Goal: Task Accomplishment & Management: Complete application form

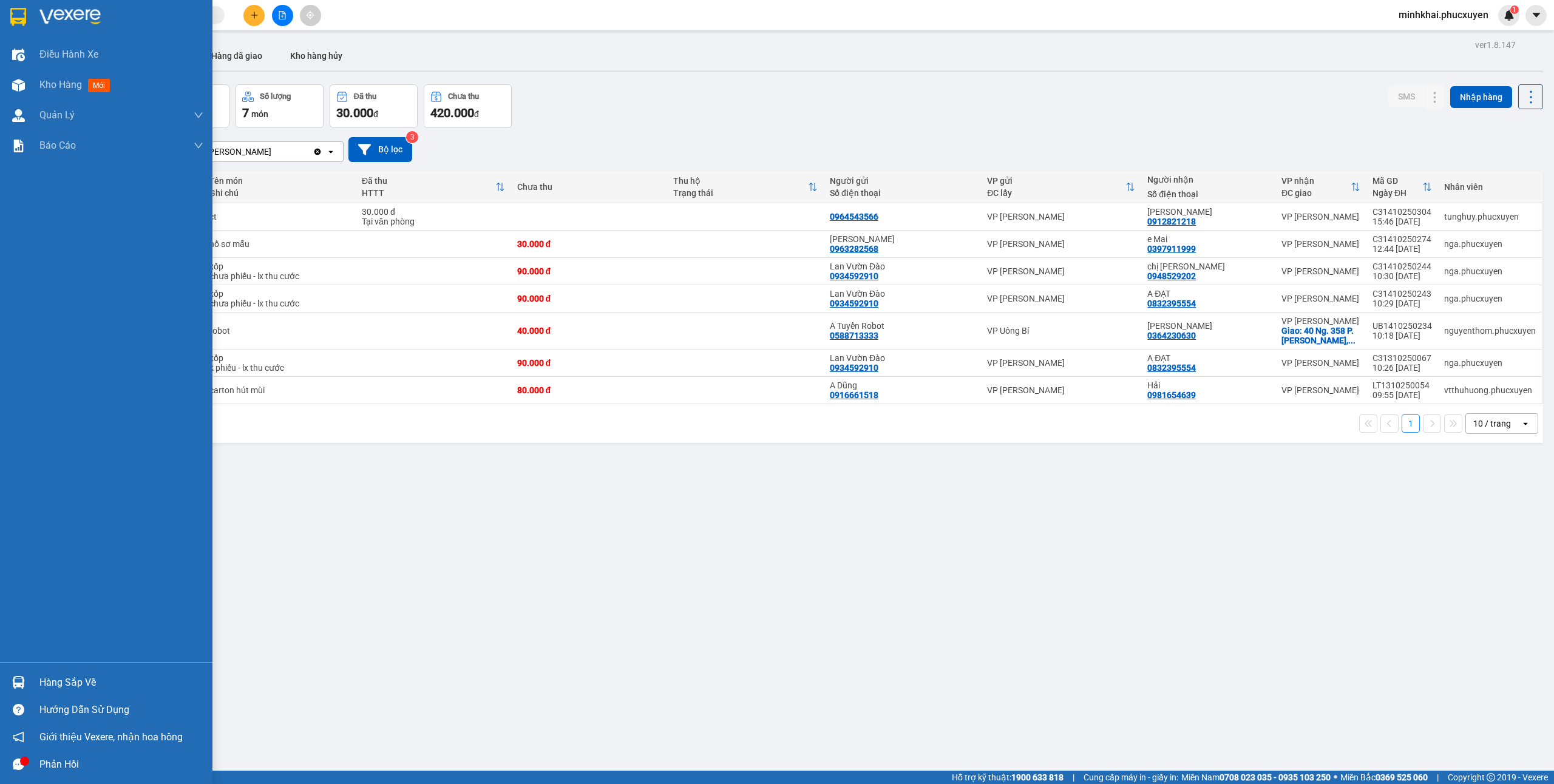
click at [25, 705] on div at bounding box center [18, 710] width 22 height 22
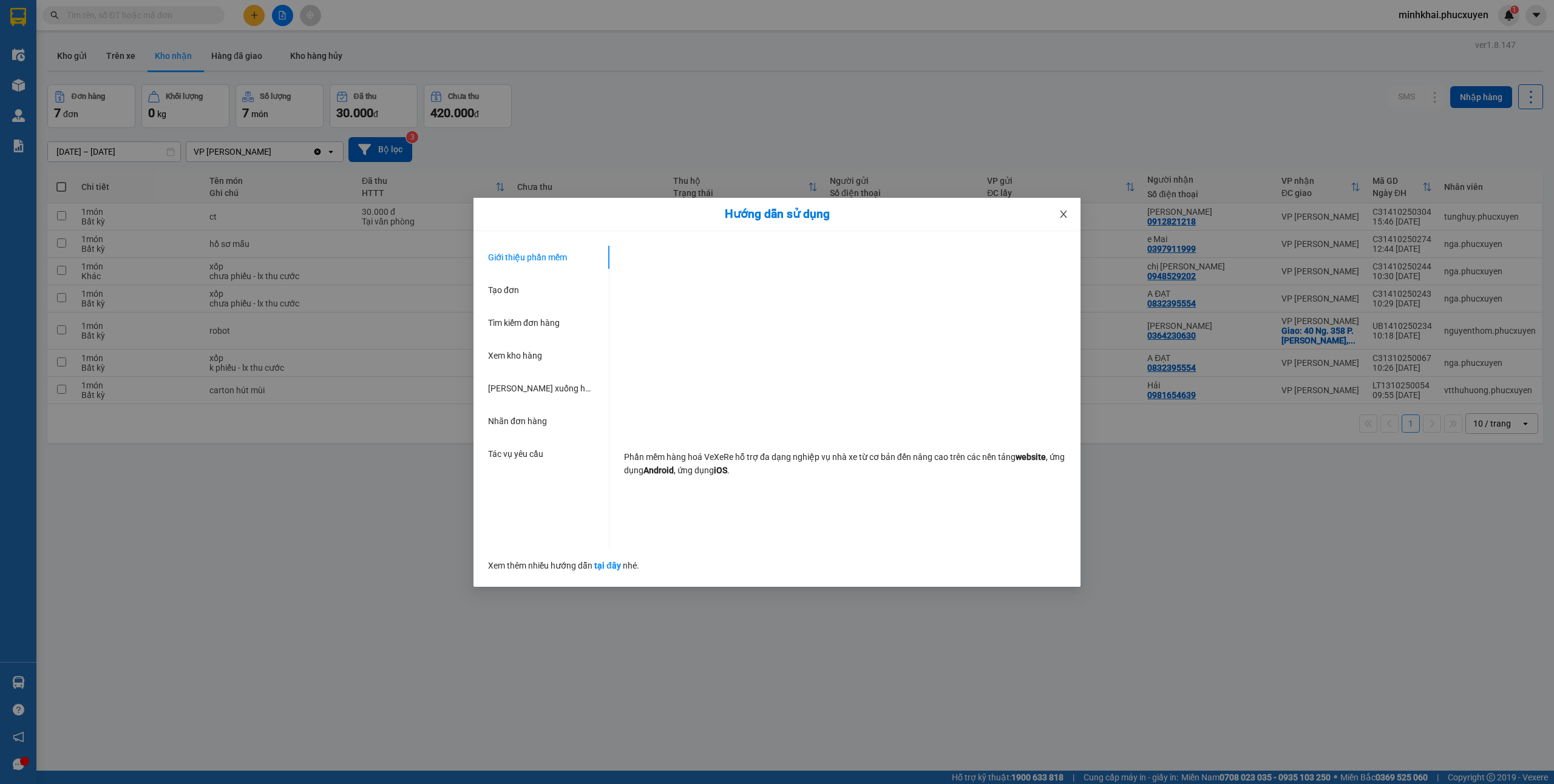
click at [1064, 210] on icon "close" at bounding box center [1063, 214] width 10 height 10
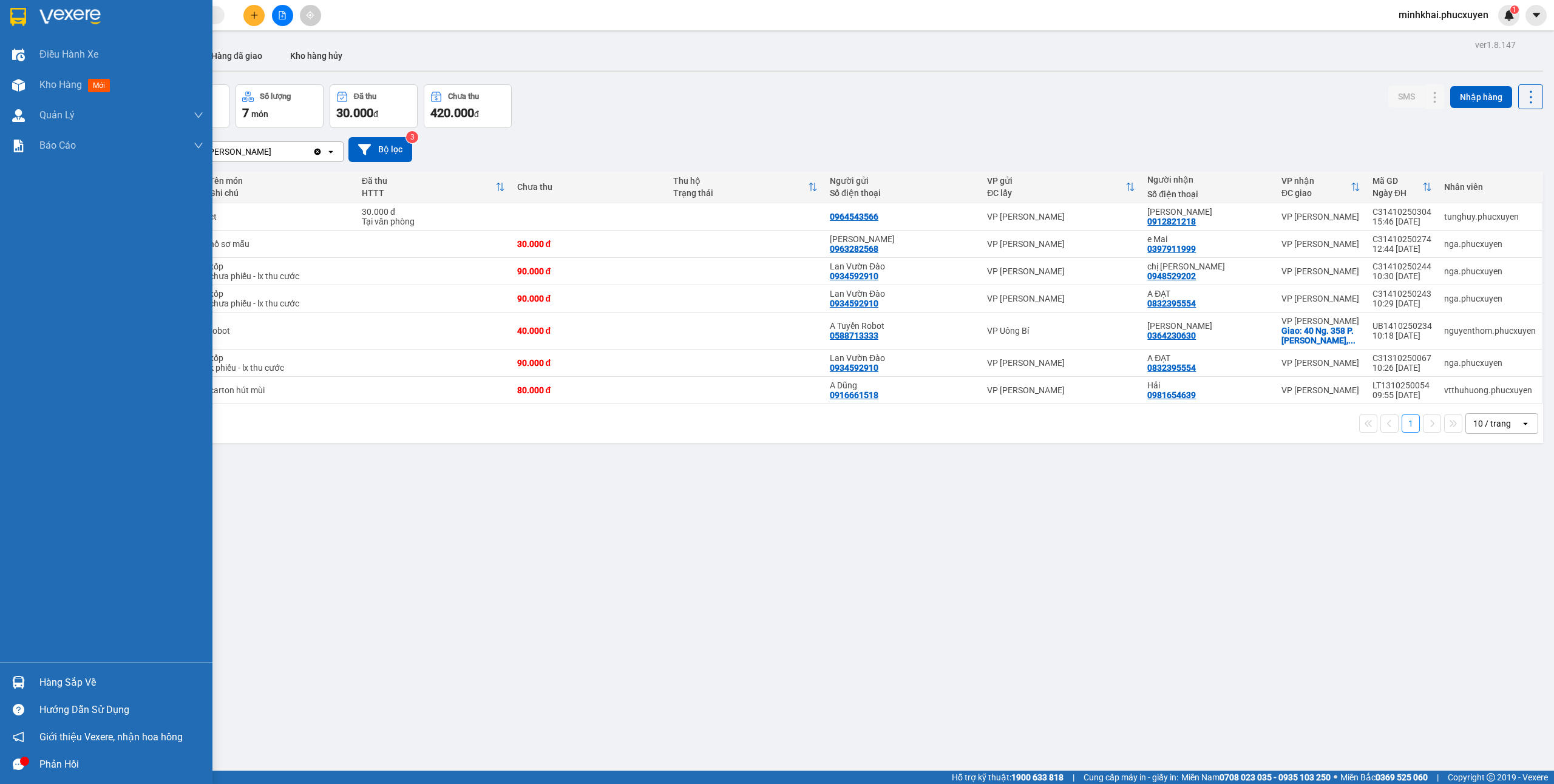
click at [15, 679] on img at bounding box center [18, 683] width 13 height 13
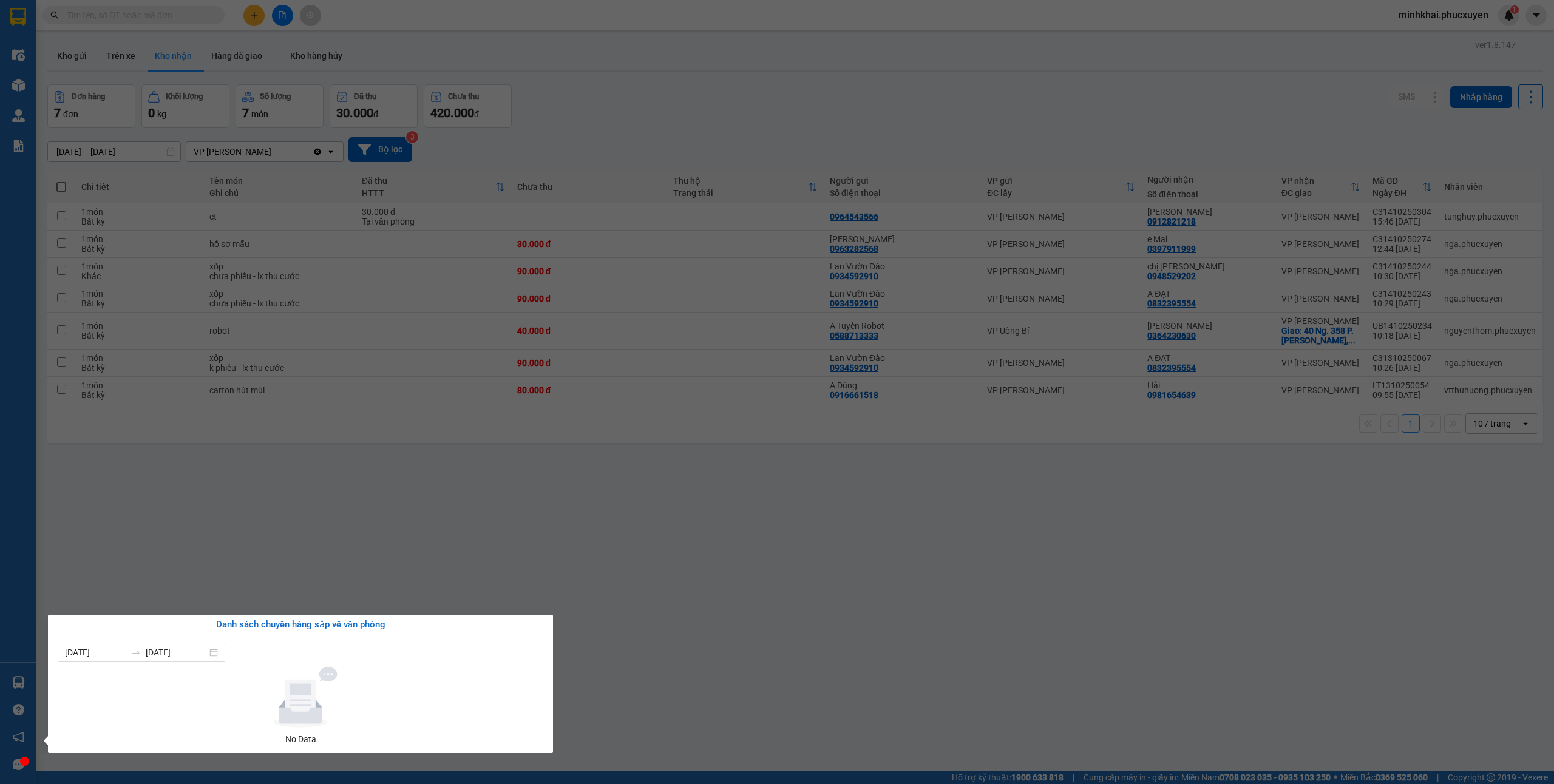
click at [780, 609] on section "Kết quả tìm kiếm ( 0 ) Bộ lọc No Data minhkhai.phucxuyen 1 Điều hành xe Kho hàn…" at bounding box center [777, 392] width 1554 height 784
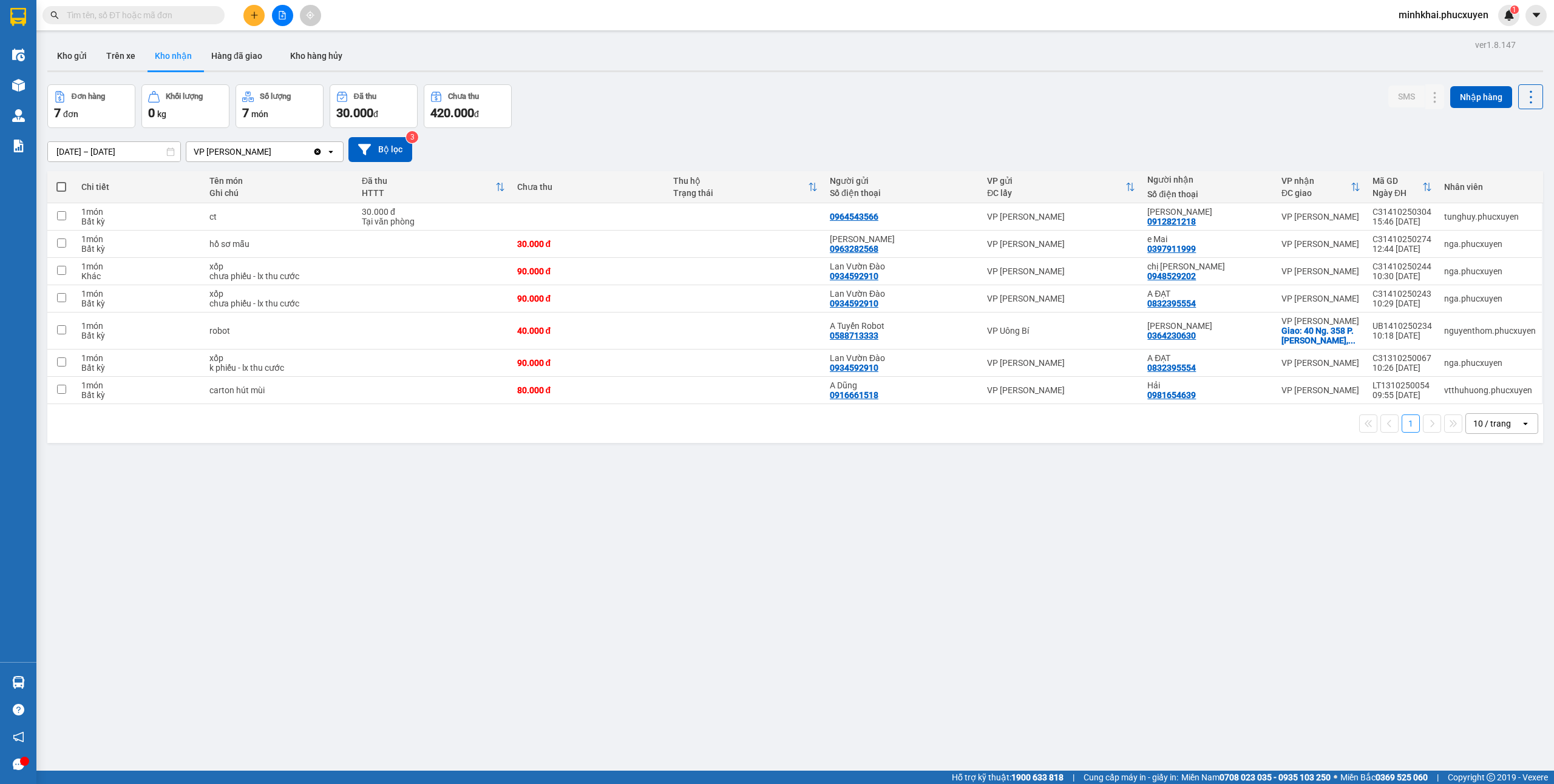
click at [242, 24] on div at bounding box center [282, 16] width 91 height 22
click at [256, 15] on icon "plus" at bounding box center [254, 15] width 7 height 1
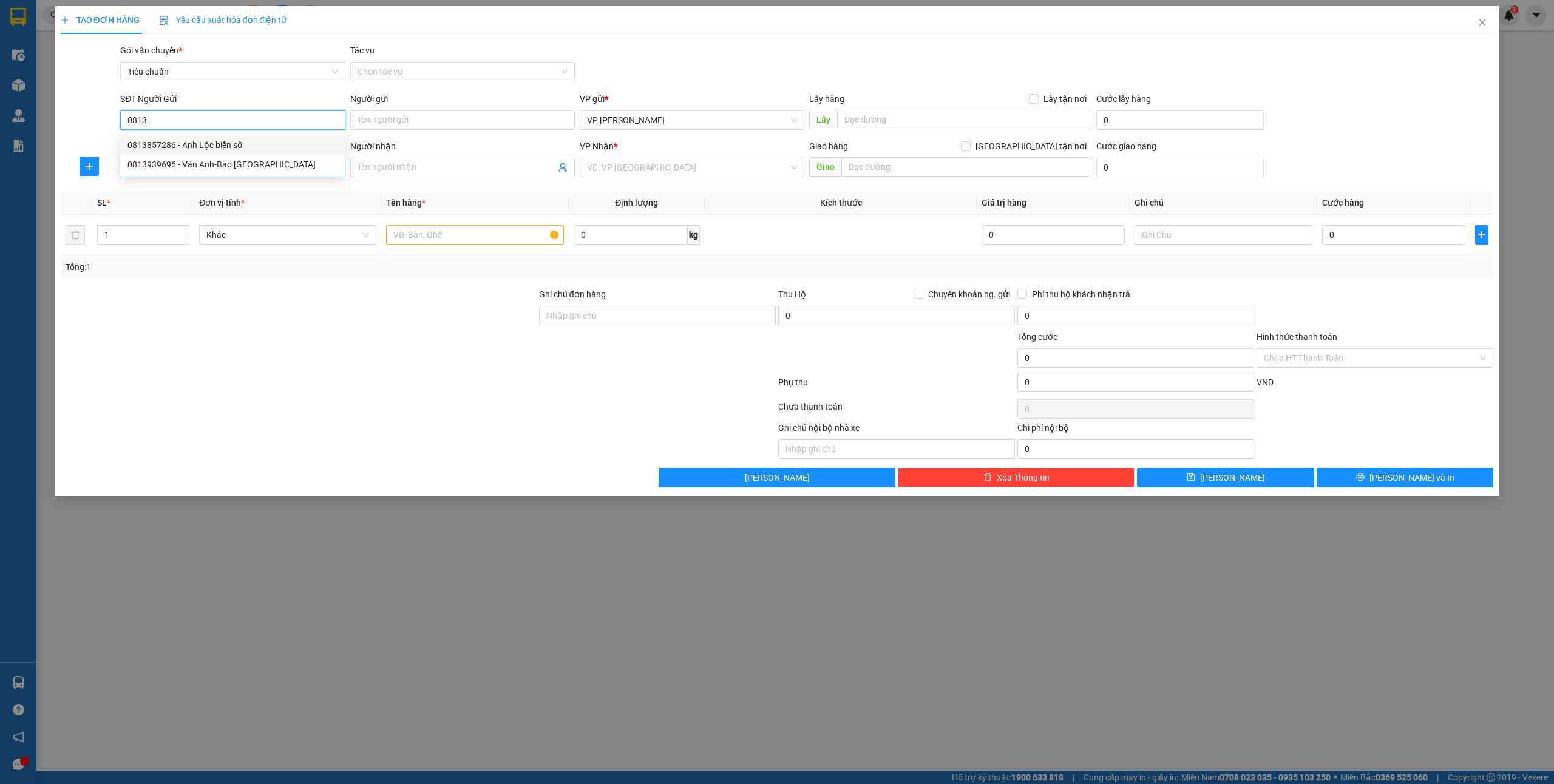
drag, startPoint x: 202, startPoint y: 146, endPoint x: 205, endPoint y: 164, distance: 18.2
click at [202, 146] on div "0813857286 - Anh Lộc biển số" at bounding box center [232, 145] width 210 height 13
type input "0813857286"
type input "Anh Lộc biển số"
type input "0813857286"
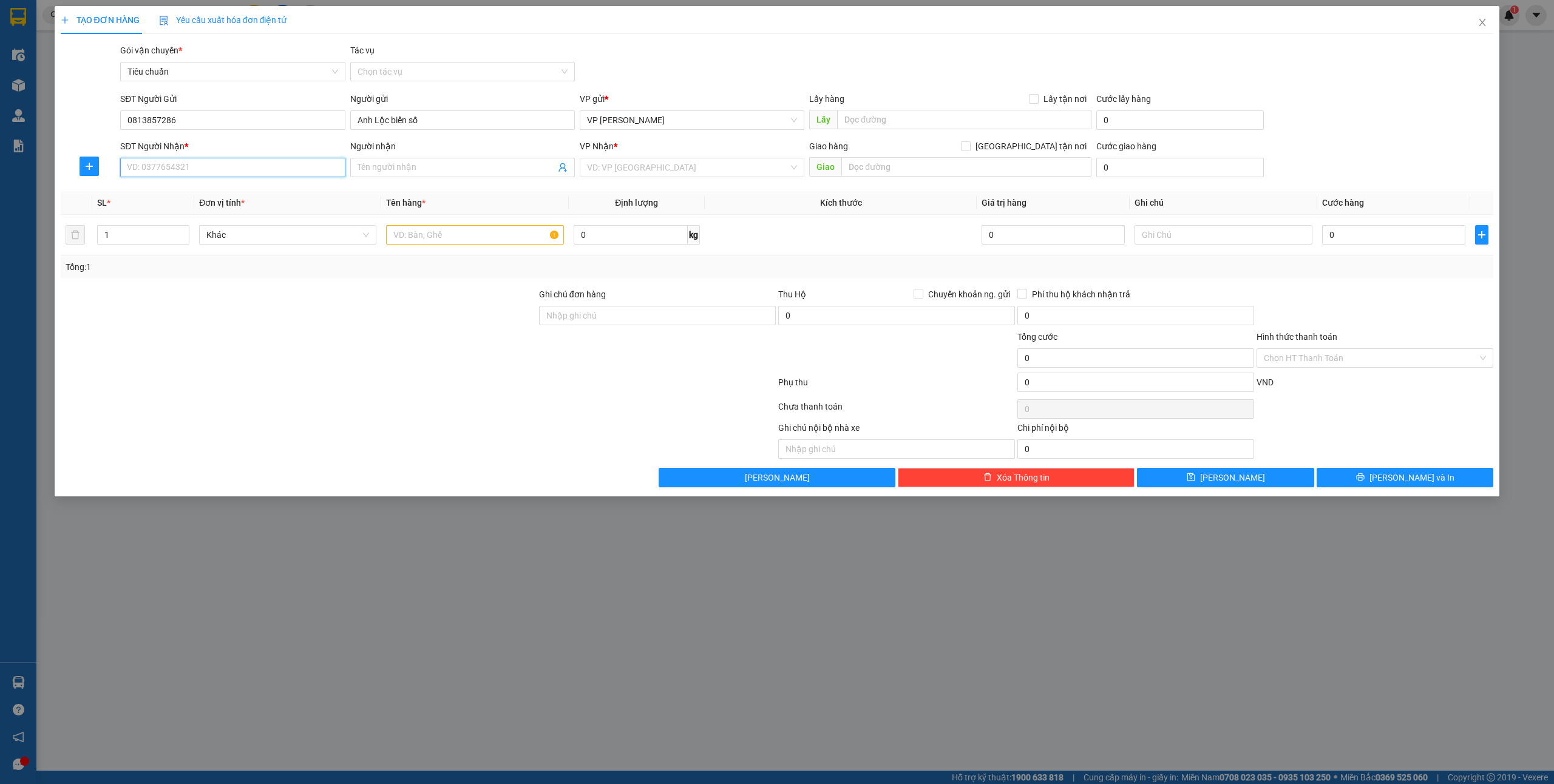
click at [205, 170] on input "SĐT Người Nhận *" at bounding box center [233, 167] width 224 height 20
click at [1486, 29] on span "Close" at bounding box center [1483, 23] width 34 height 34
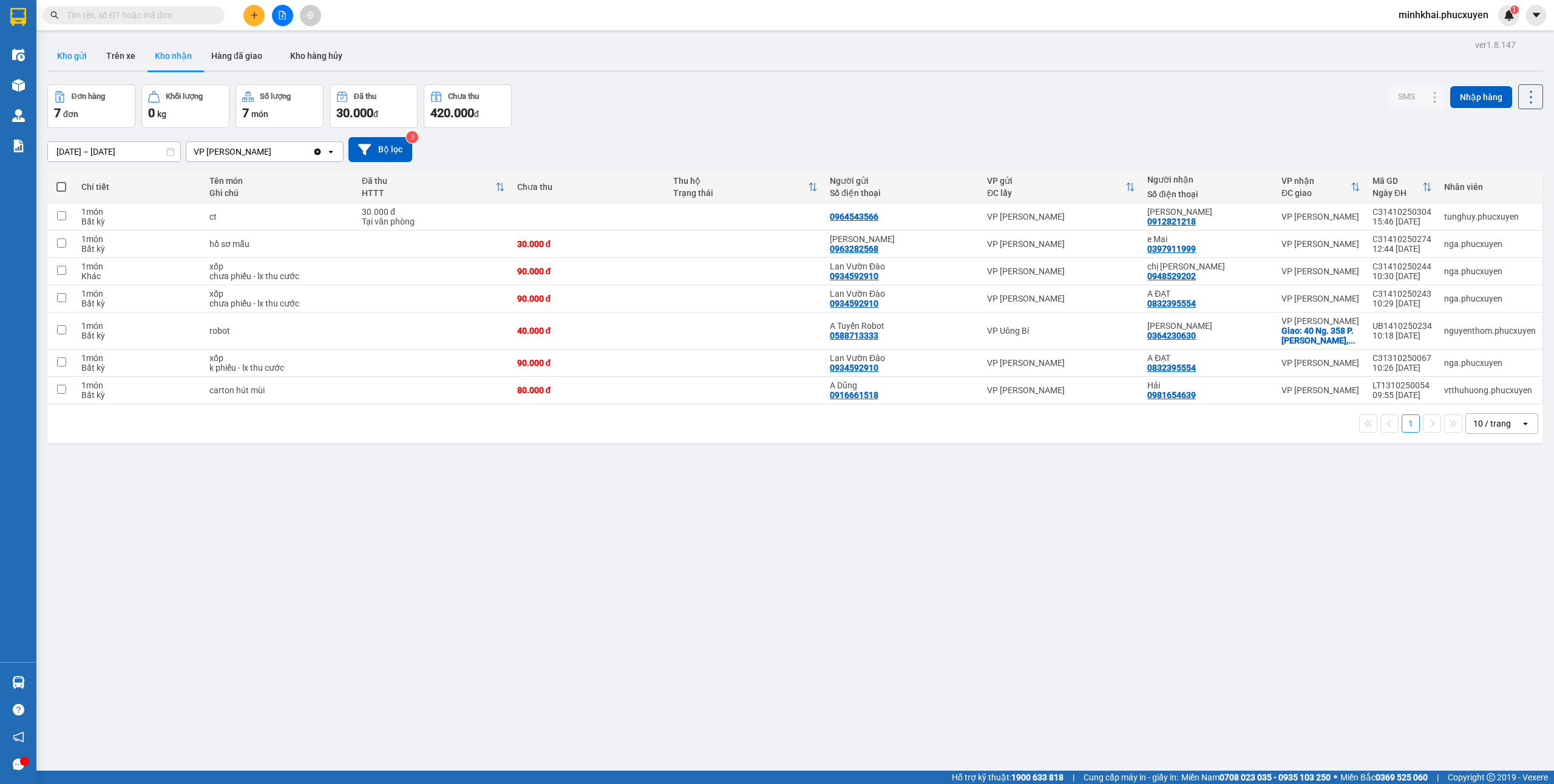
click at [79, 51] on button "Kho gửi" at bounding box center [72, 56] width 49 height 29
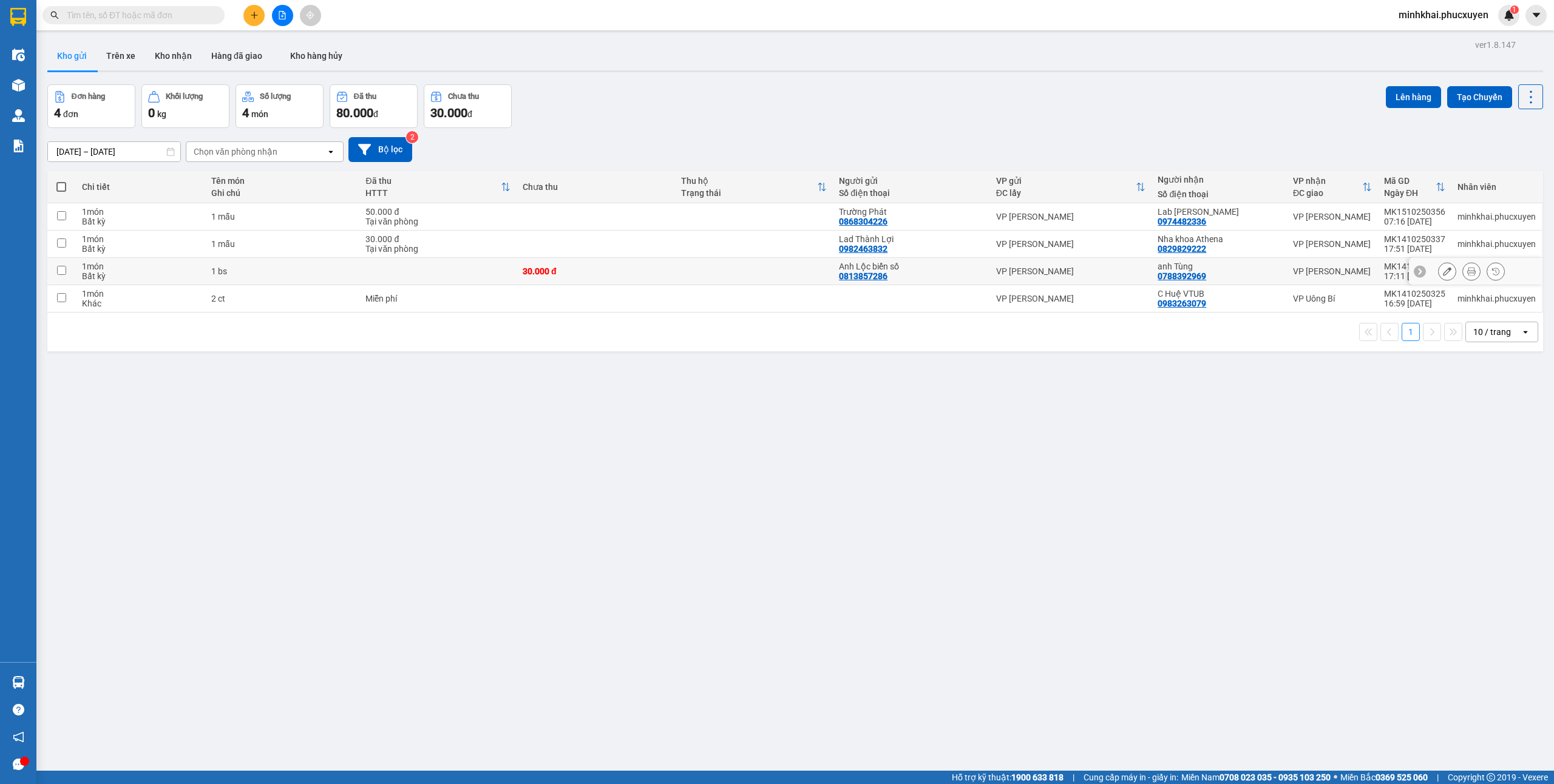
click at [1443, 271] on icon at bounding box center [1447, 271] width 8 height 8
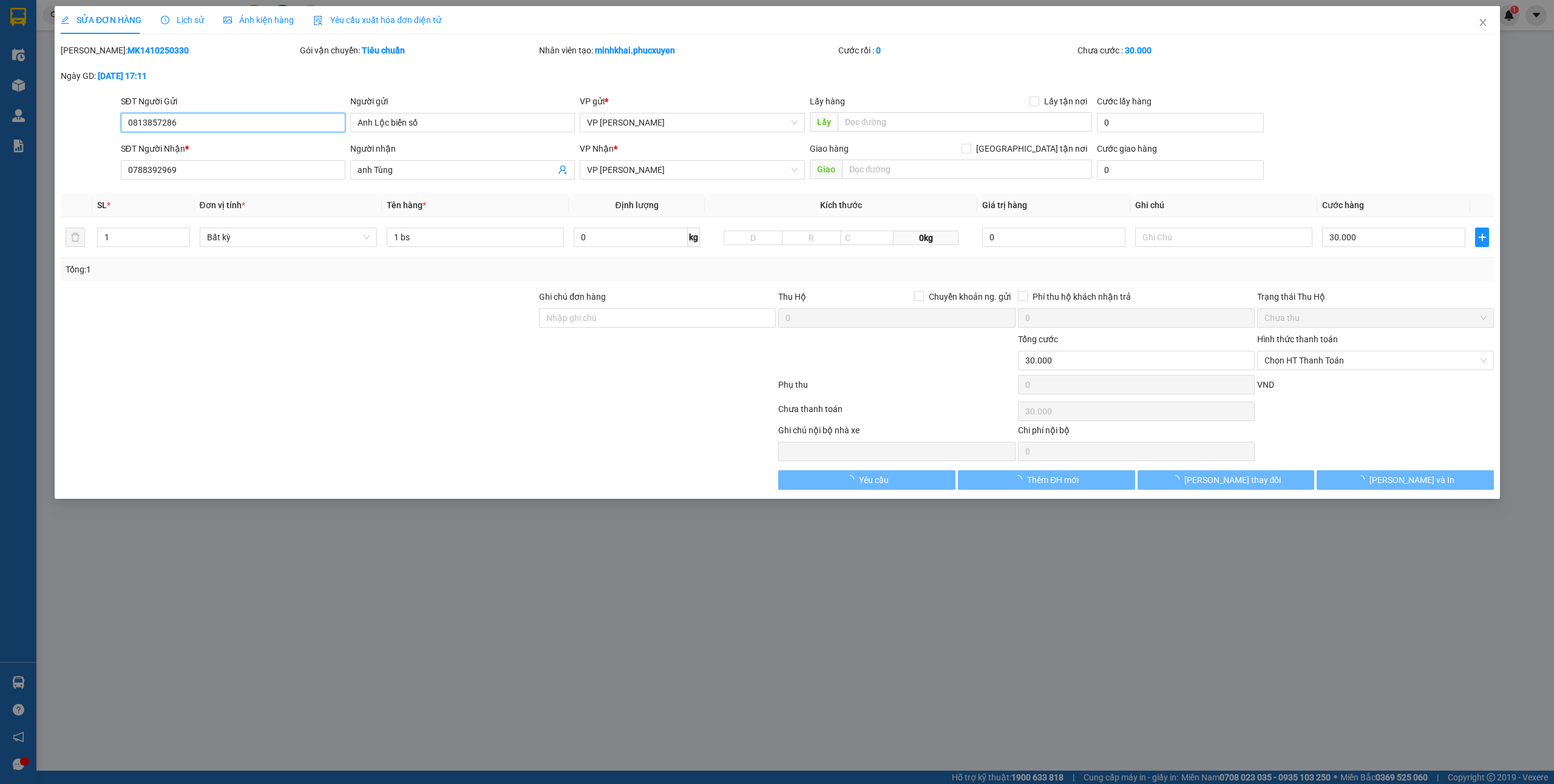
type input "0813857286"
type input "Anh Lộc biển số"
type input "0788392969"
type input "anh Tùng"
type input "0"
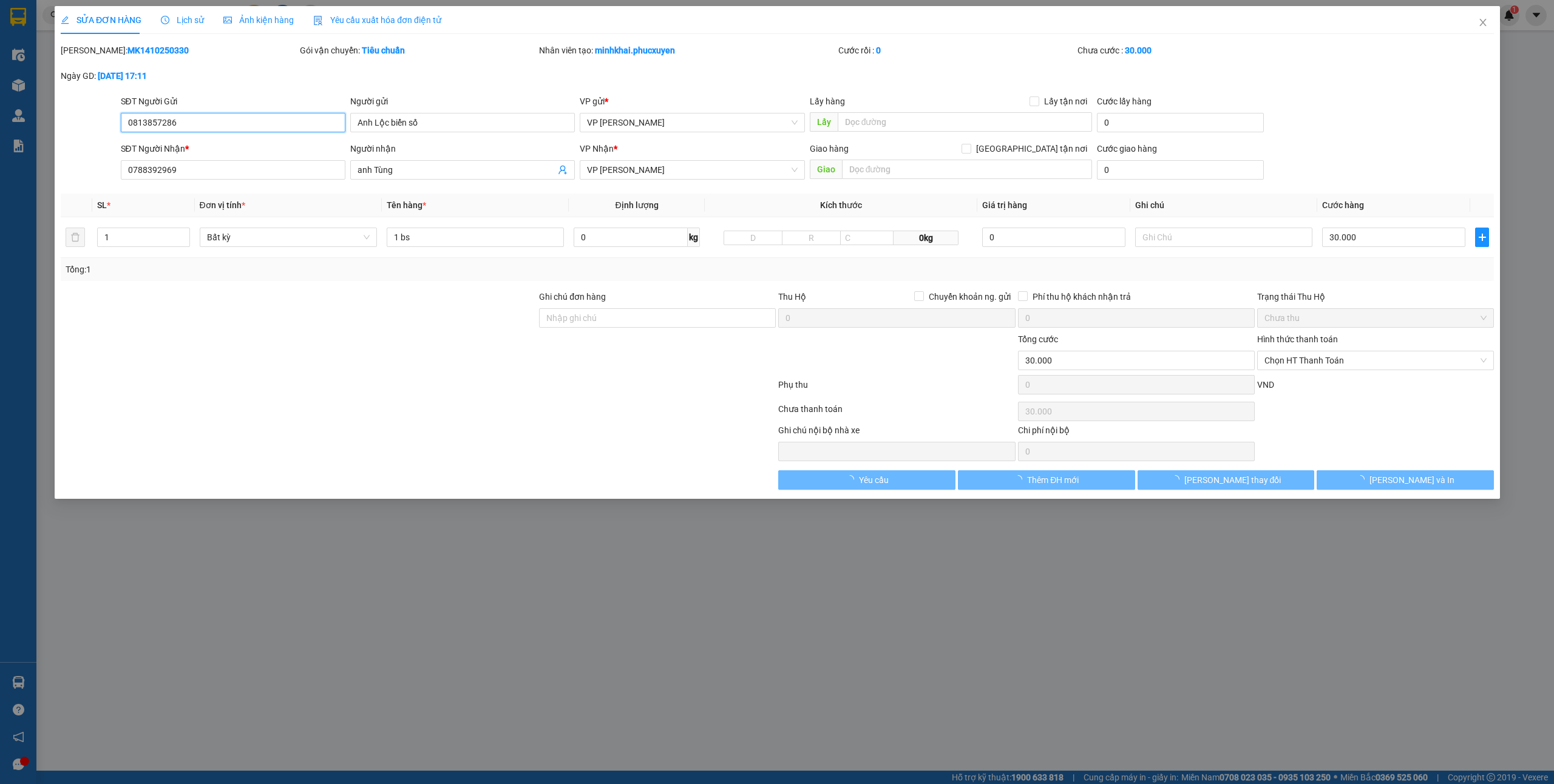
type input "30.000"
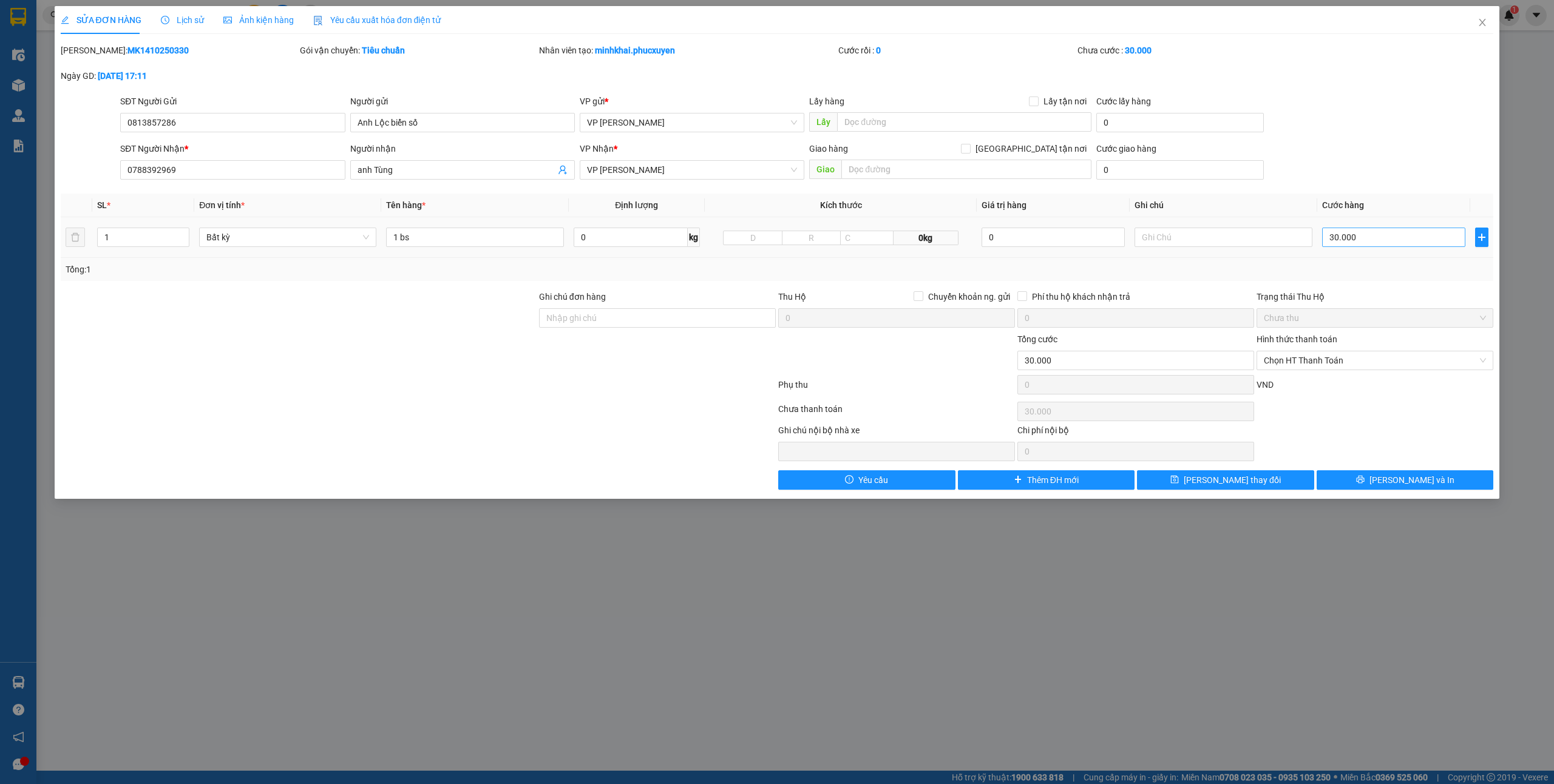
drag, startPoint x: 1373, startPoint y: 250, endPoint x: 1380, endPoint y: 241, distance: 11.4
click at [1375, 250] on div "30.000" at bounding box center [1394, 237] width 143 height 24
click at [1380, 241] on input "30.000" at bounding box center [1394, 237] width 143 height 20
type input "6"
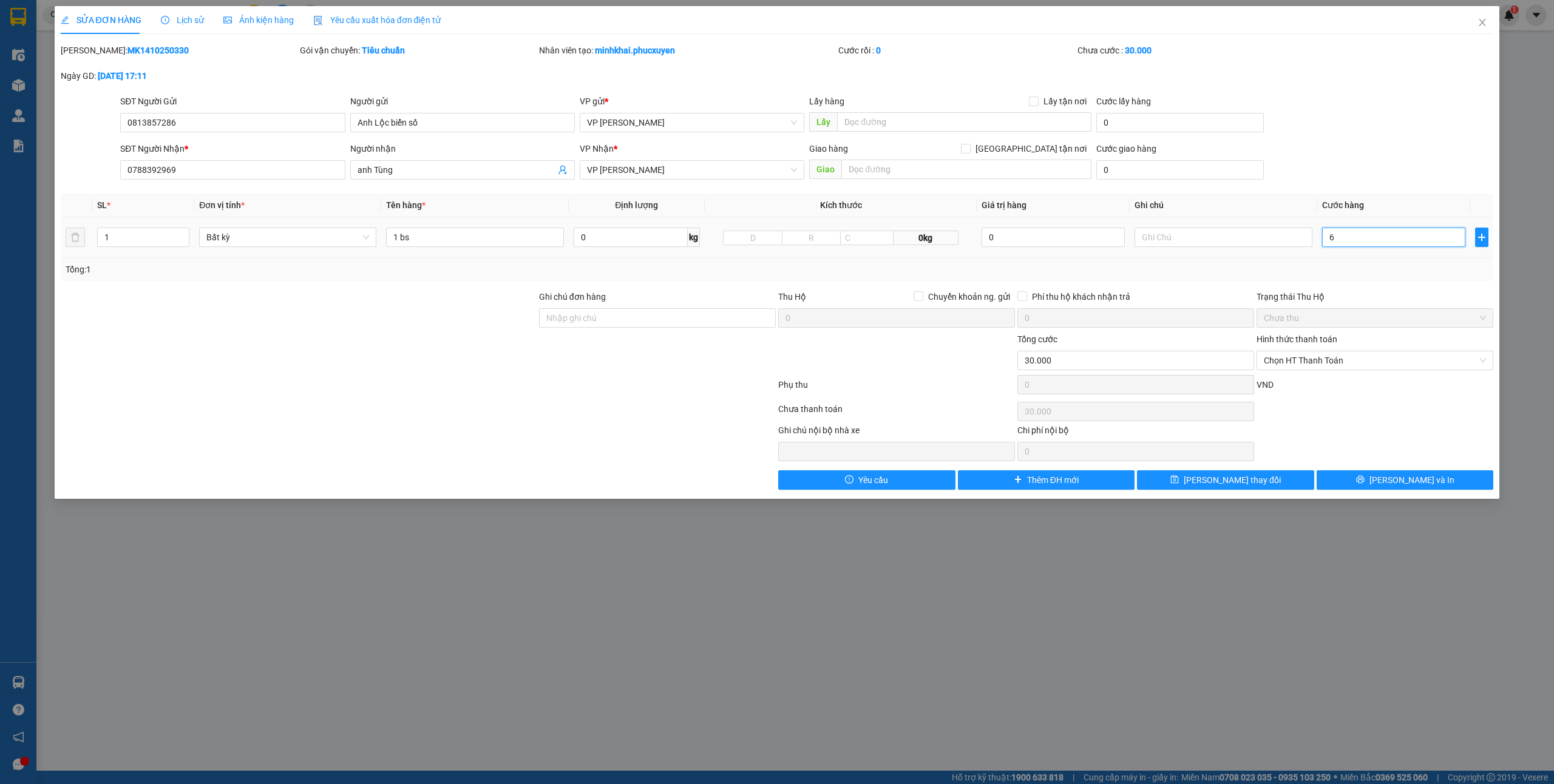
type input "6"
type input "60"
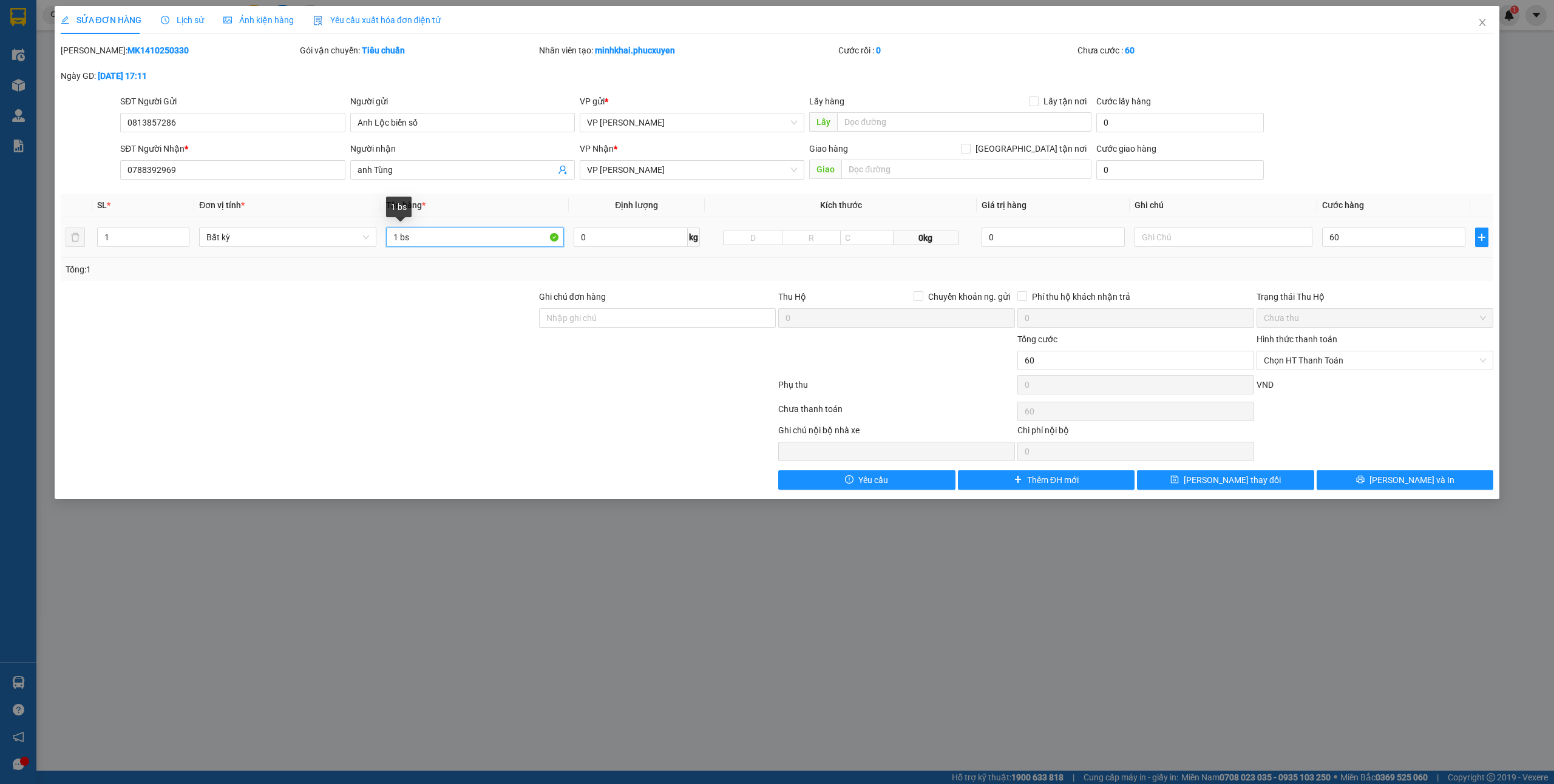
click at [397, 240] on input "1 bs" at bounding box center [475, 237] width 178 height 20
type input "60.000"
type input "2 bs"
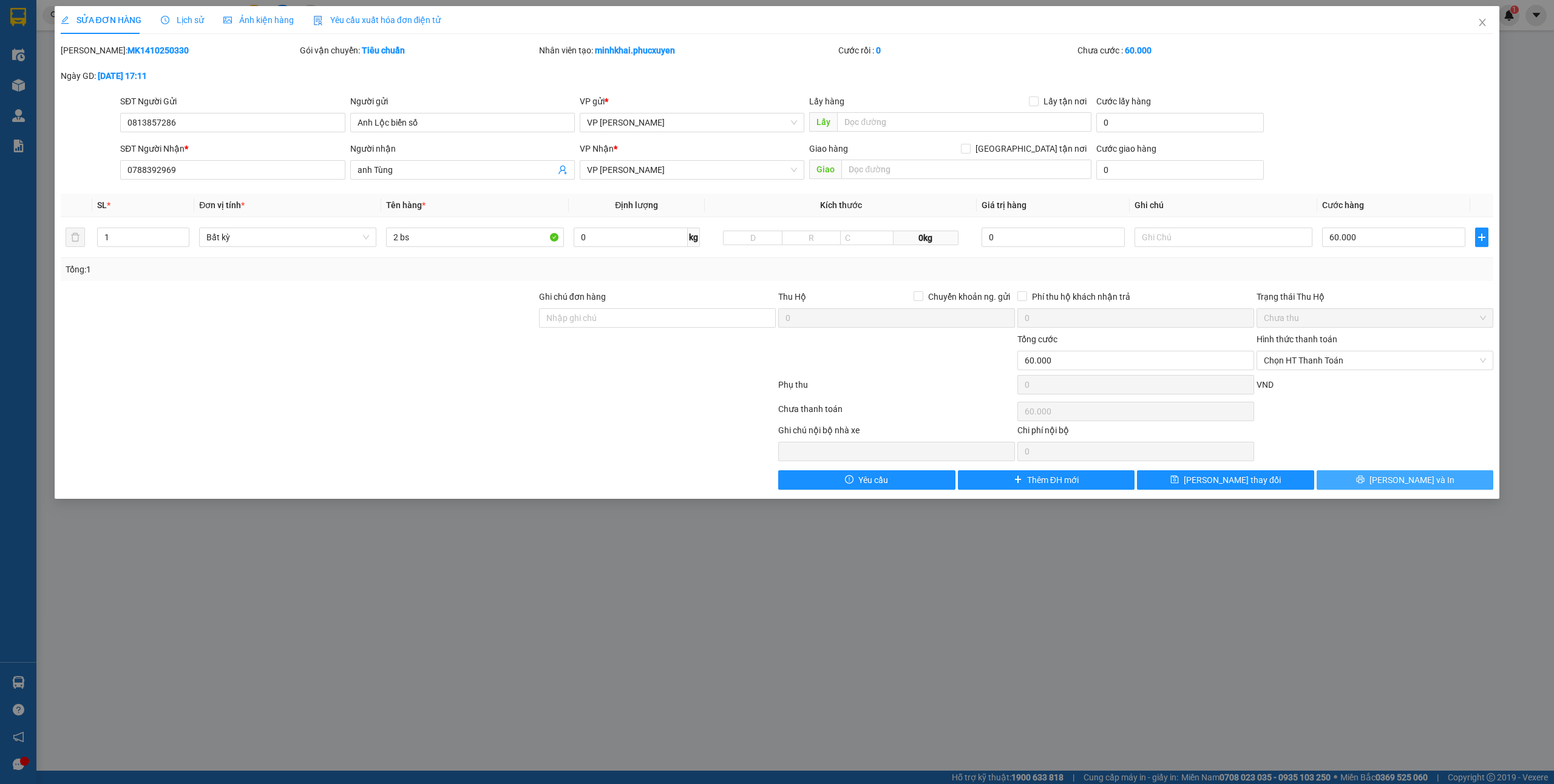
click at [1363, 481] on button "[PERSON_NAME] và In" at bounding box center [1406, 480] width 178 height 20
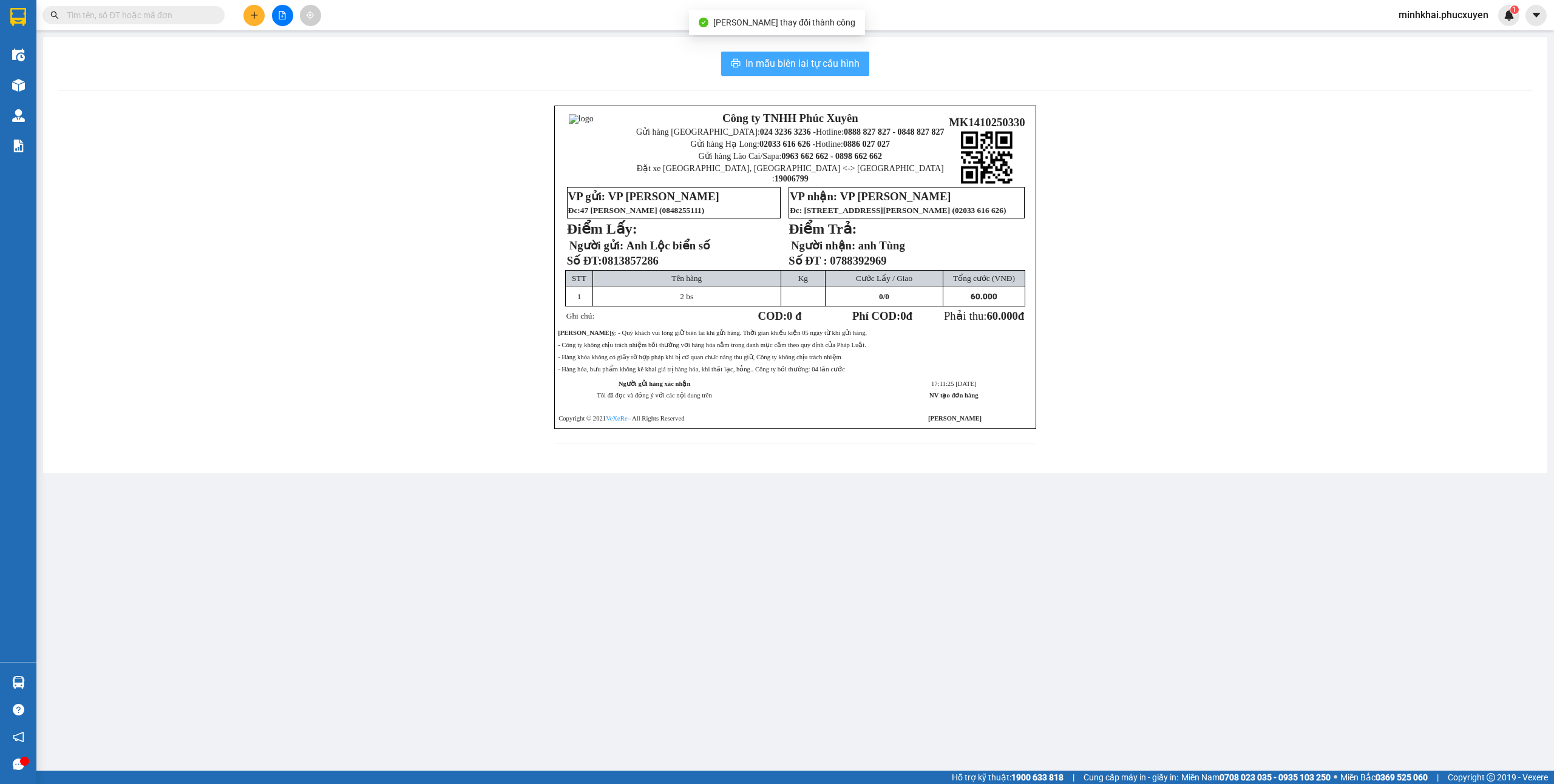
click at [812, 64] on span "In mẫu biên lai tự cấu hình" at bounding box center [803, 63] width 114 height 15
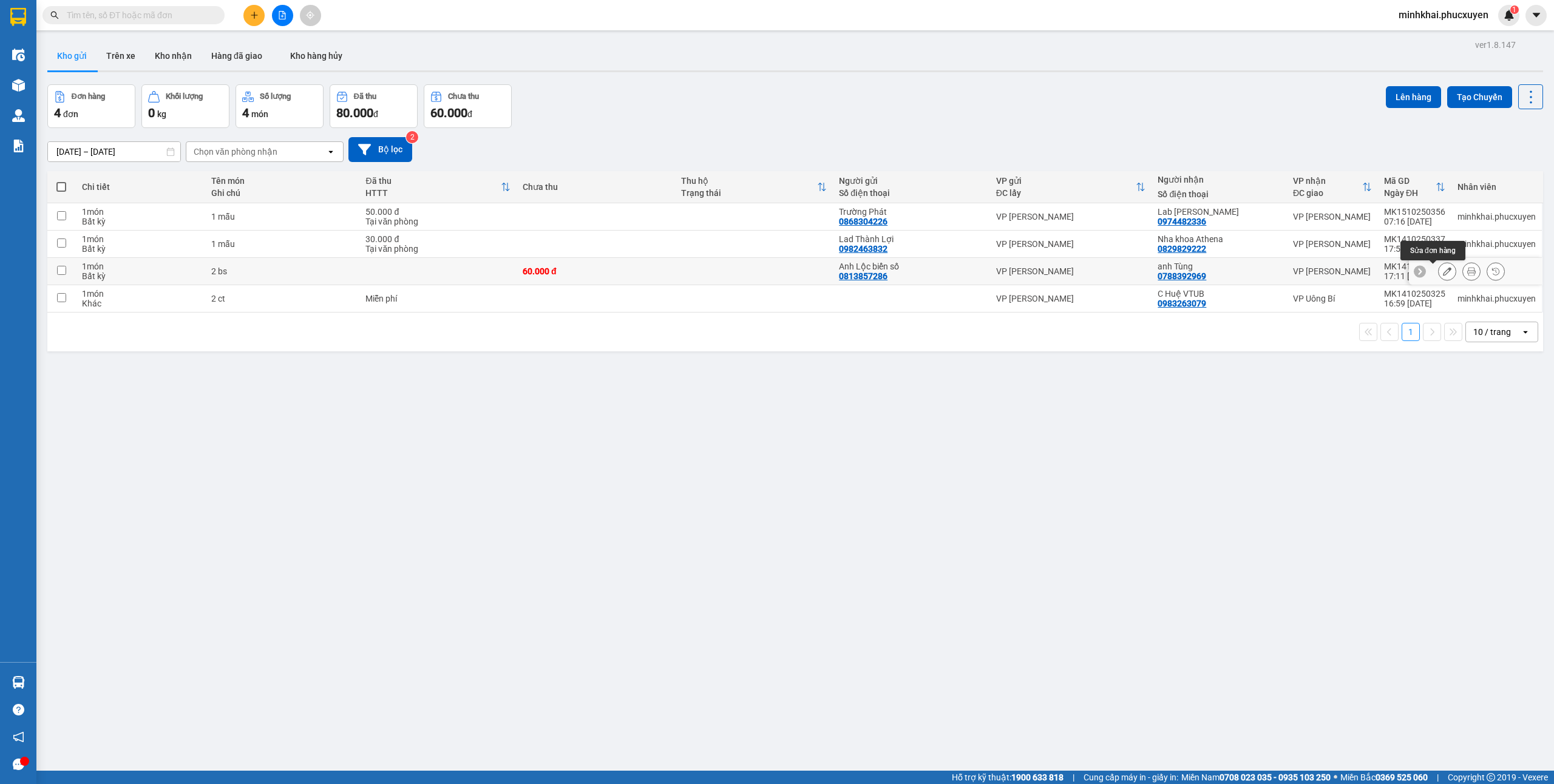
click at [1439, 278] on button at bounding box center [1447, 272] width 17 height 22
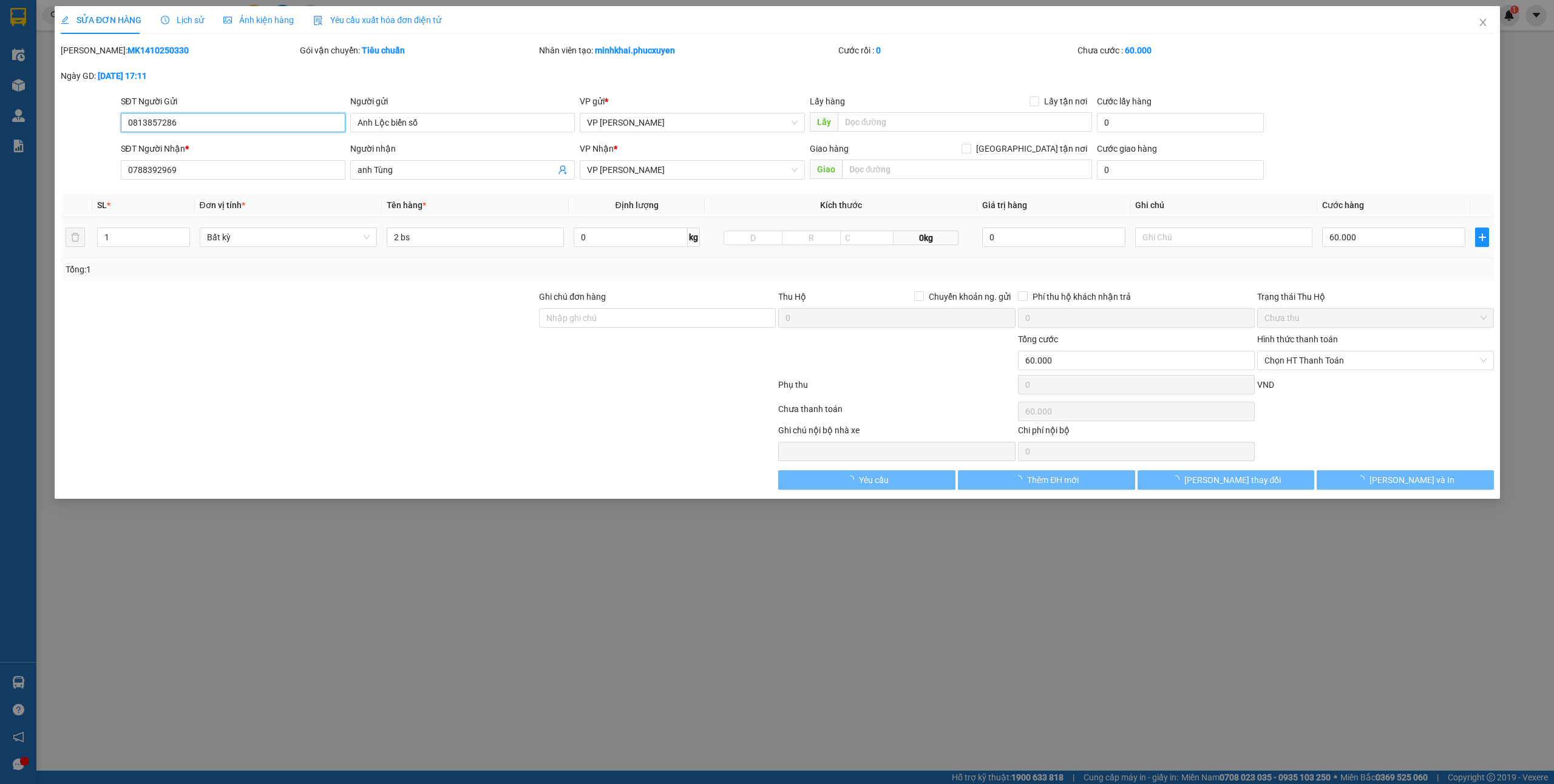
type input "0813857286"
type input "Anh Lộc biển số"
type input "0788392969"
type input "anh Tùng"
type input "0"
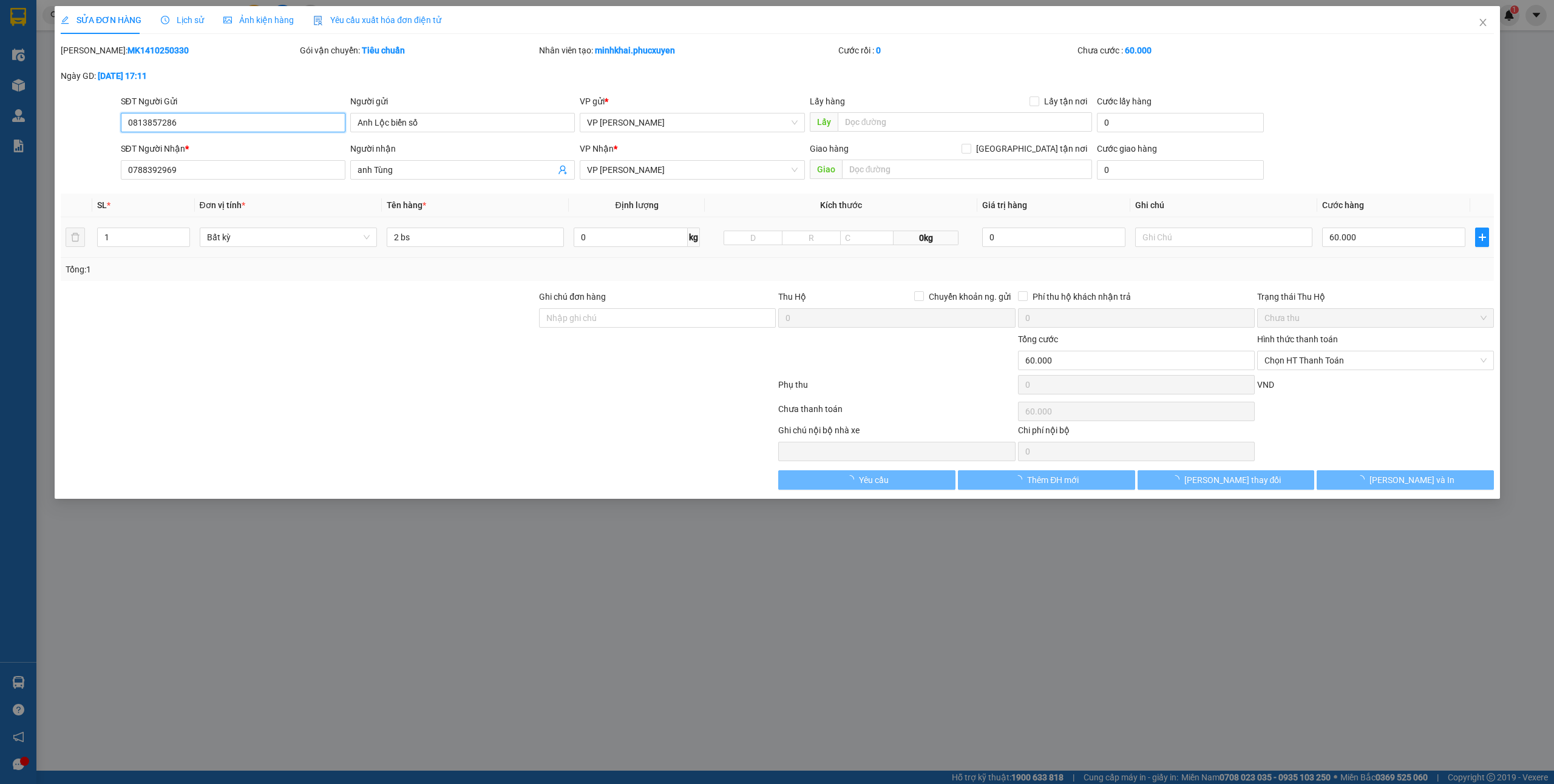
type input "60.000"
click at [1360, 240] on input "60.000" at bounding box center [1394, 237] width 143 height 20
type input "4"
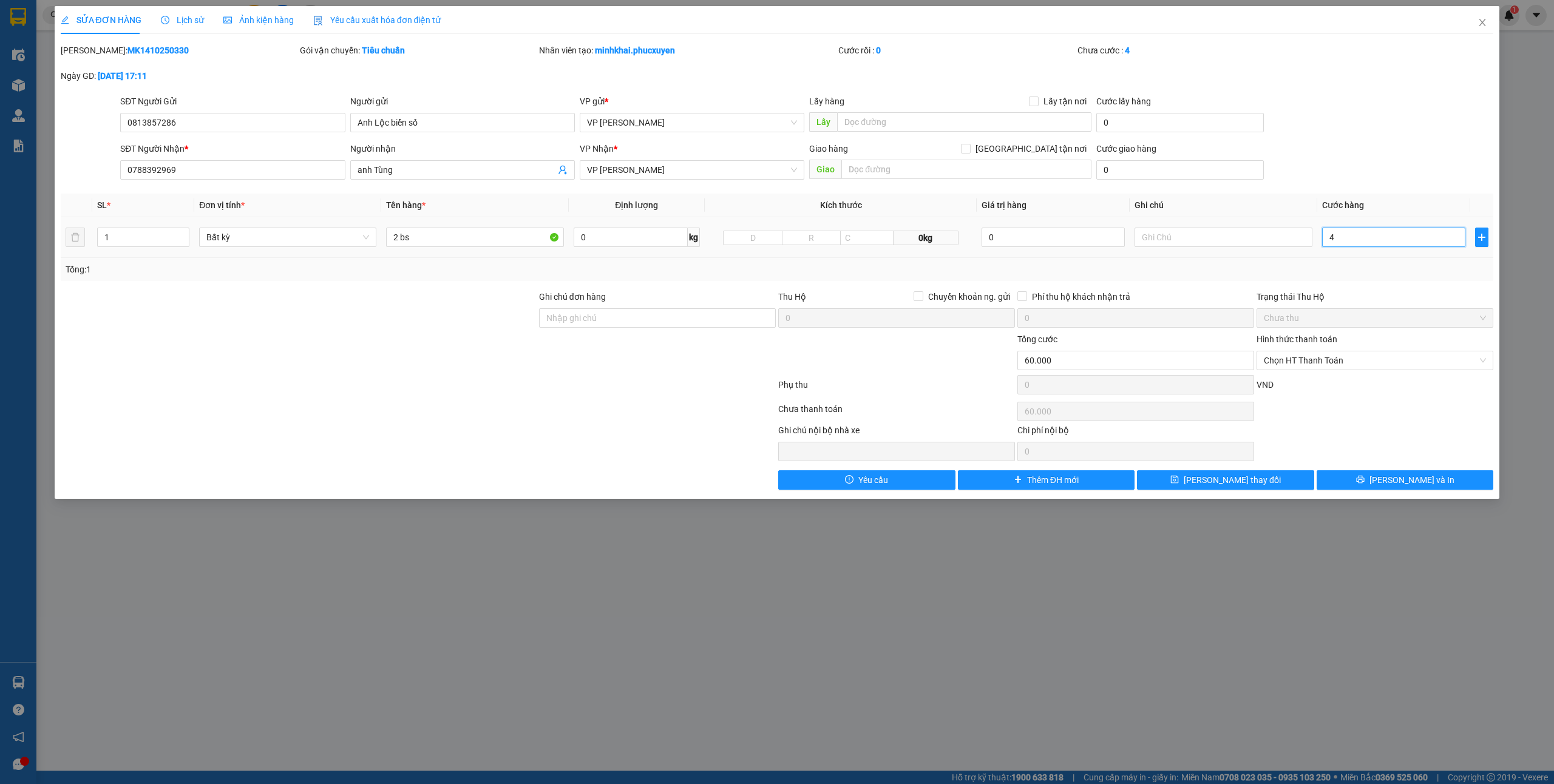
type input "4"
type input "40"
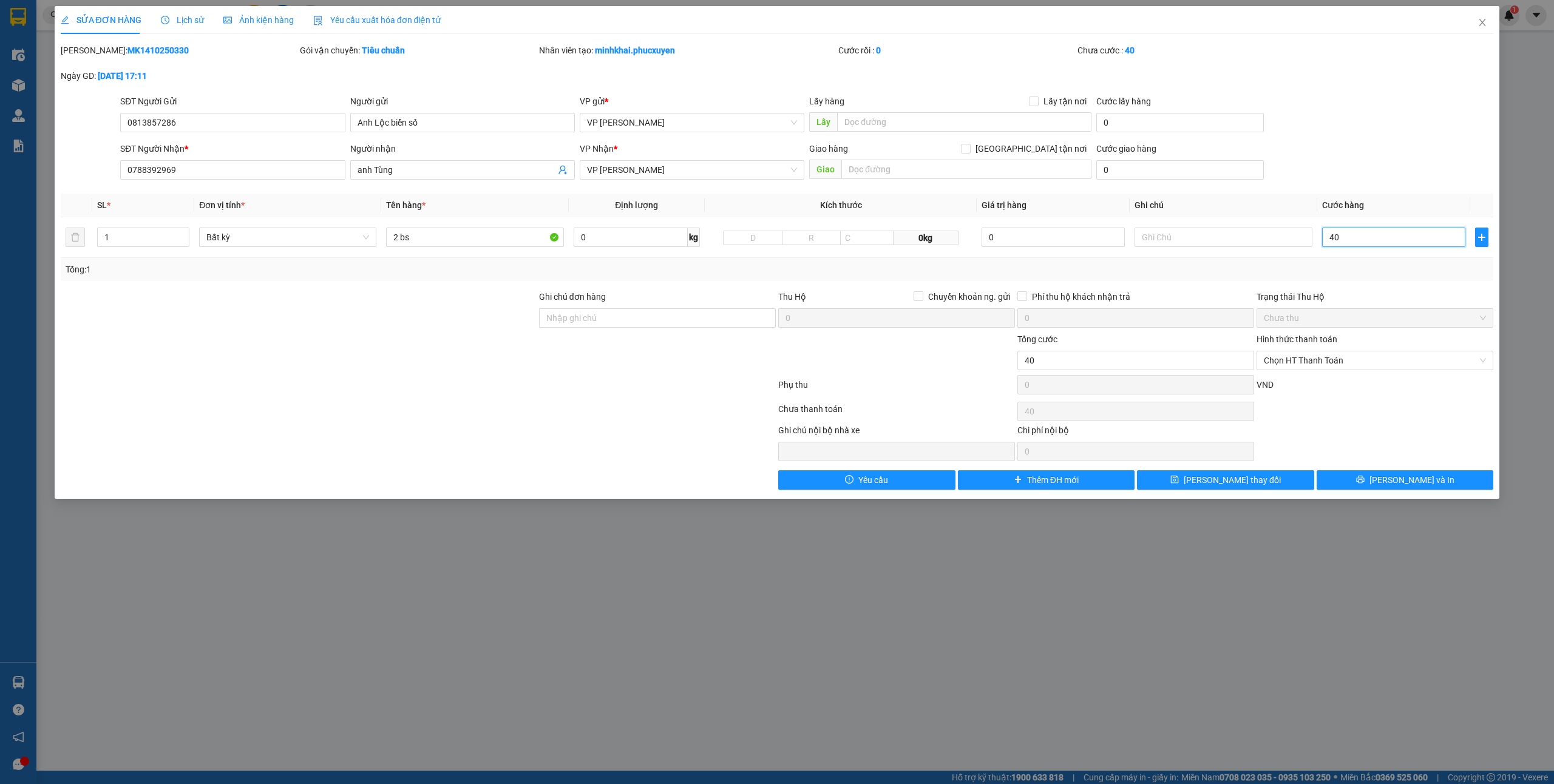
type input "40"
click at [1431, 430] on div "Ghi chú nội bộ nhà xe Chi phí nội bộ 0" at bounding box center [777, 442] width 1436 height 37
type input "40.000"
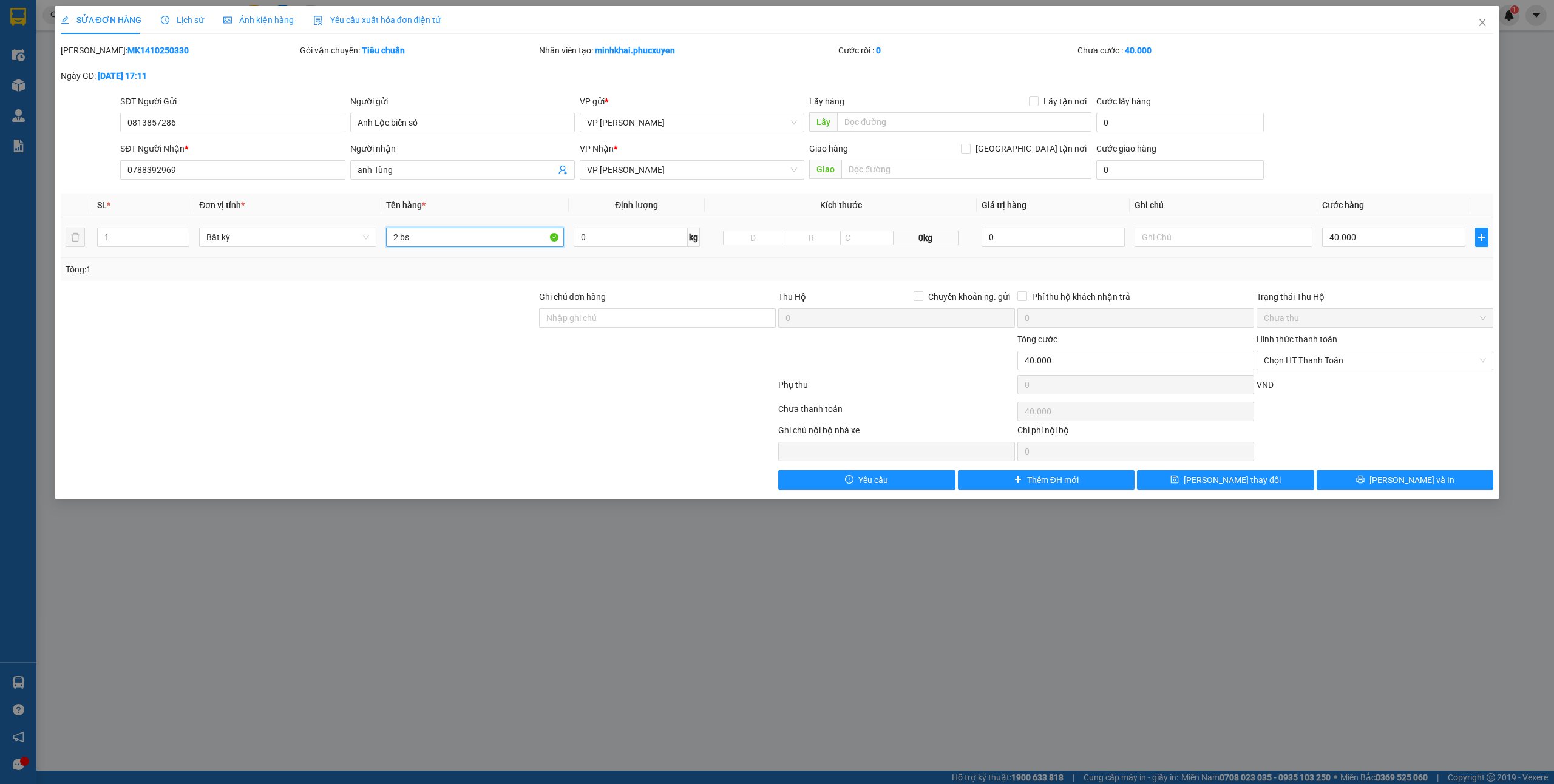
click at [466, 229] on input "2 bs" at bounding box center [475, 237] width 178 height 20
type input "2 bs dính liền"
click at [1358, 479] on button "[PERSON_NAME] và In" at bounding box center [1406, 480] width 178 height 20
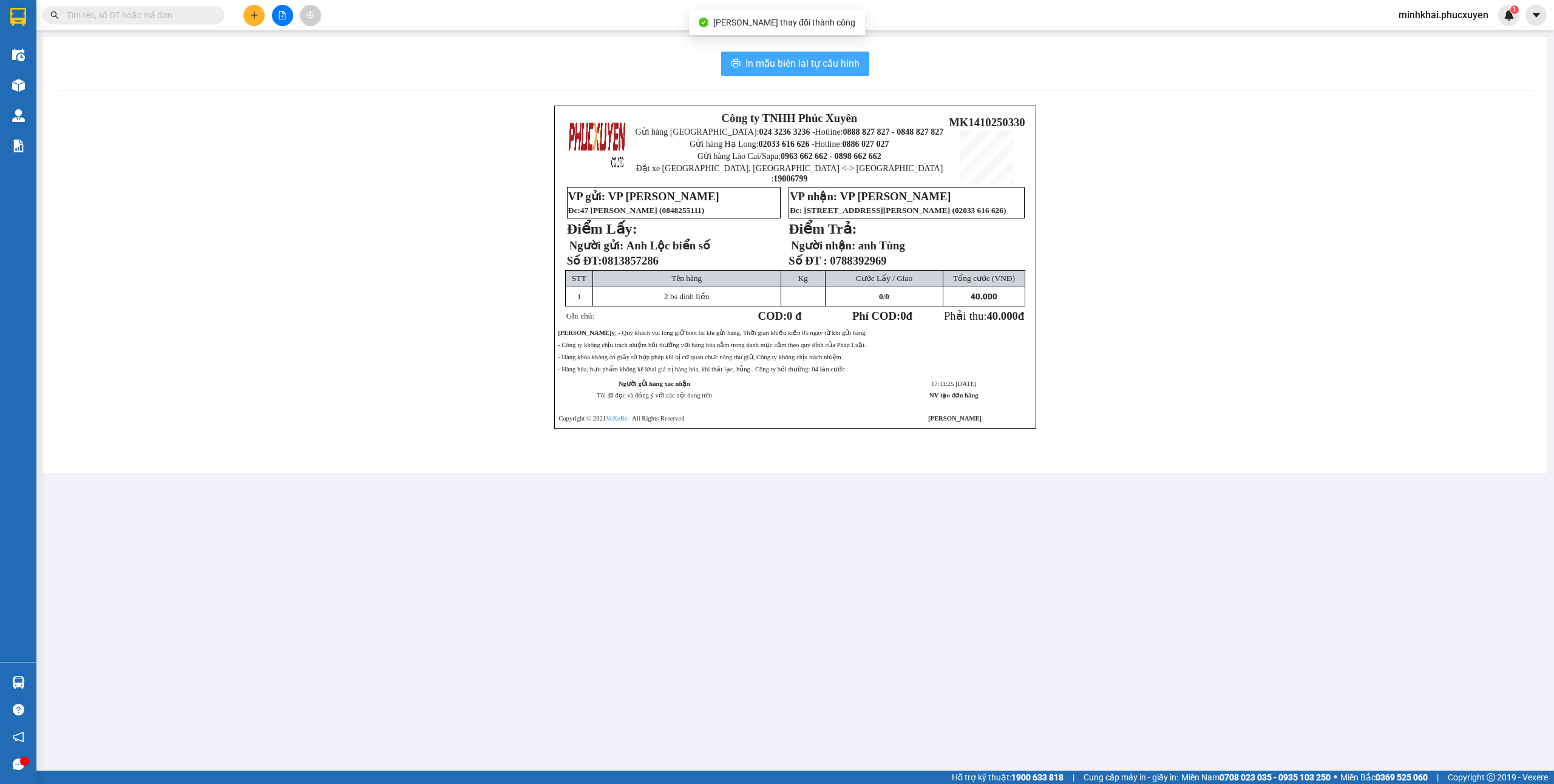
click at [734, 64] on icon "printer" at bounding box center [735, 63] width 10 height 10
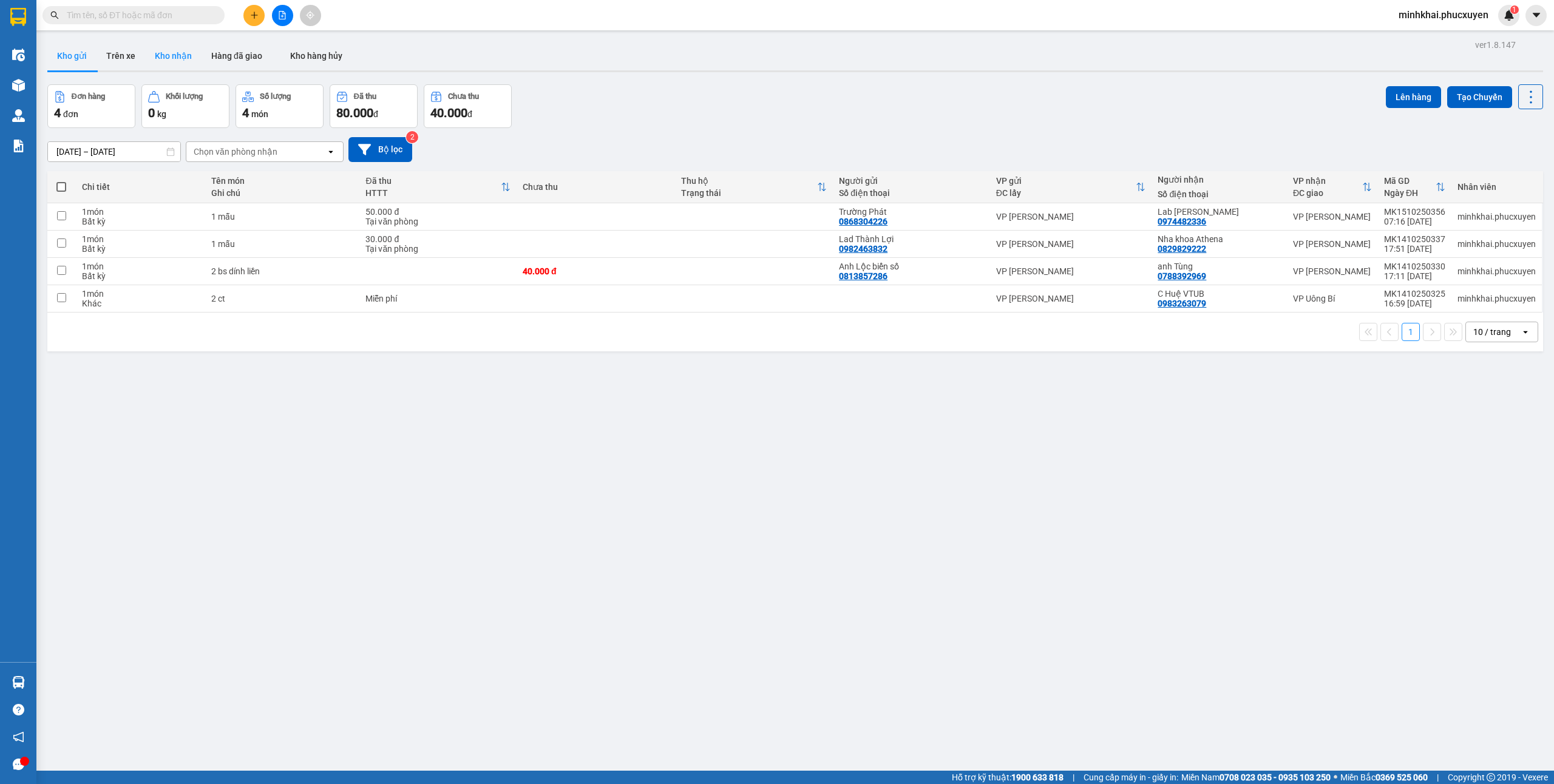
click at [155, 61] on button "Kho nhận" at bounding box center [173, 56] width 56 height 29
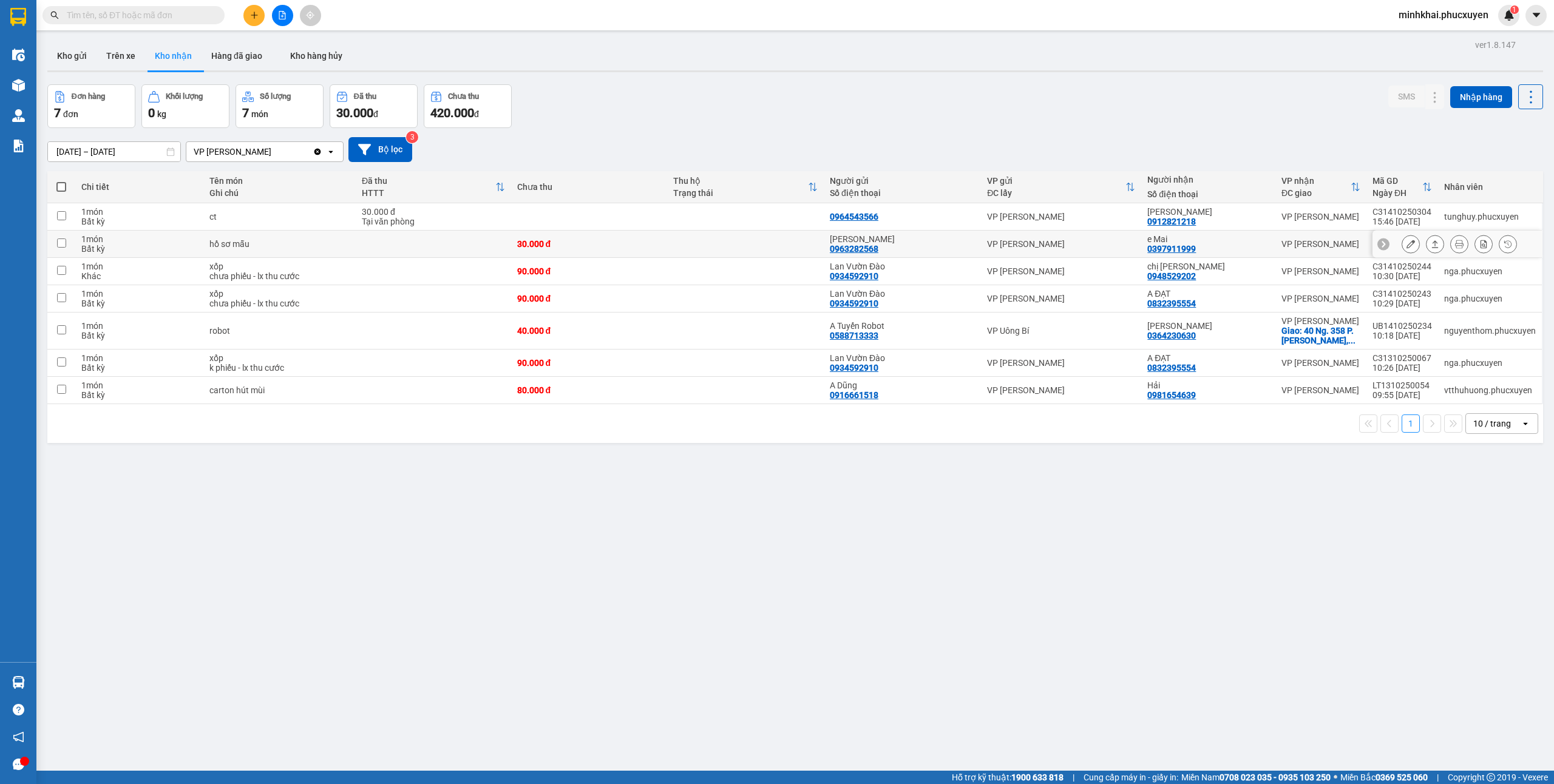
click at [1431, 241] on icon at bounding box center [1435, 243] width 8 height 8
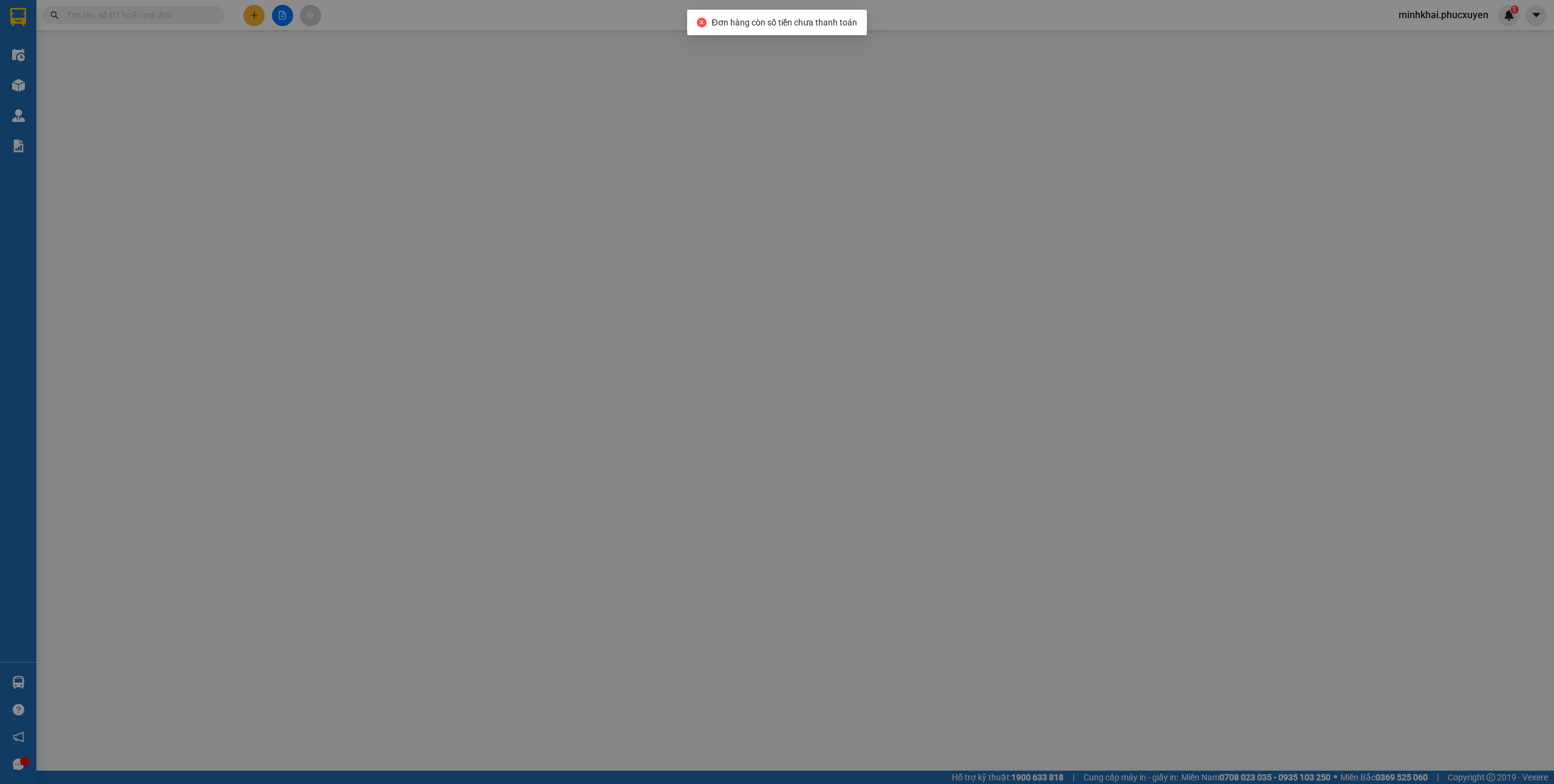
type input "0963282568"
type input "[PERSON_NAME]"
type input "0397911999"
type input "e Mai"
type input "0"
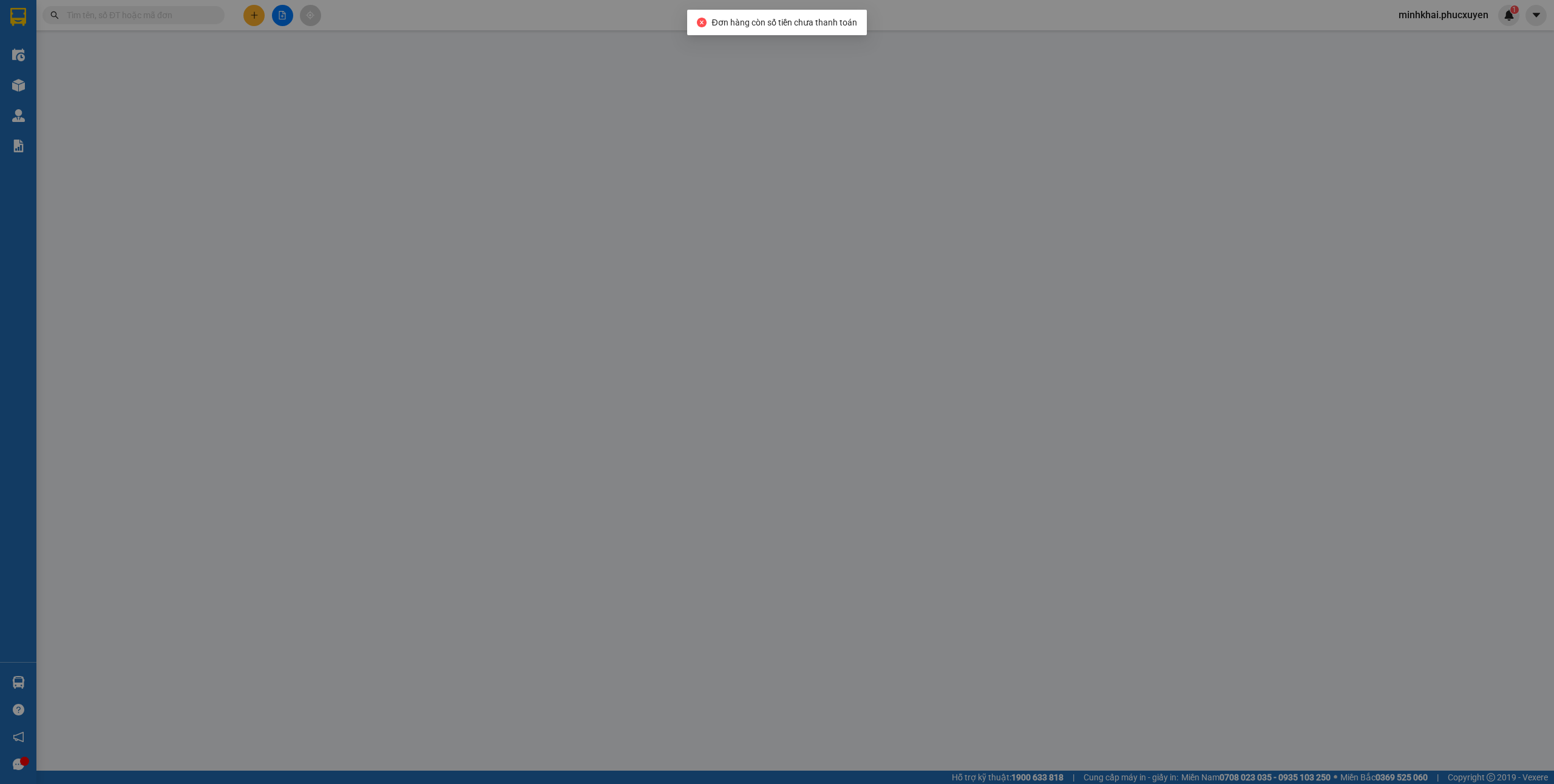
type input "30.000"
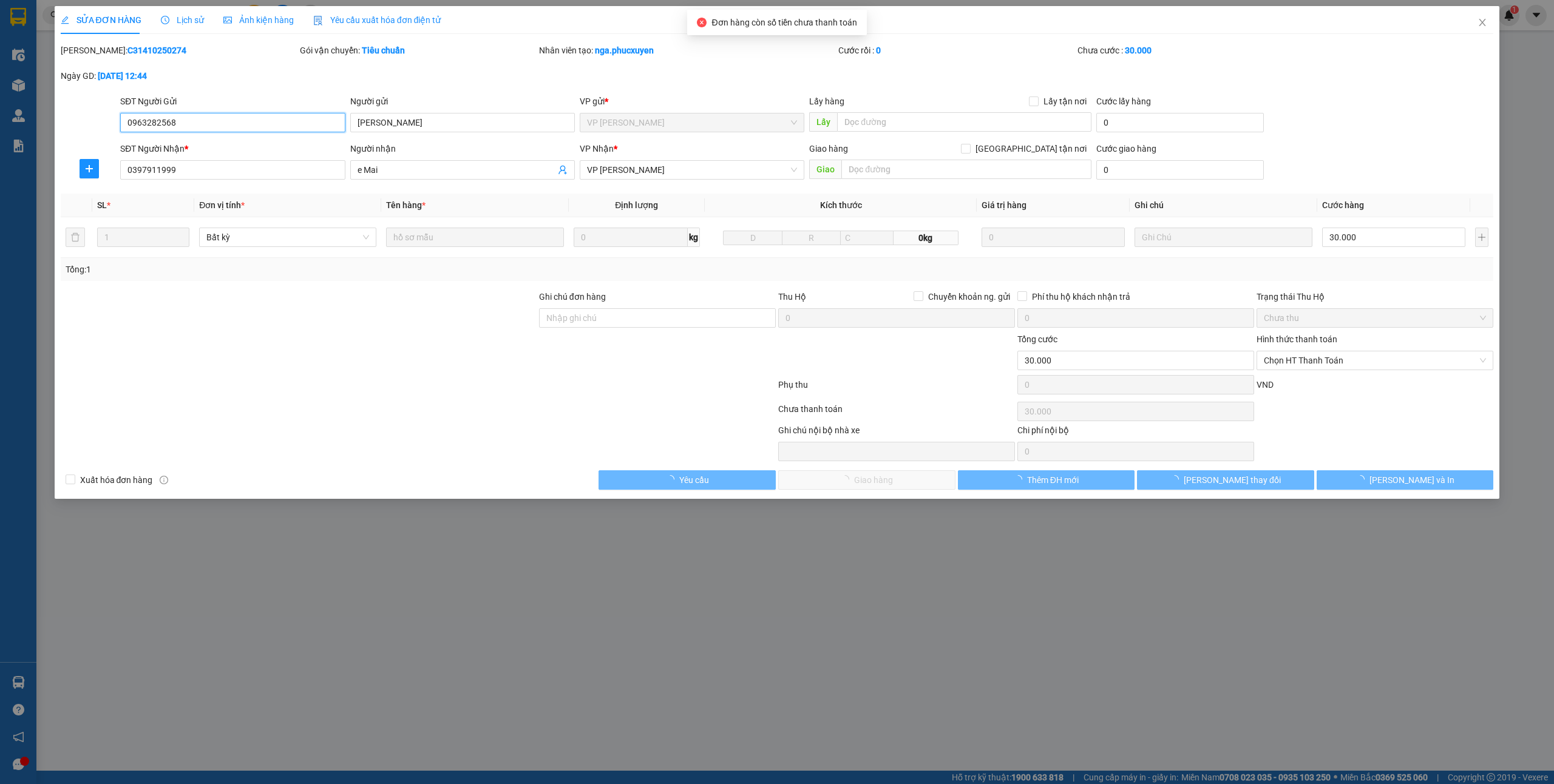
click at [1285, 365] on span "Chọn HT Thanh Toán" at bounding box center [1375, 360] width 222 height 18
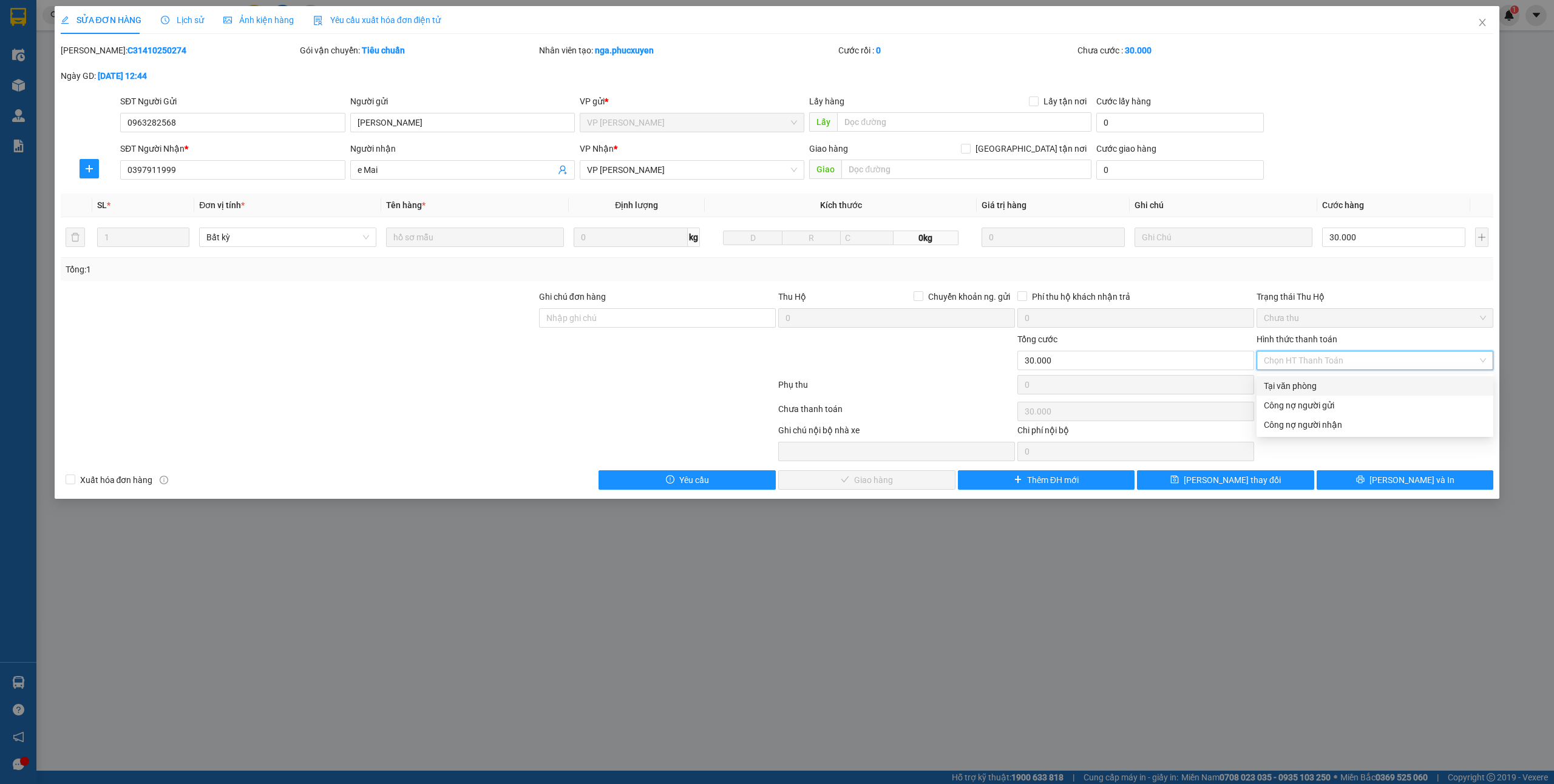
click at [1293, 384] on div "Tại văn phòng" at bounding box center [1375, 385] width 222 height 13
type input "0"
click at [935, 479] on button "[PERSON_NAME] và Giao hàng" at bounding box center [867, 480] width 178 height 20
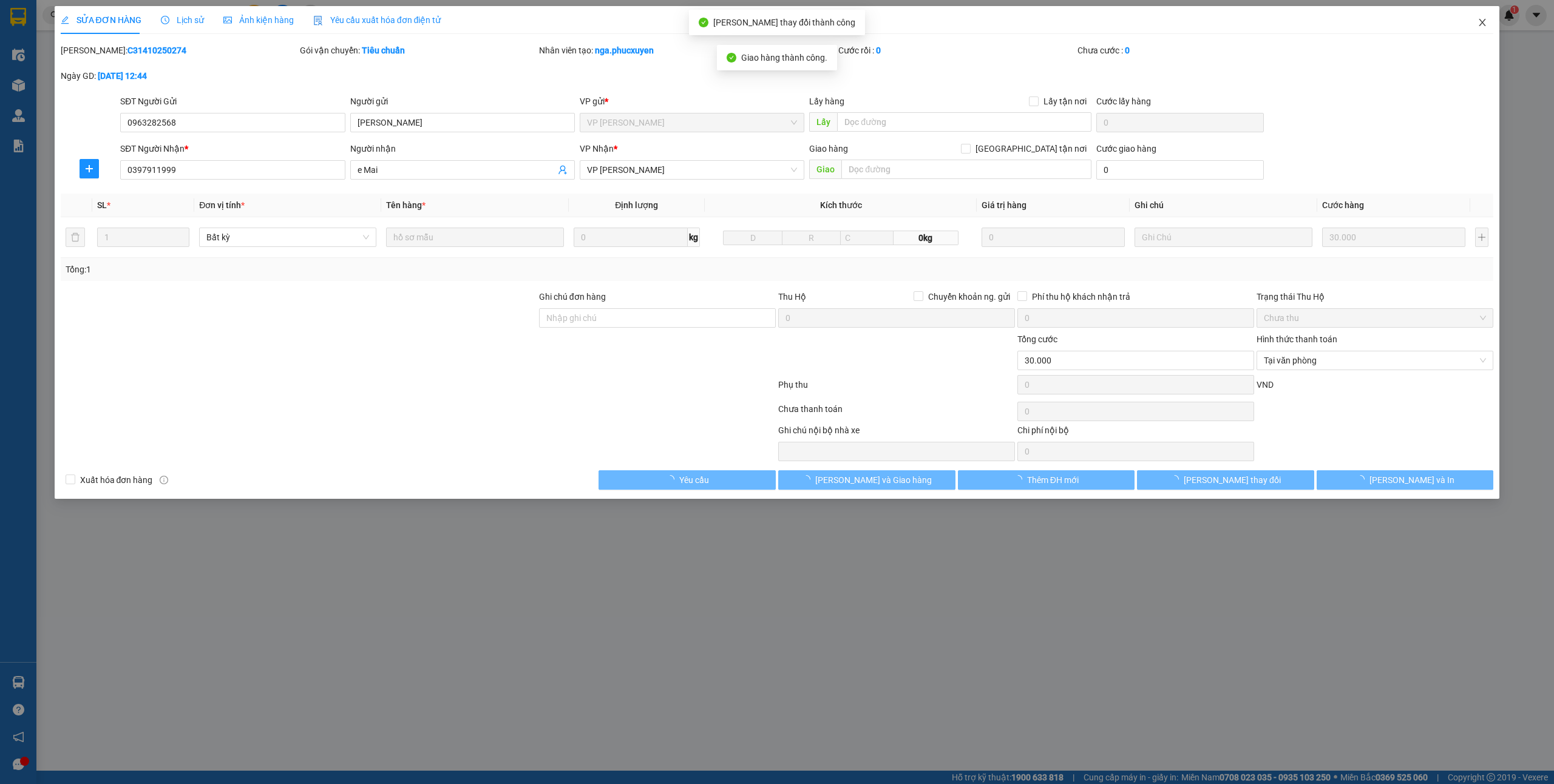
click at [1482, 22] on icon "close" at bounding box center [1482, 22] width 10 height 10
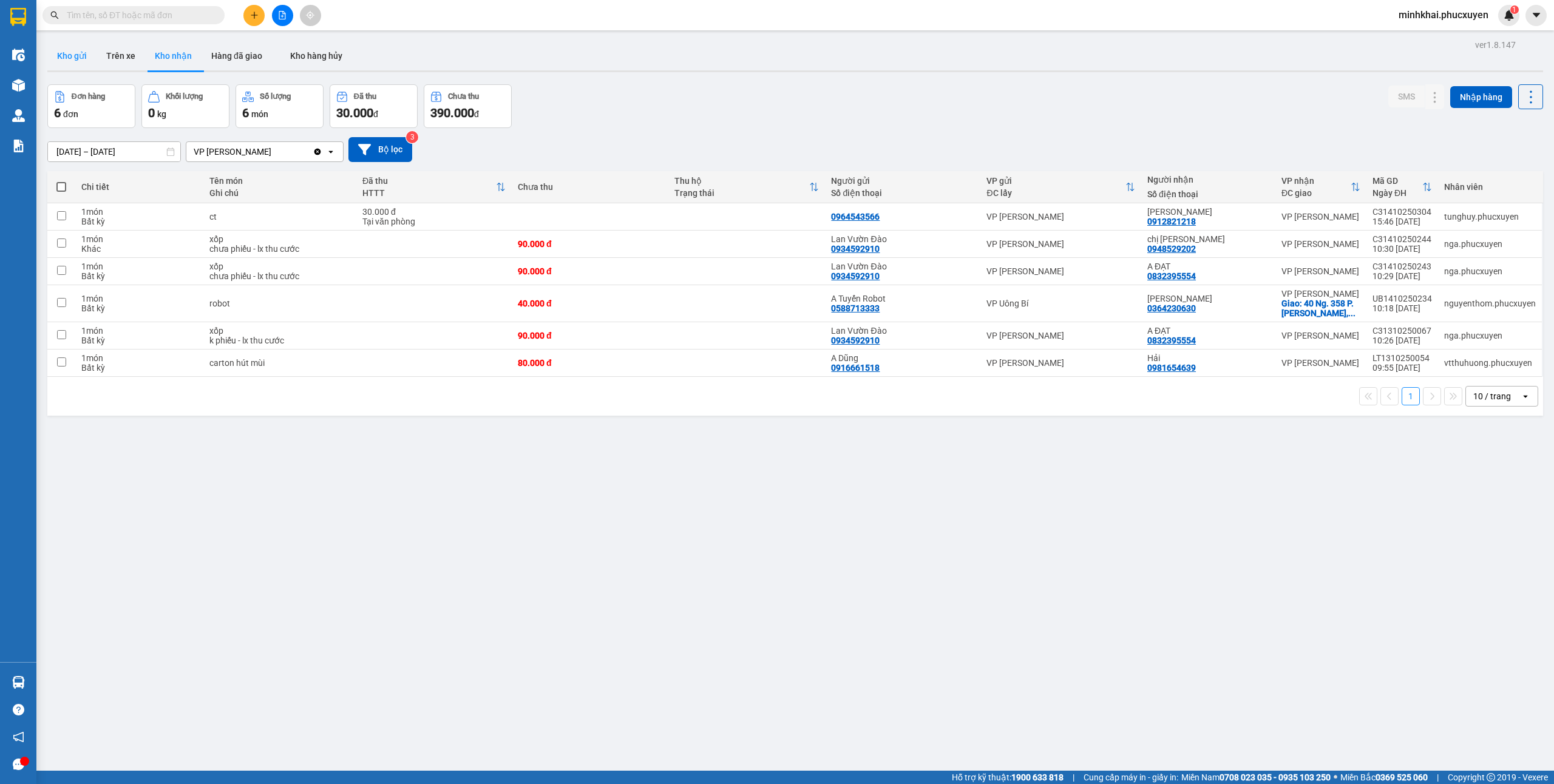
click at [67, 51] on button "Kho gửi" at bounding box center [72, 56] width 49 height 29
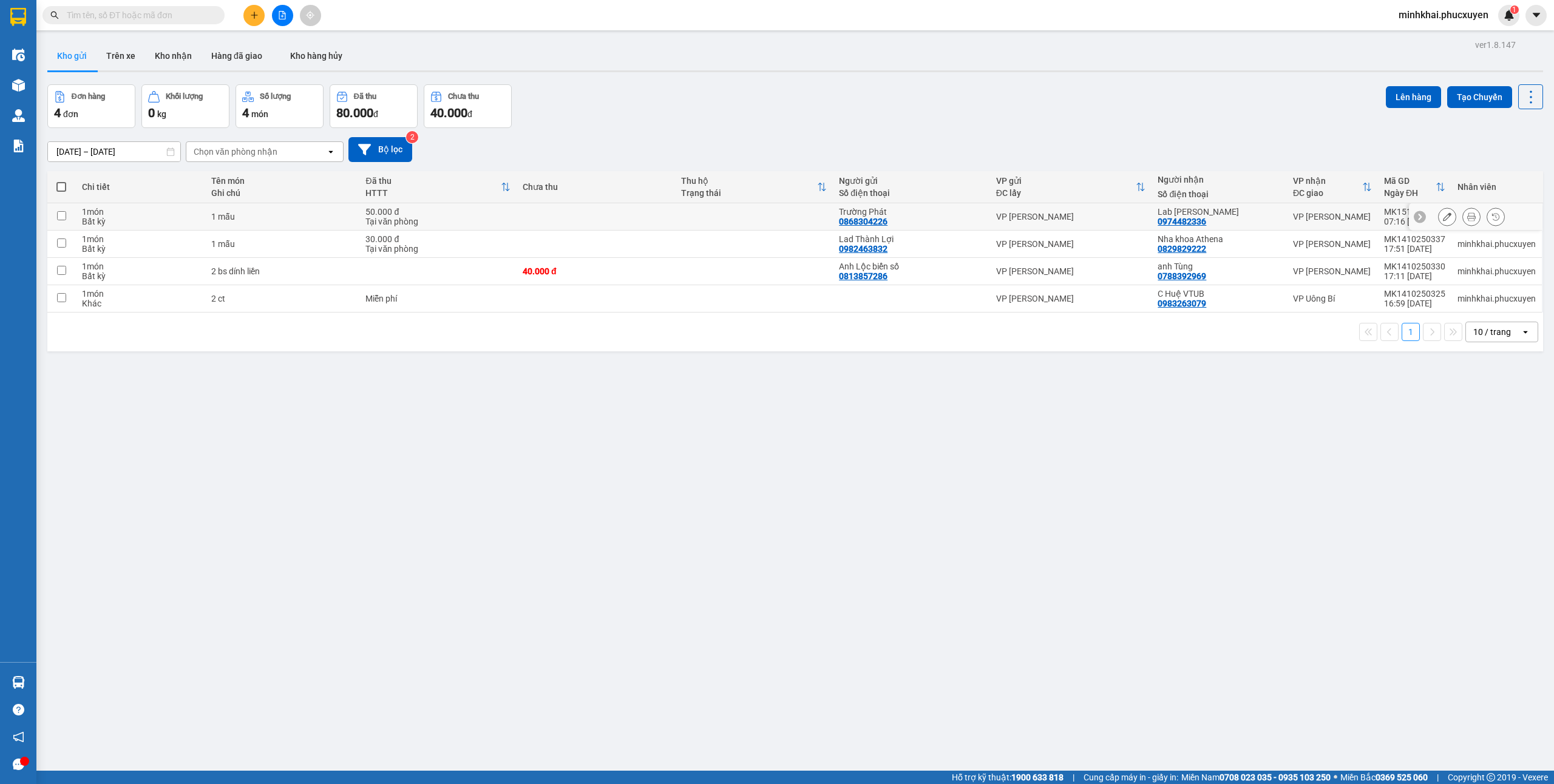
click at [57, 221] on input "checkbox" at bounding box center [62, 215] width 9 height 9
checkbox input "true"
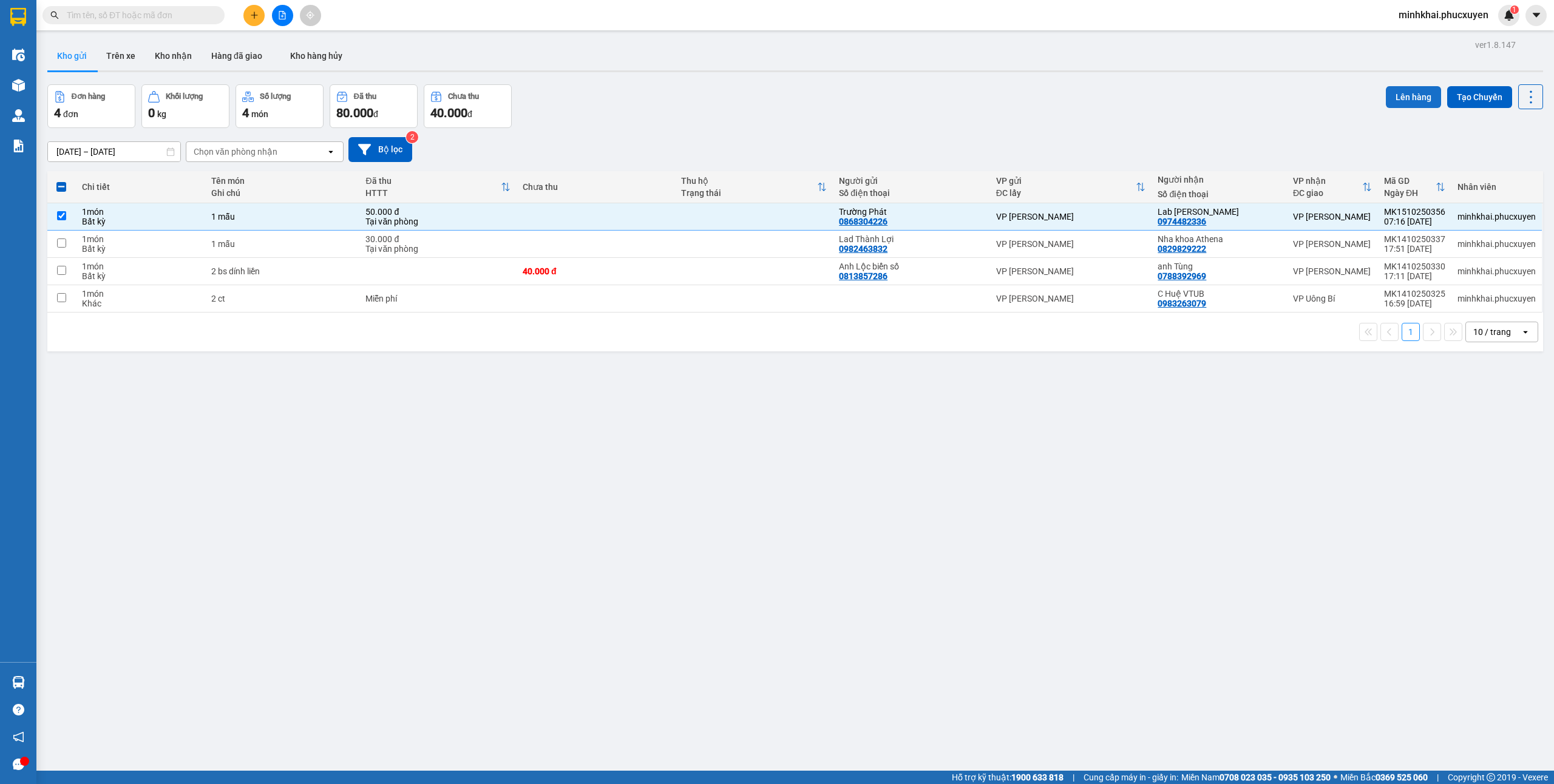
click at [1397, 93] on button "Lên hàng" at bounding box center [1413, 97] width 55 height 22
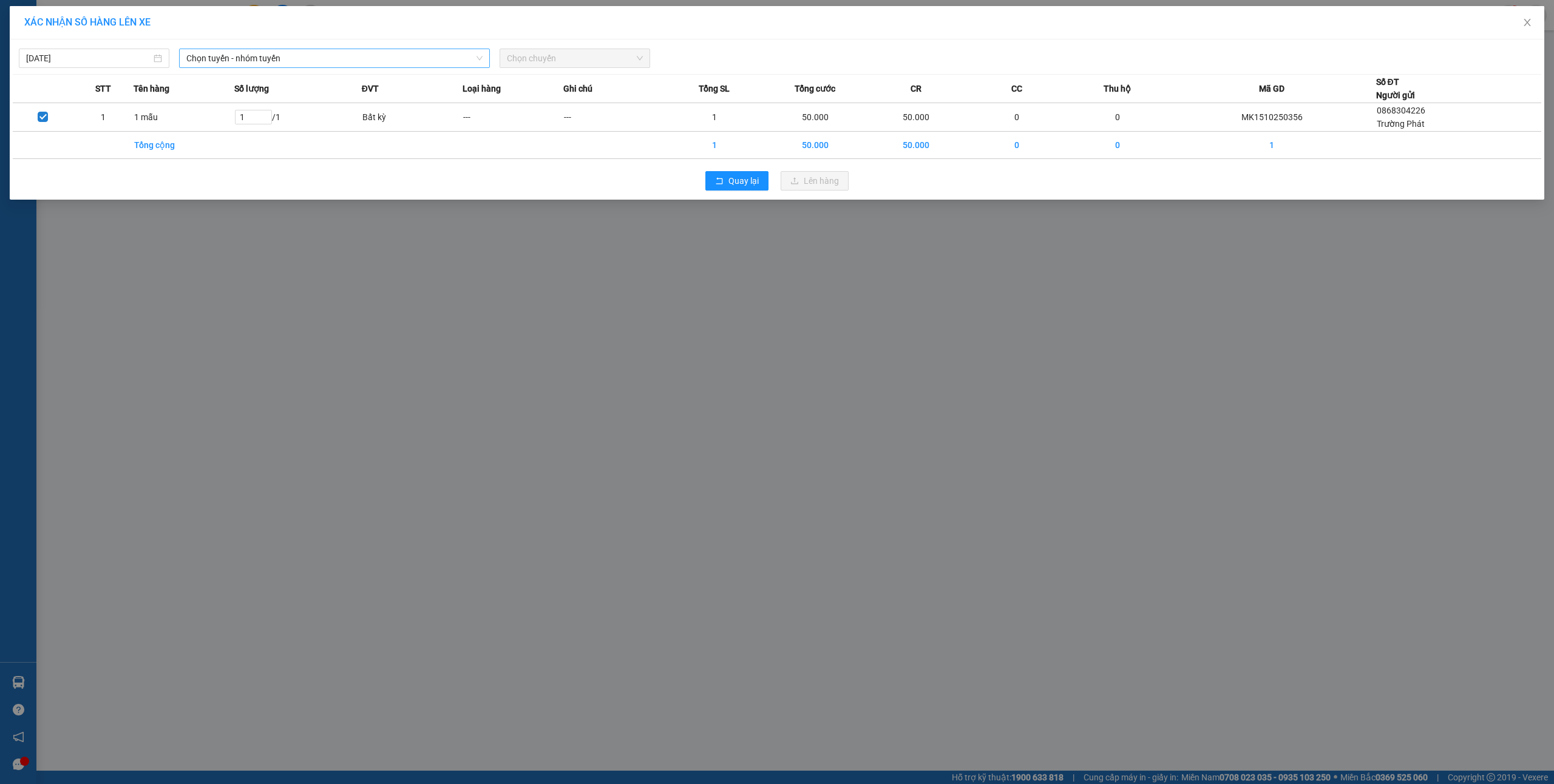
click at [323, 53] on span "Chọn tuyến - nhóm tuyến" at bounding box center [334, 58] width 296 height 18
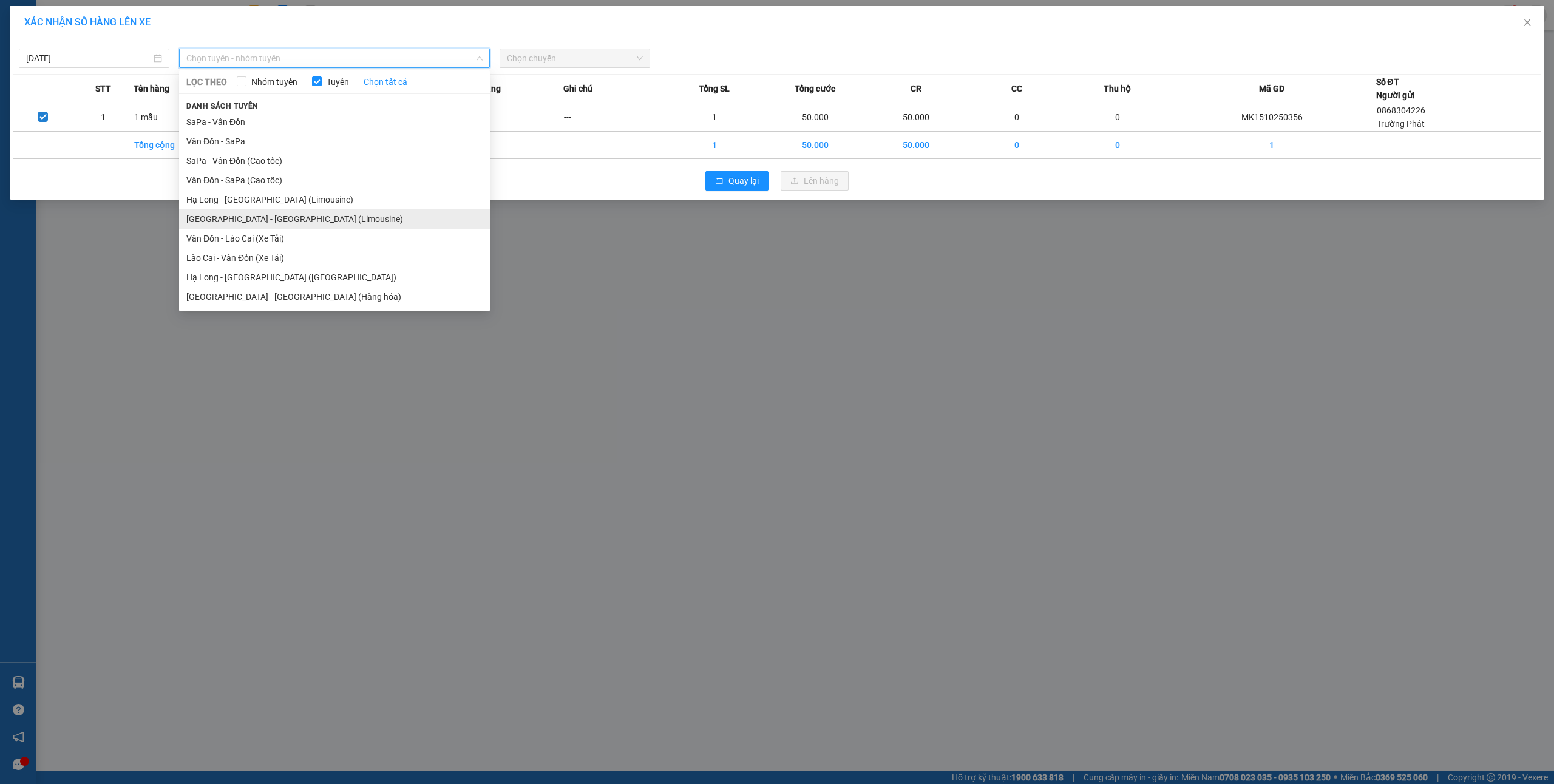
click at [292, 223] on li "[GEOGRAPHIC_DATA] - [GEOGRAPHIC_DATA] (Limousine)" at bounding box center [334, 219] width 311 height 20
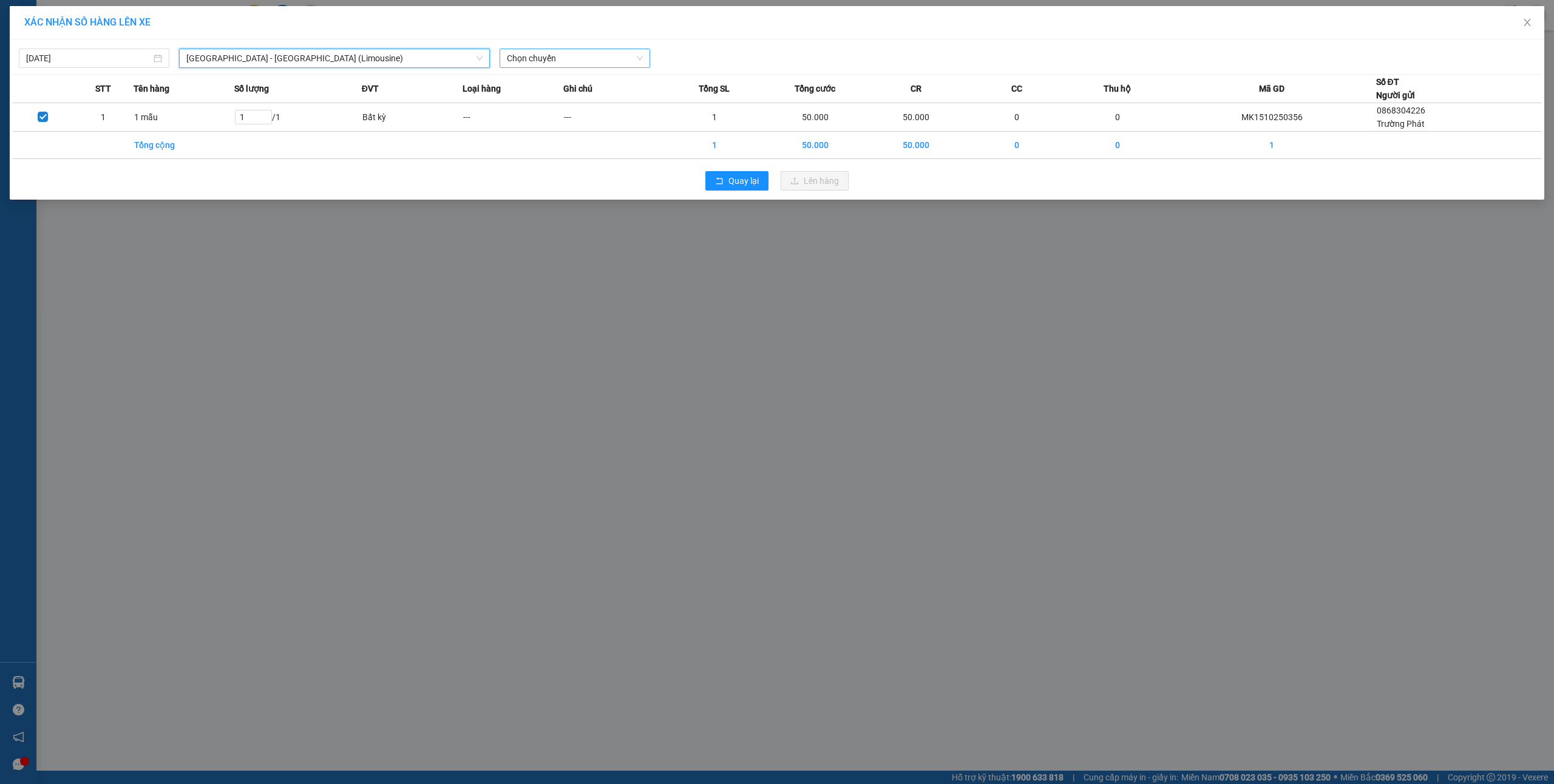
click at [532, 59] on span "Chọn chuyến" at bounding box center [575, 58] width 136 height 18
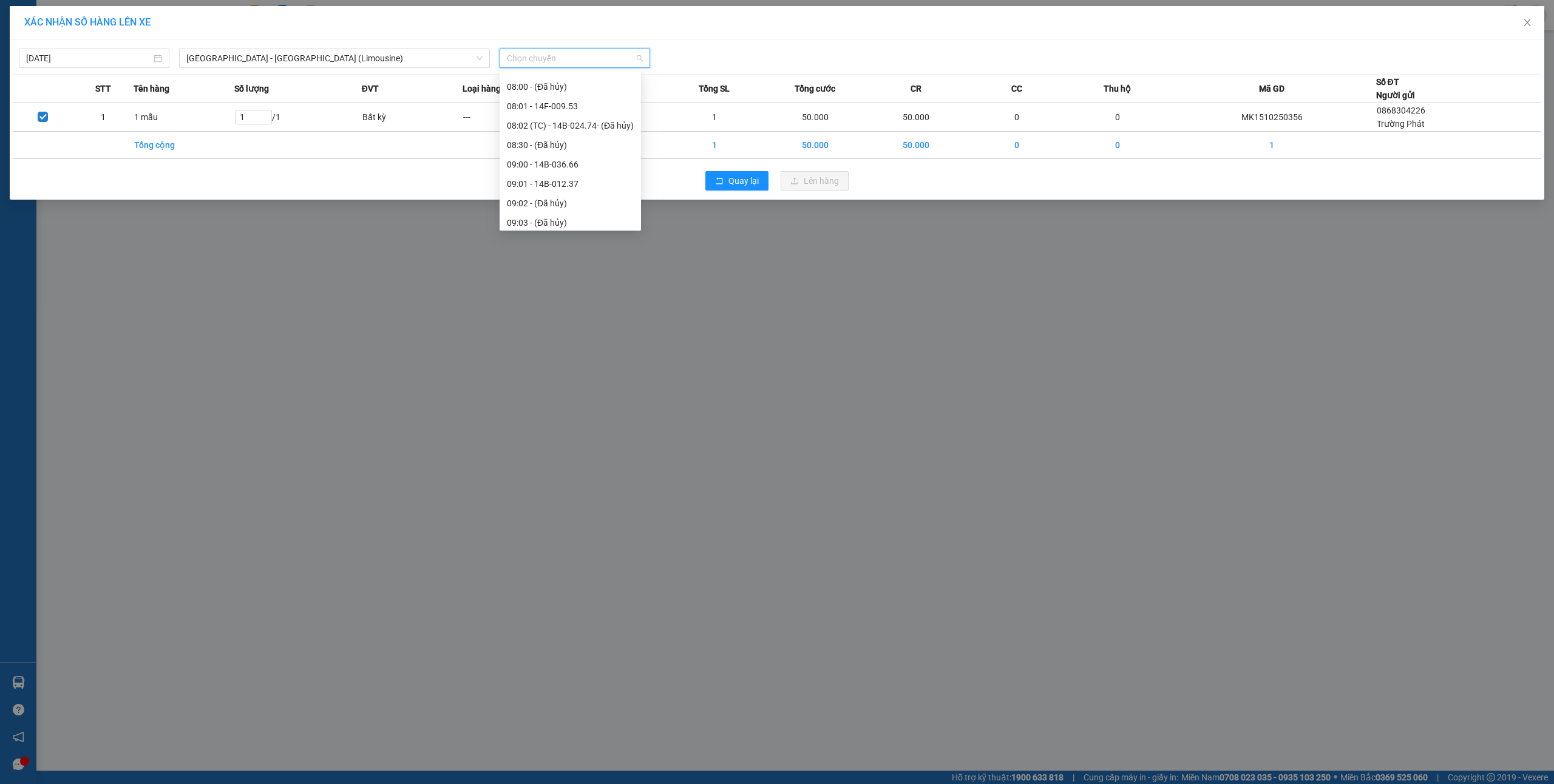
scroll to position [243, 0]
click at [573, 91] on div "09:00 - 14B-036.66" at bounding box center [571, 92] width 127 height 13
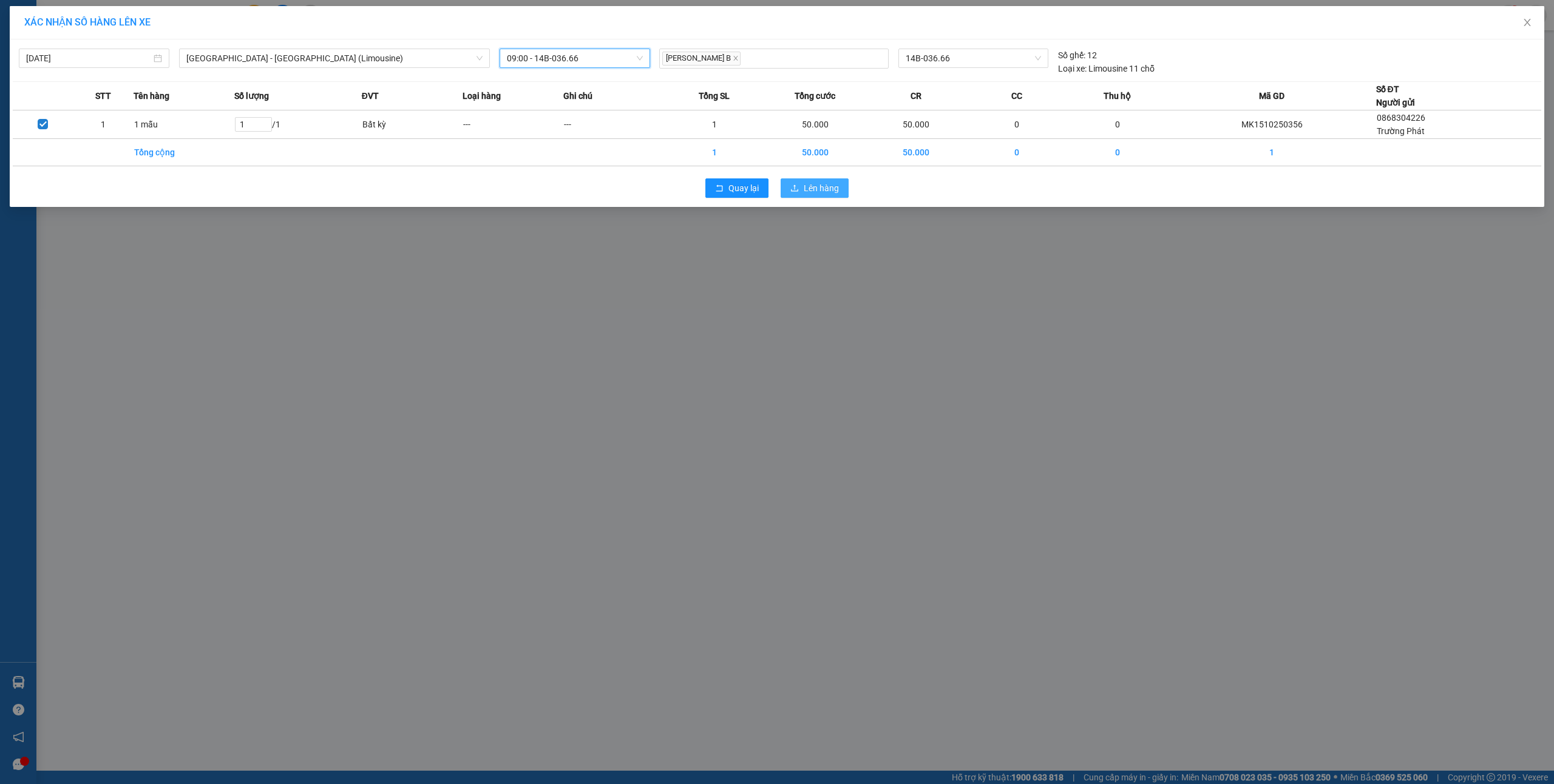
click at [831, 185] on span "Lên hàng" at bounding box center [822, 188] width 36 height 13
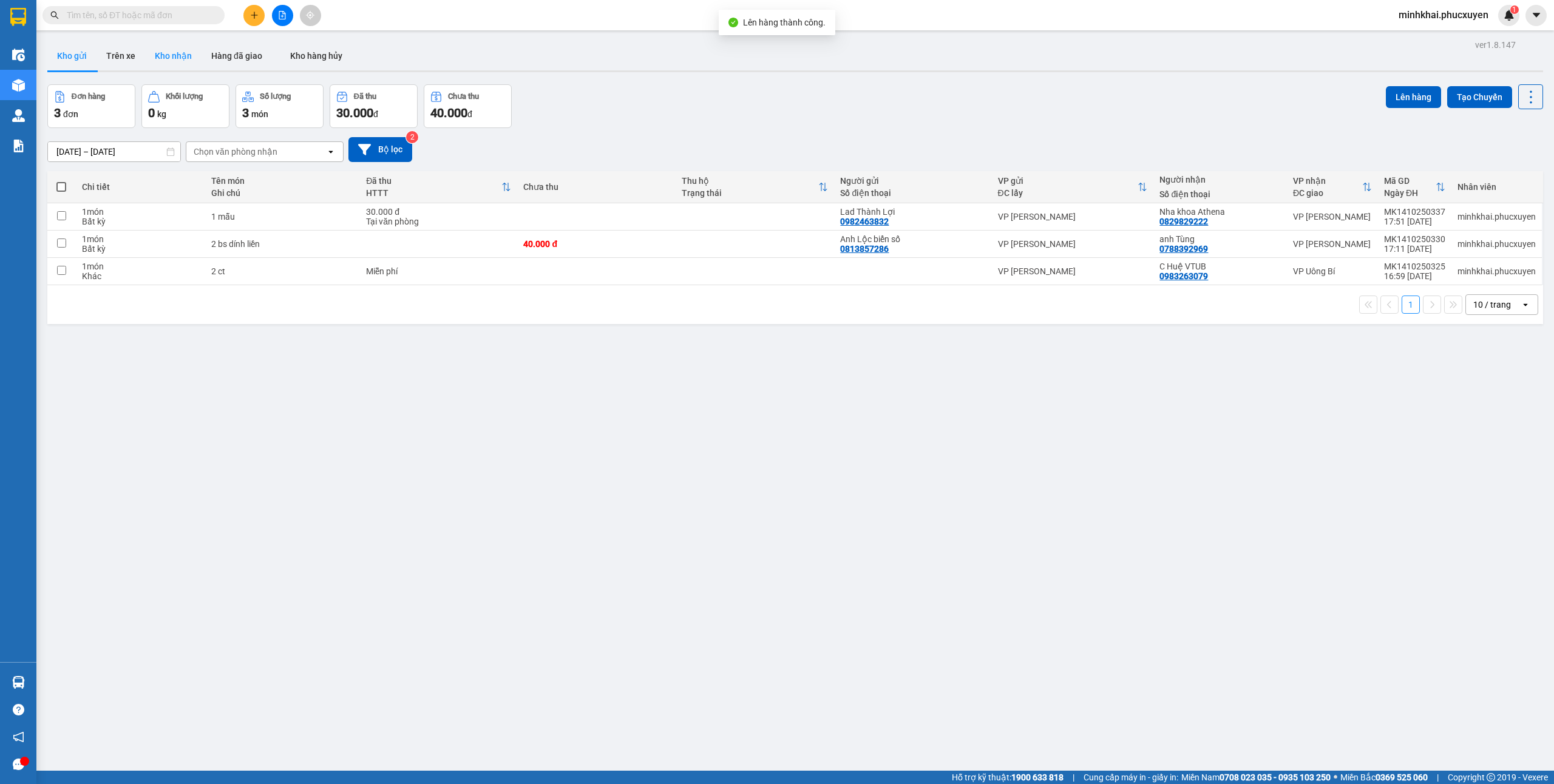
click at [194, 51] on button "Kho nhận" at bounding box center [173, 56] width 56 height 29
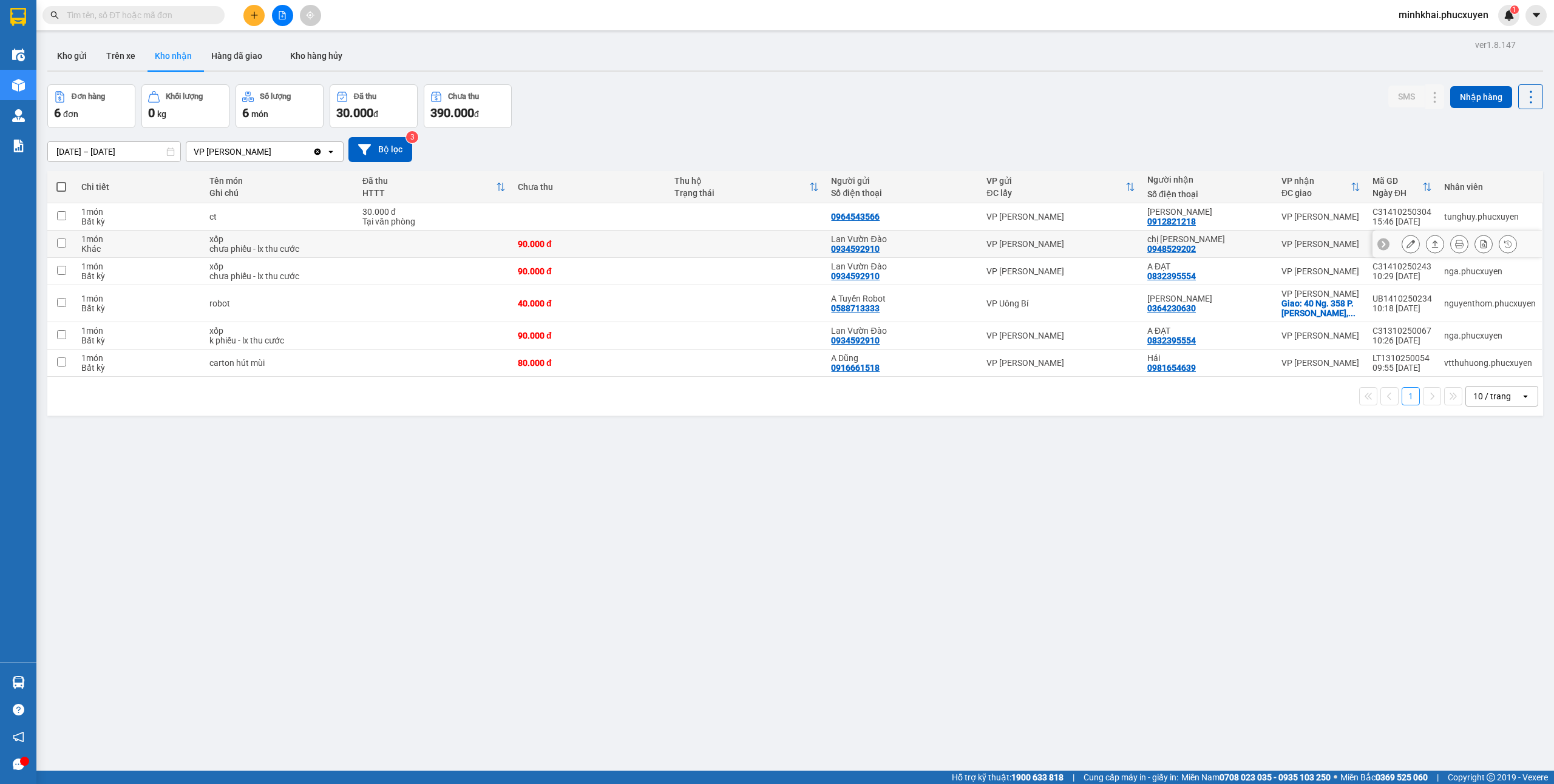
click at [1431, 243] on icon at bounding box center [1435, 243] width 8 height 8
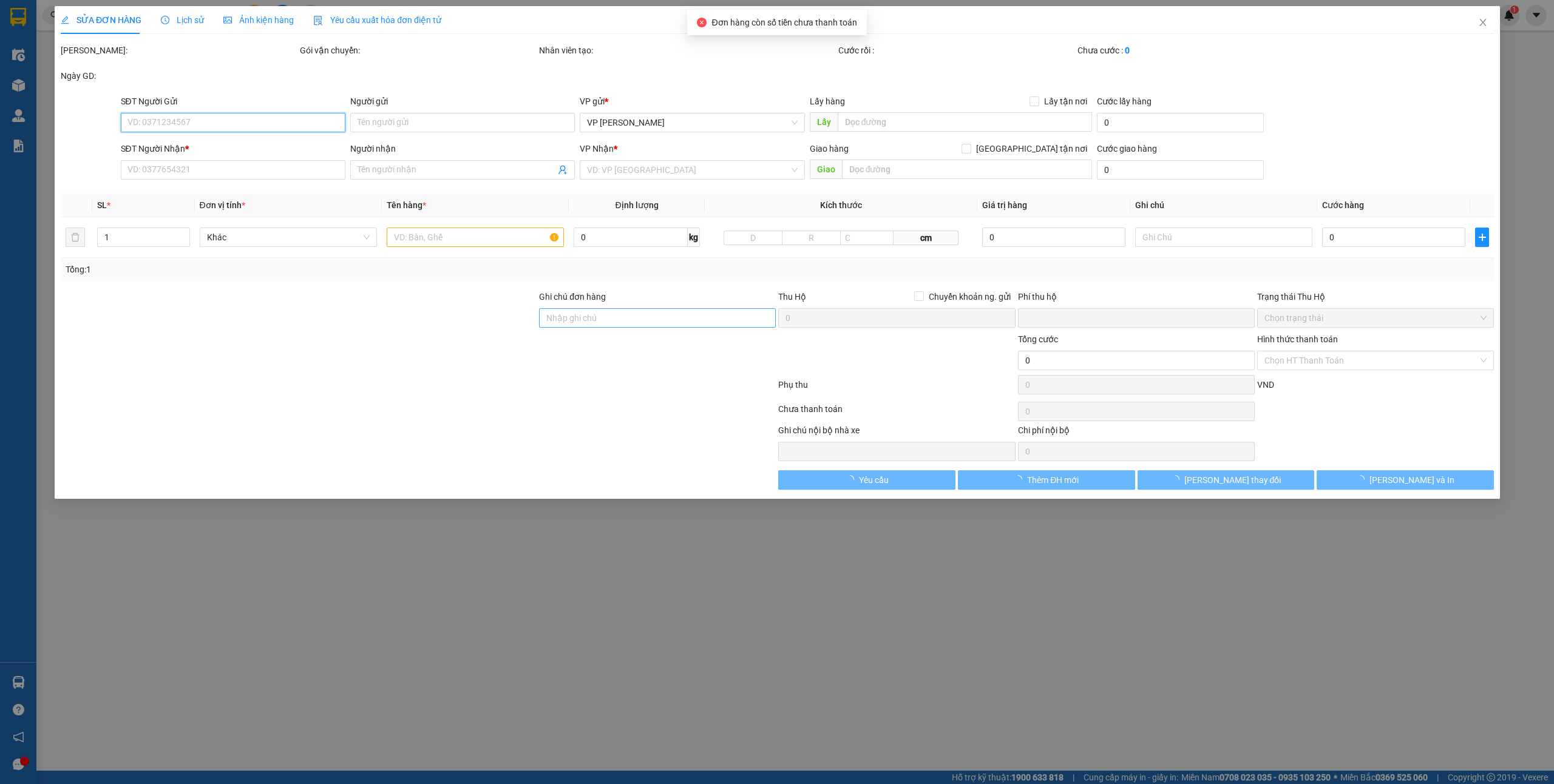
type input "0934592910"
type input "Lan Vườn Đào"
type input "0948529202"
type input "chị [PERSON_NAME]"
type input "0"
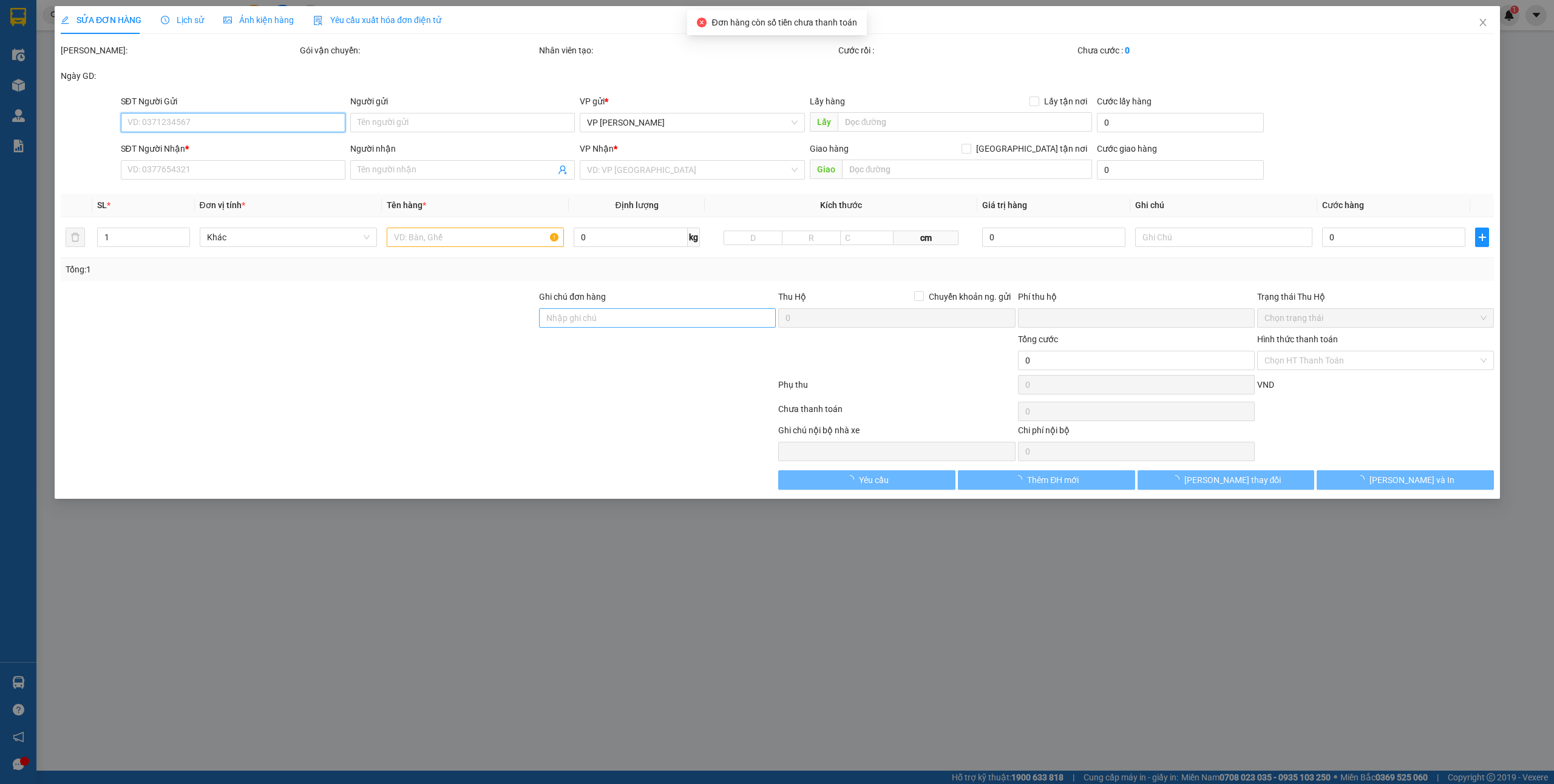
type input "90.000"
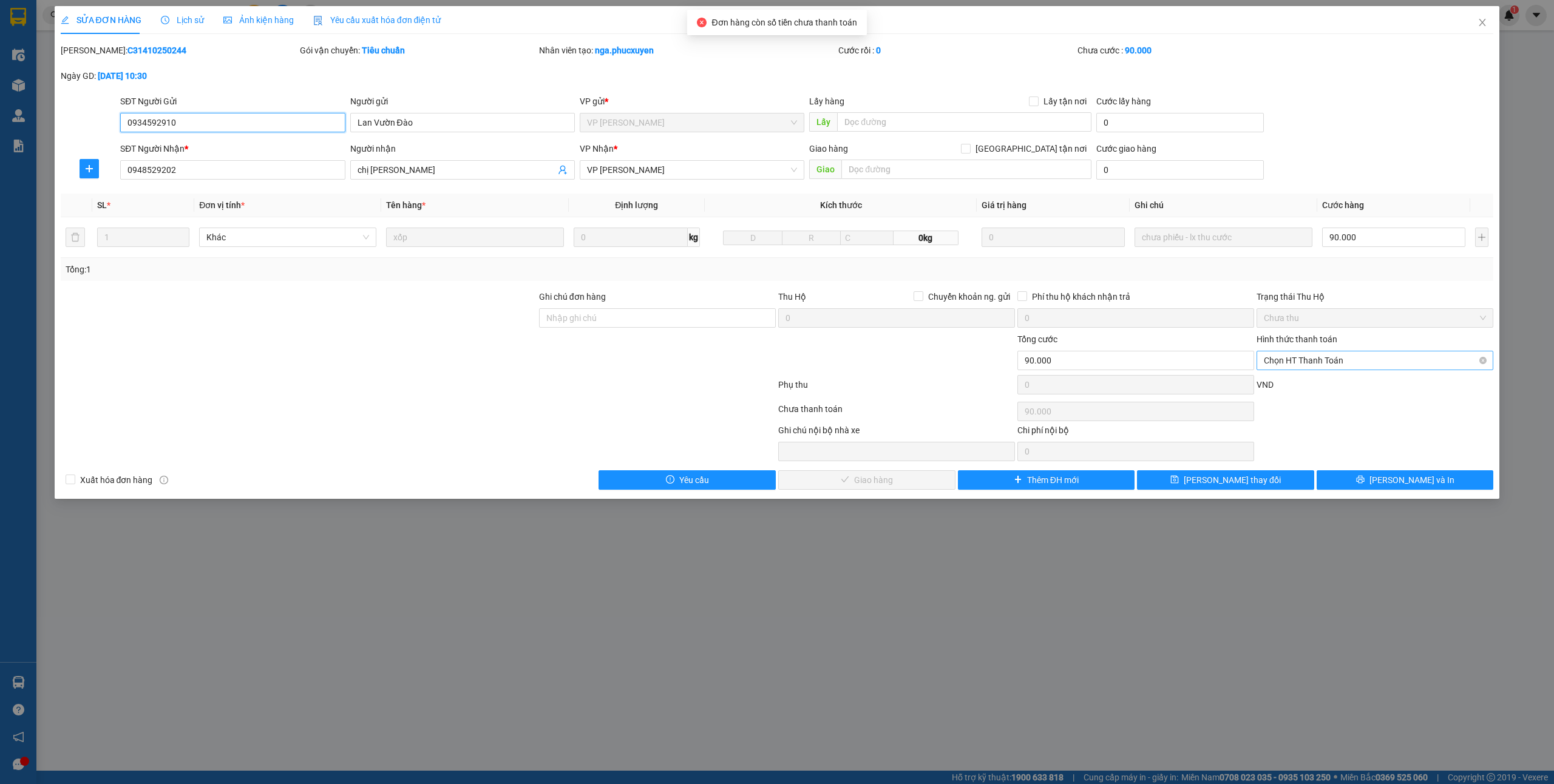
click at [1302, 356] on span "Chọn HT Thanh Toán" at bounding box center [1375, 360] width 222 height 18
click at [1305, 383] on div "Tại văn phòng" at bounding box center [1375, 385] width 222 height 13
type input "0"
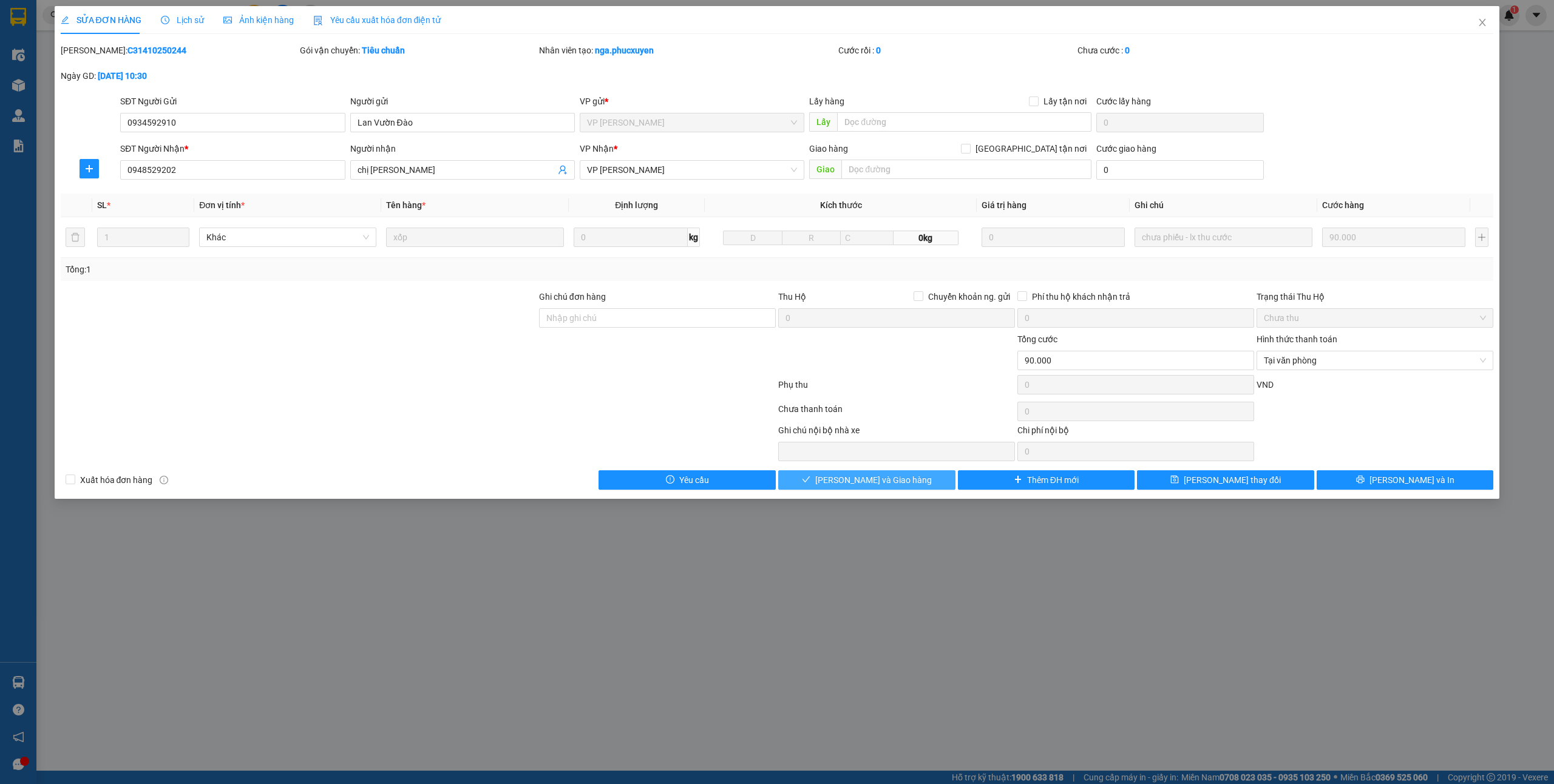
click at [887, 479] on span "[PERSON_NAME] và Giao hàng" at bounding box center [874, 480] width 117 height 13
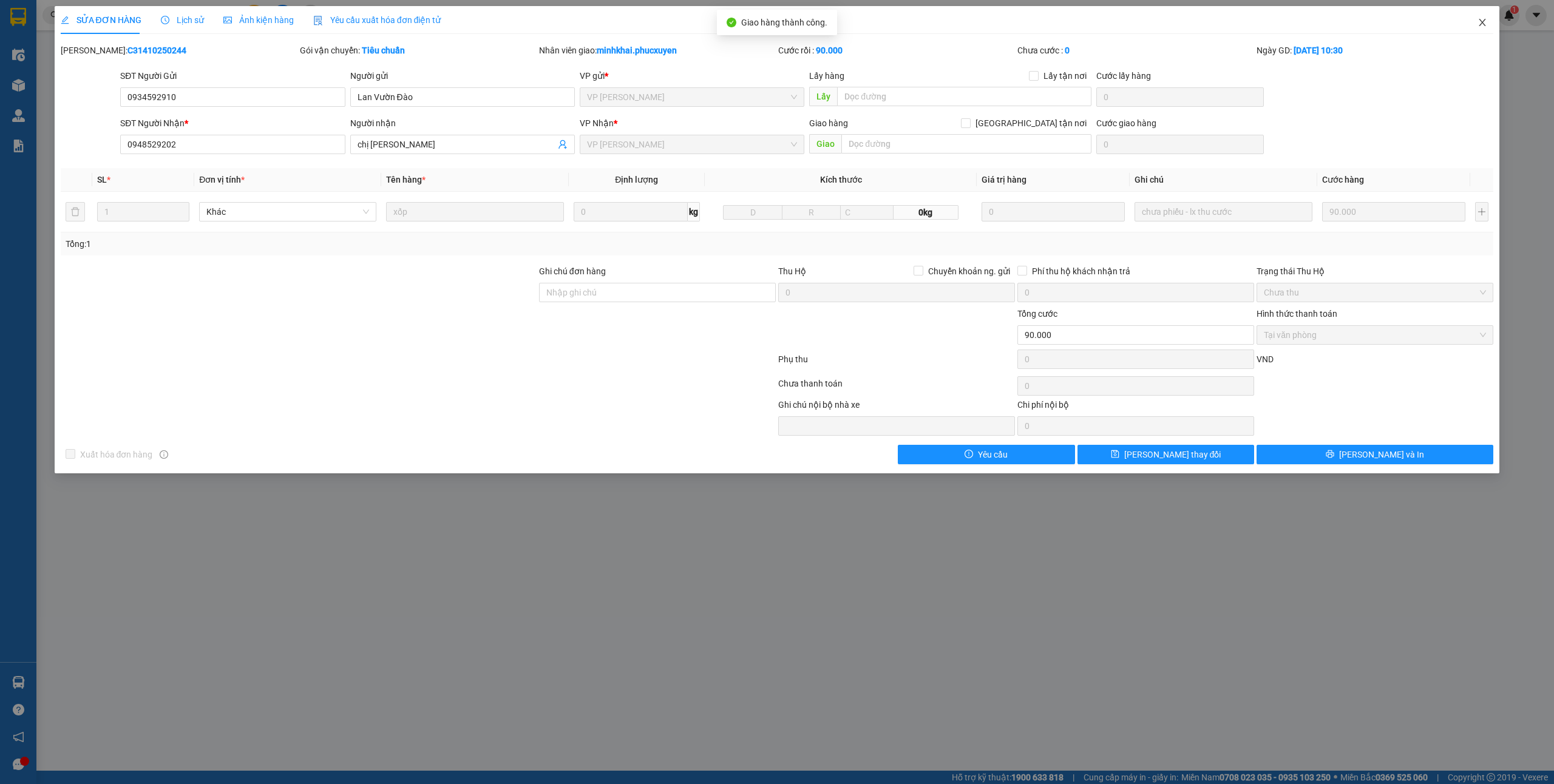
click at [1478, 18] on icon "close" at bounding box center [1482, 22] width 10 height 10
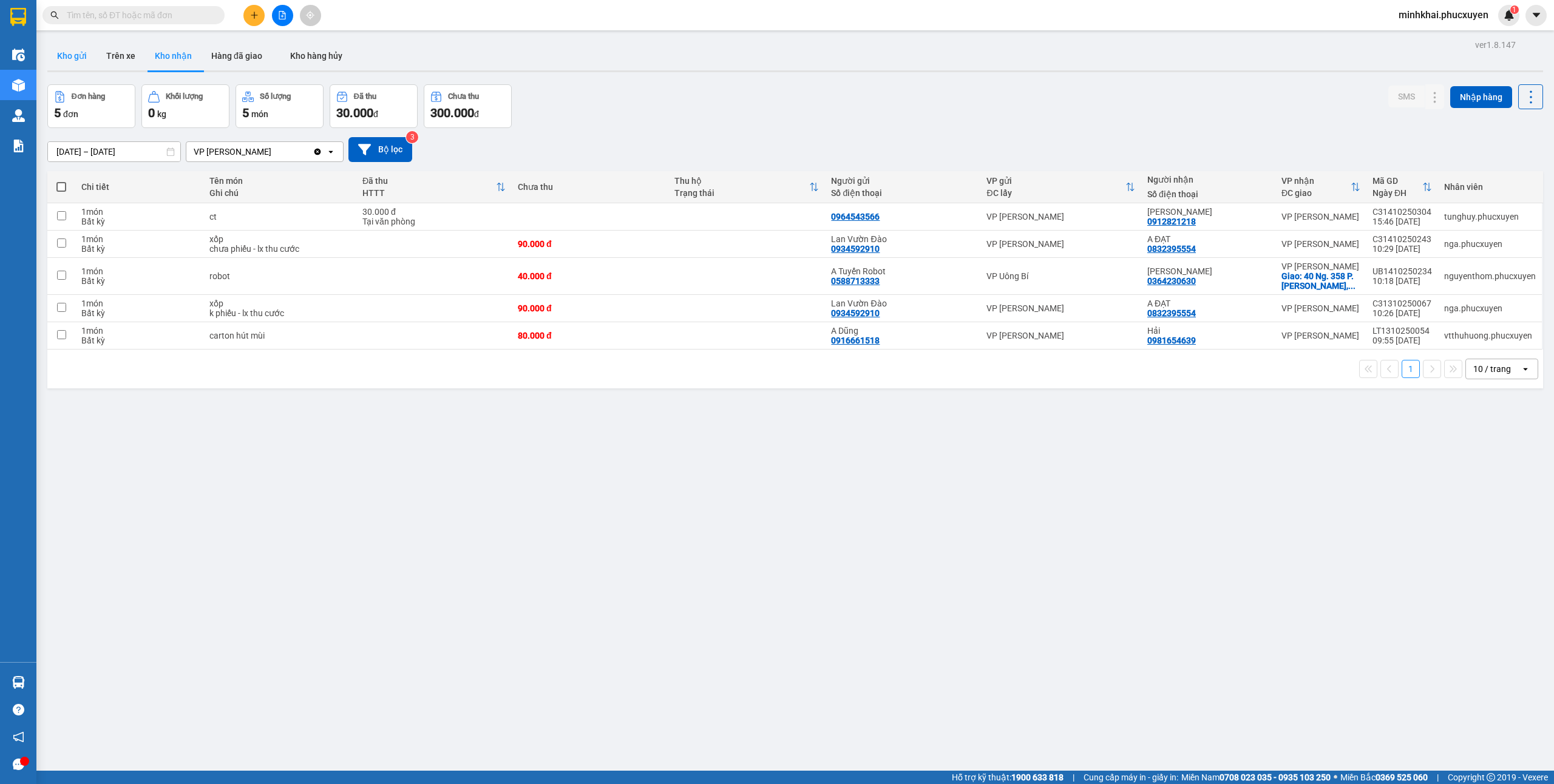
click at [78, 60] on button "Kho gửi" at bounding box center [72, 56] width 49 height 29
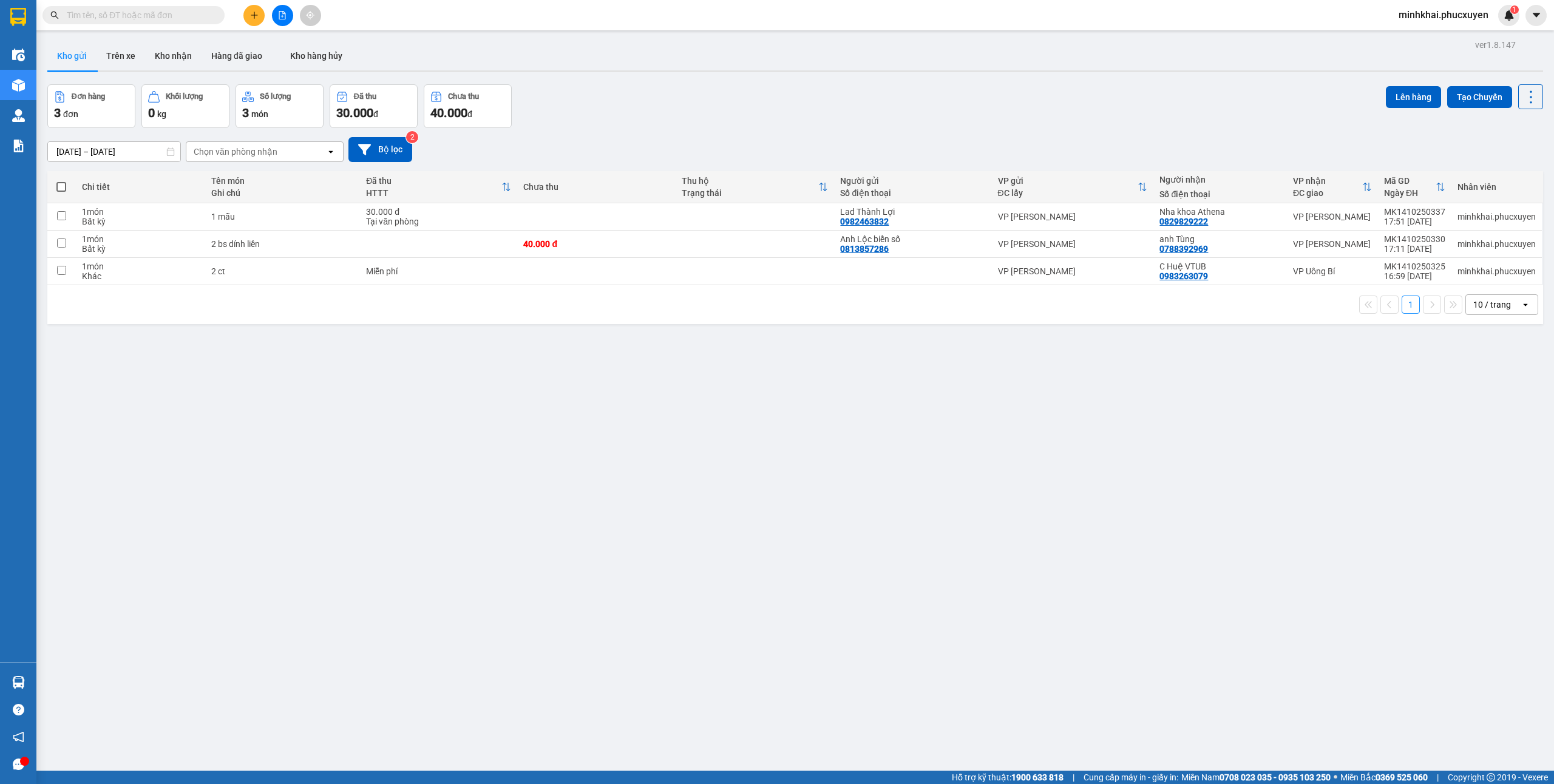
click at [109, 15] on input "text" at bounding box center [138, 15] width 143 height 13
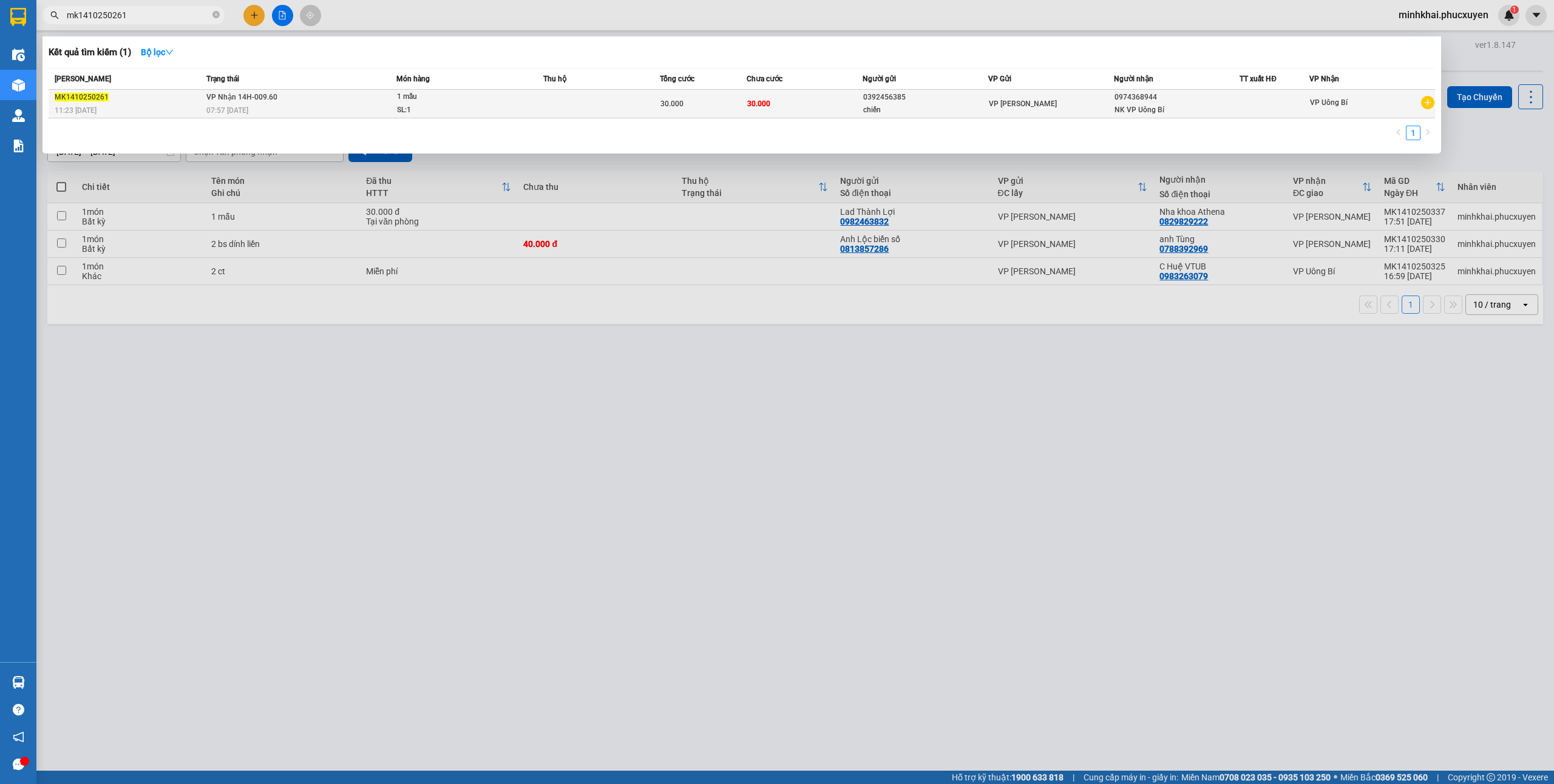
type input "mk1410250261"
click at [634, 91] on td at bounding box center [601, 104] width 116 height 29
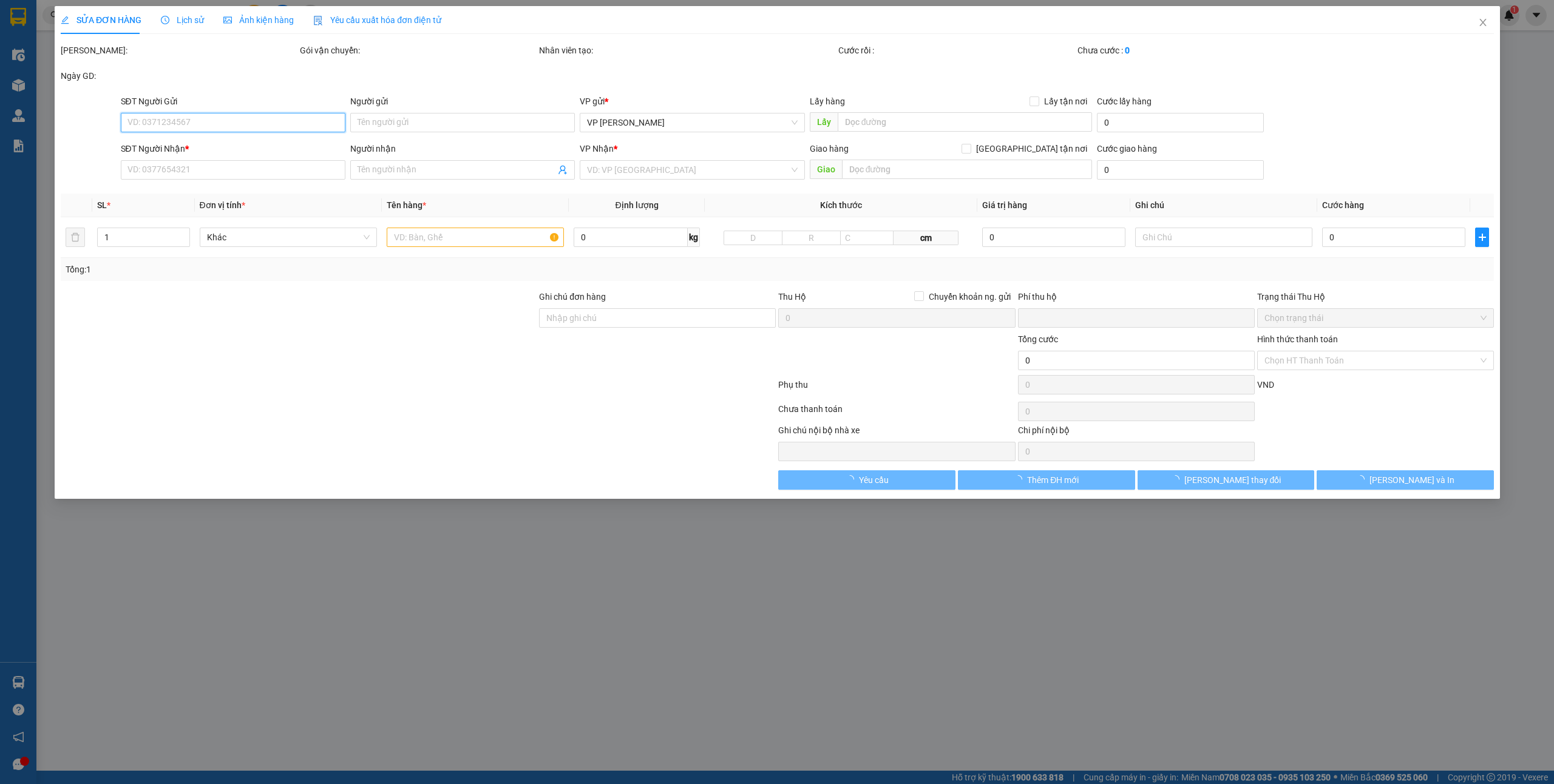
type input "0392456385"
type input "chiến"
type input "0974368944"
type input "NK VP Uông Bí"
type input "0"
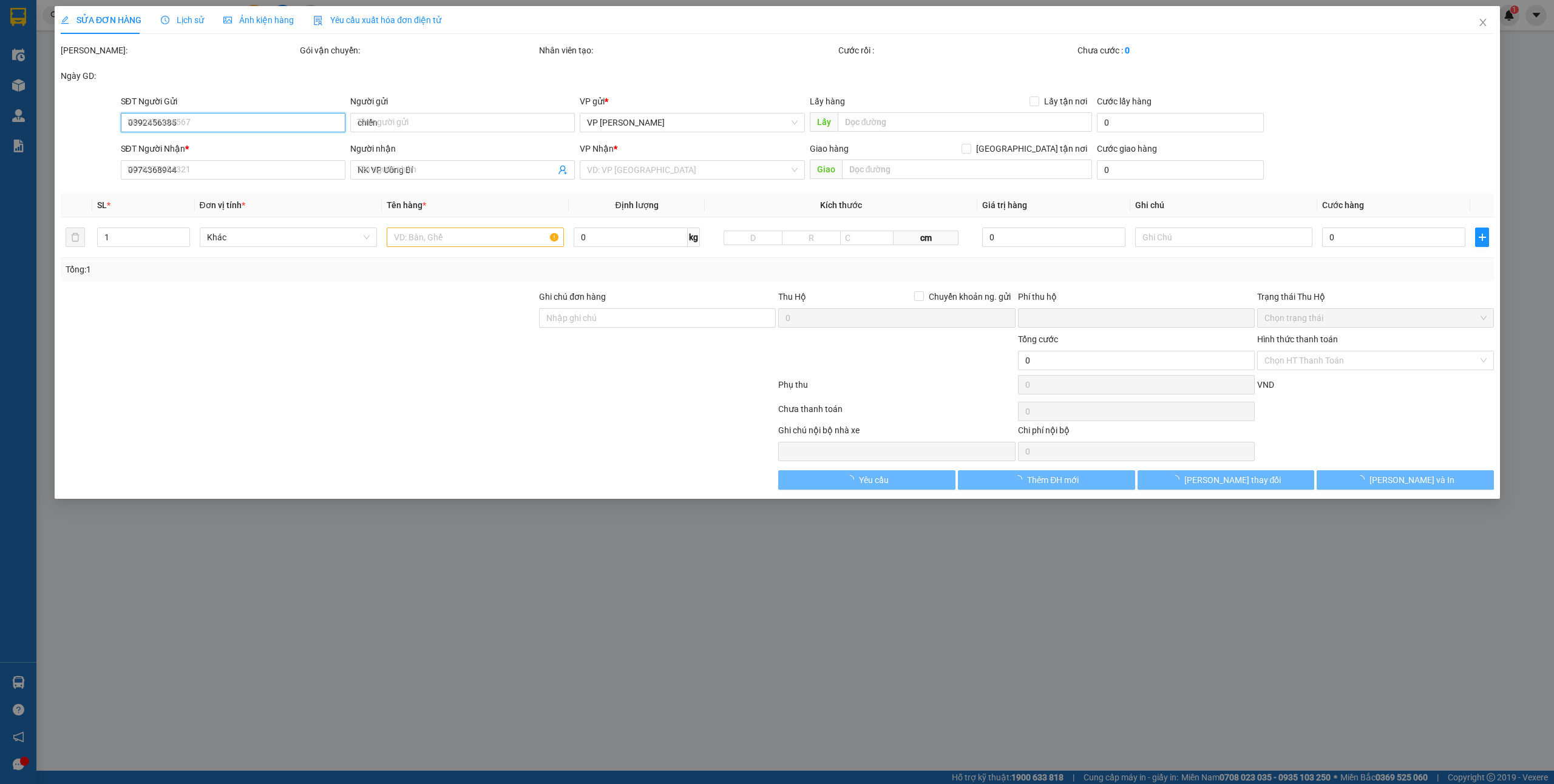
type input "30.000"
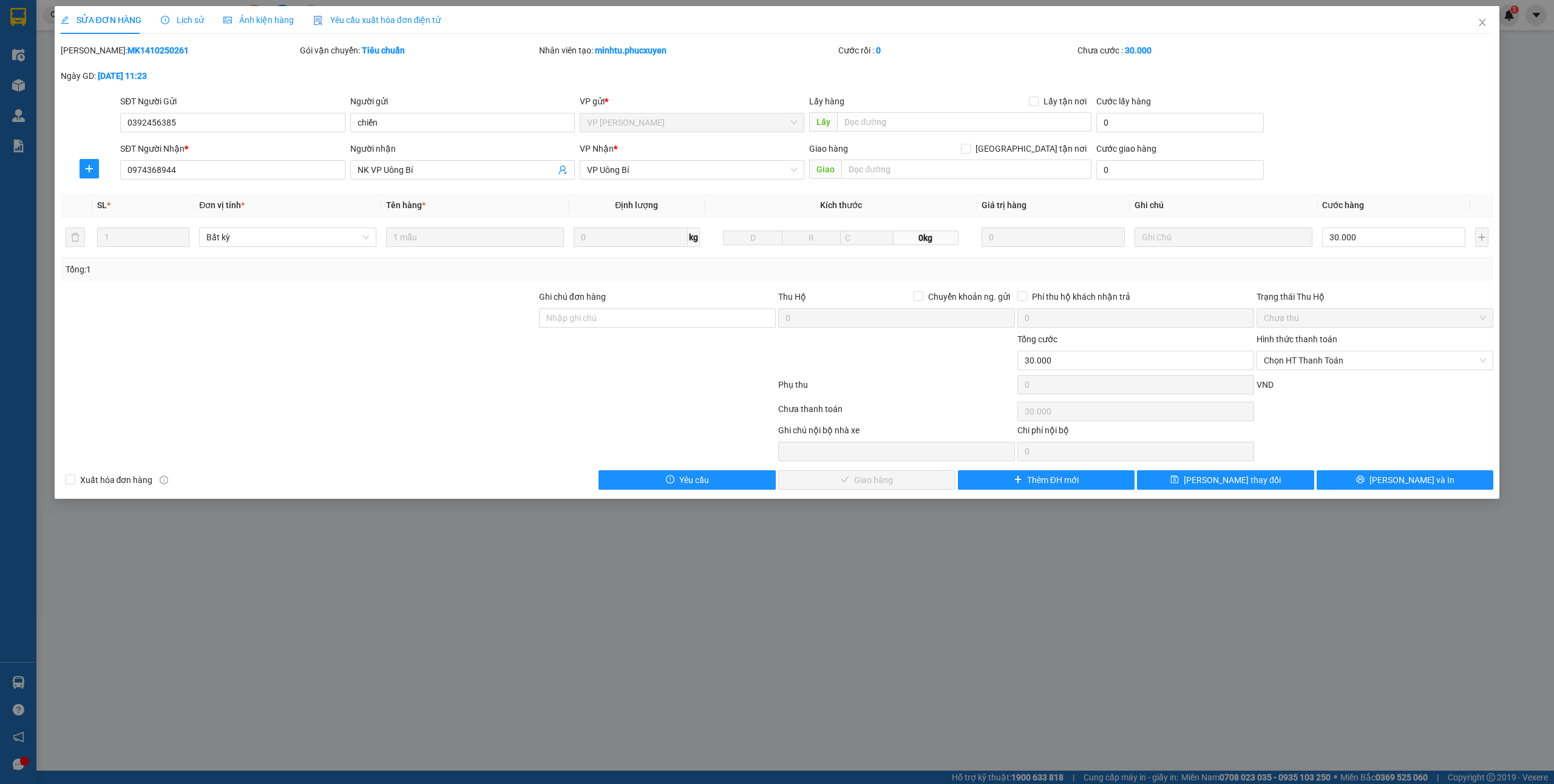
click at [174, 11] on div "Lịch sử" at bounding box center [183, 20] width 43 height 28
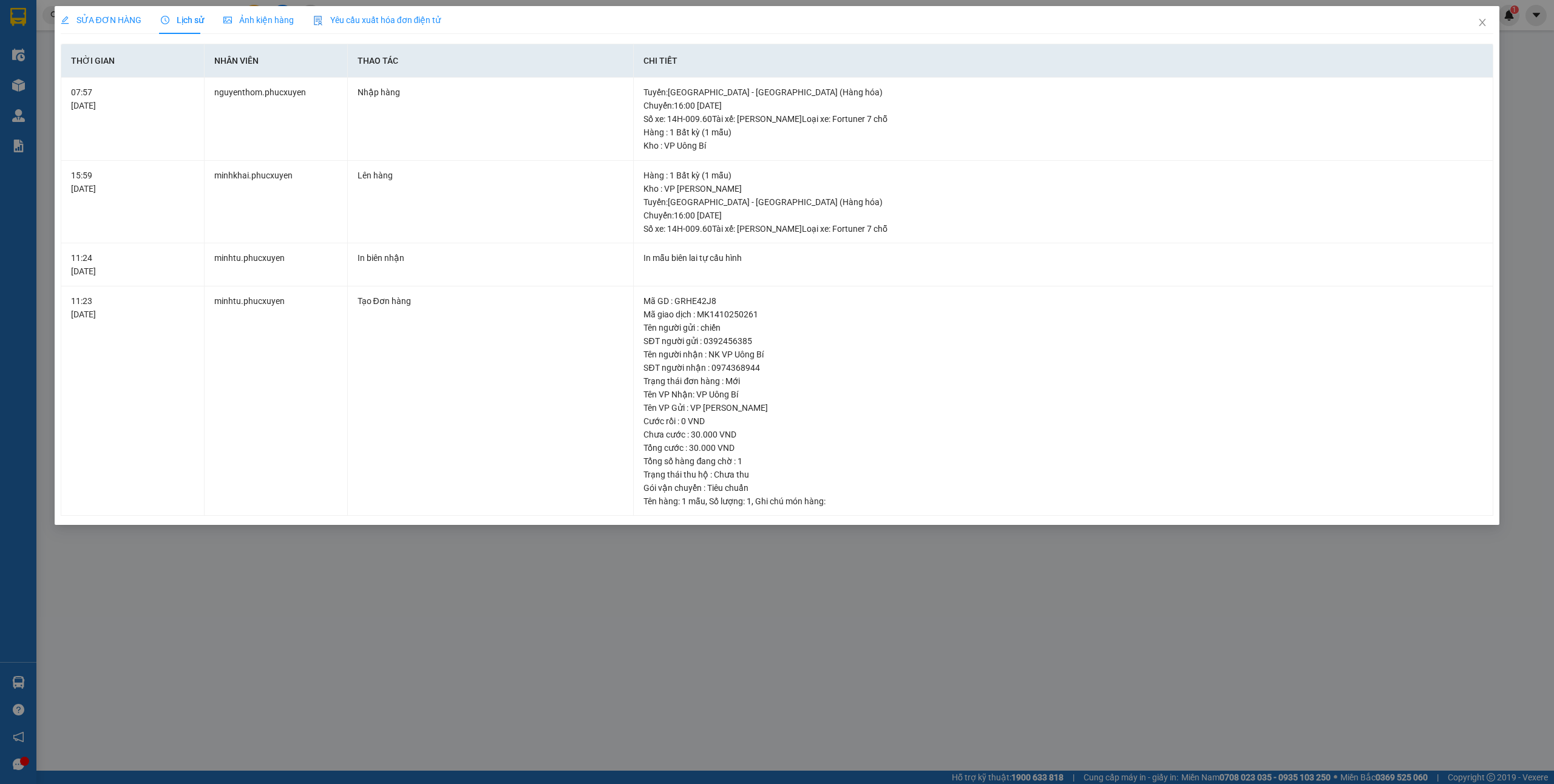
click at [105, 15] on span "SỬA ĐƠN HÀNG" at bounding box center [101, 20] width 81 height 10
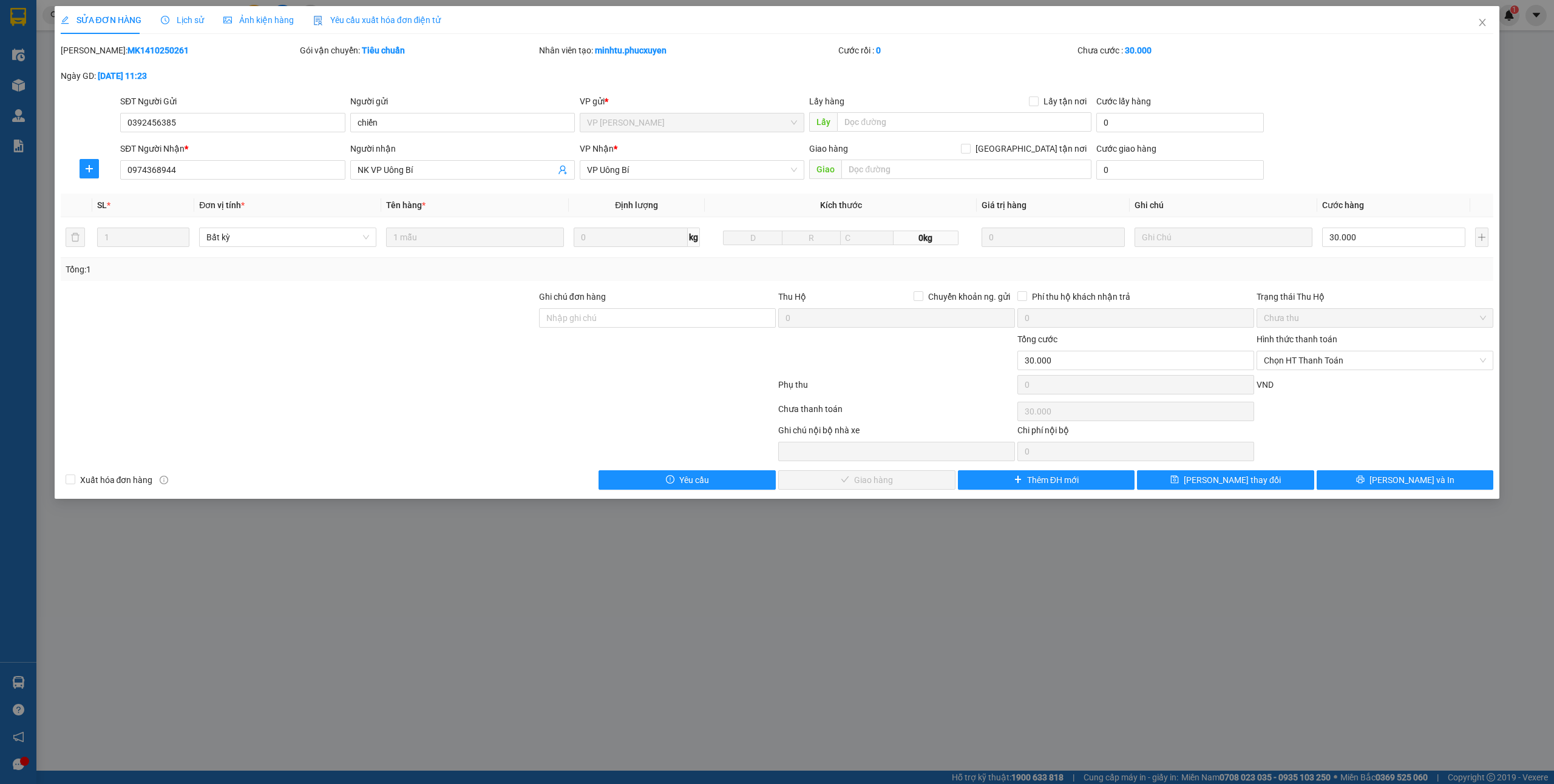
click at [185, 22] on span "Lịch sử" at bounding box center [183, 20] width 43 height 10
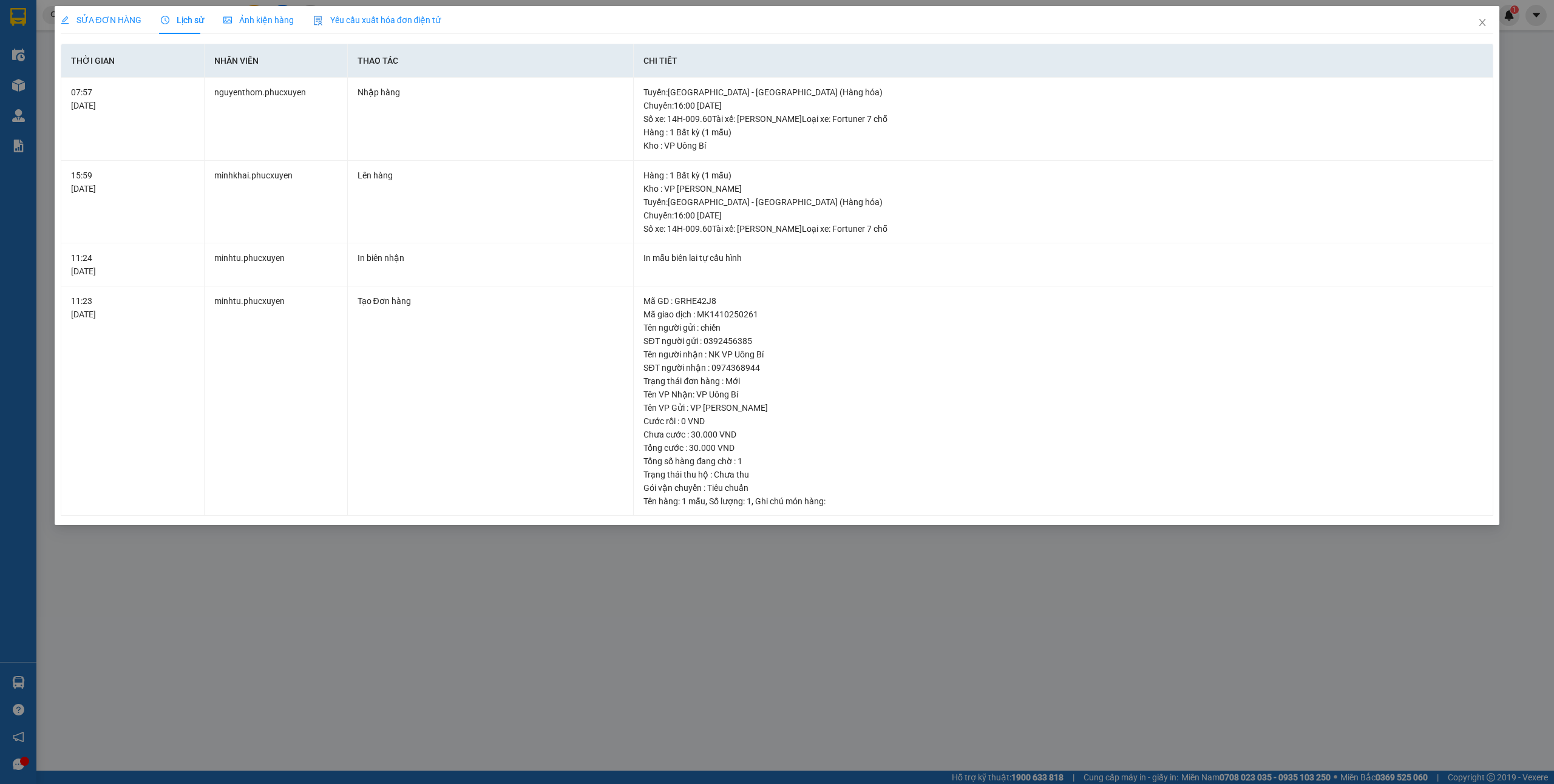
click at [110, 23] on span "SỬA ĐƠN HÀNG" at bounding box center [101, 20] width 81 height 10
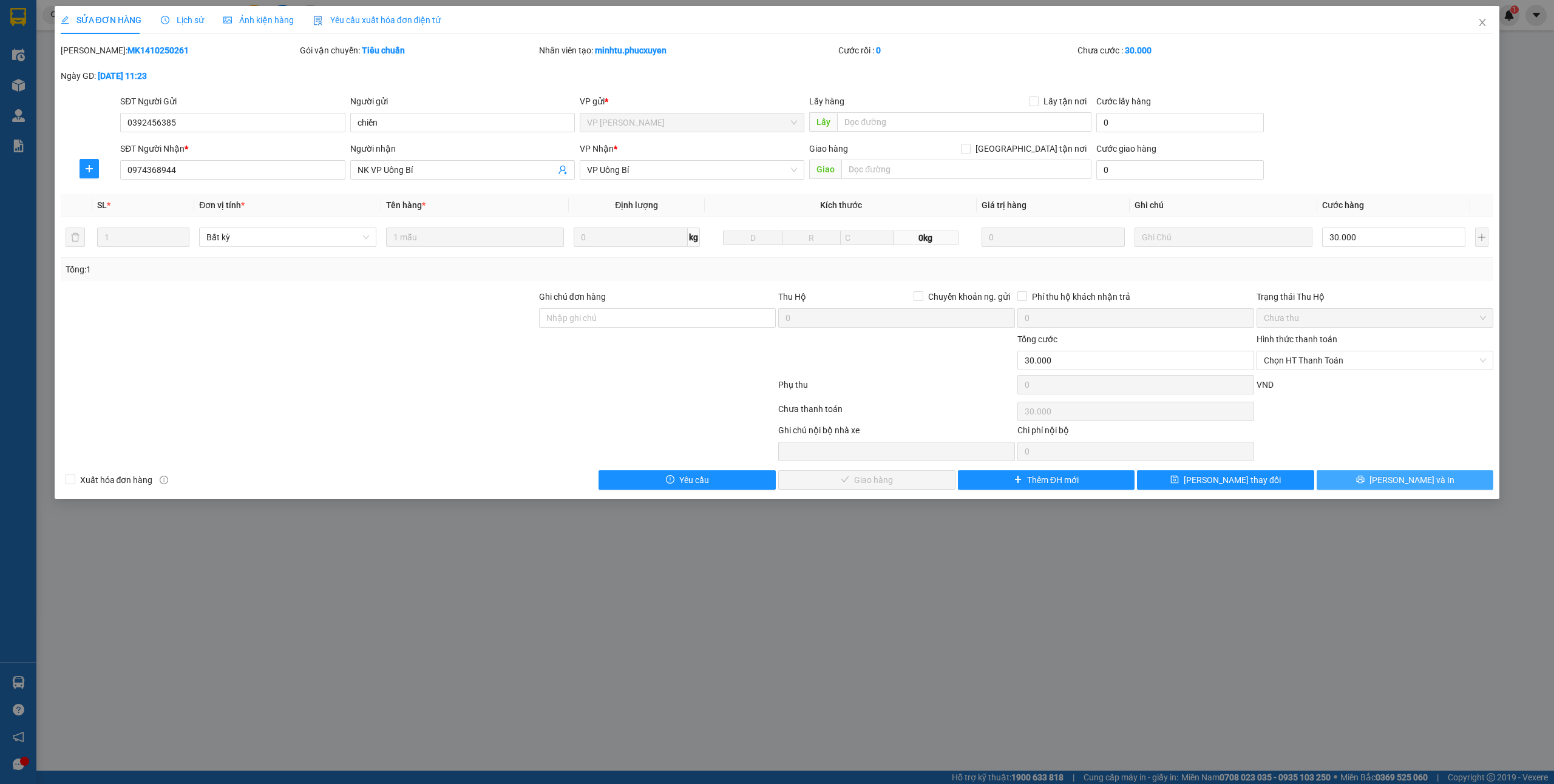
click at [1365, 484] on icon "printer" at bounding box center [1360, 479] width 8 height 8
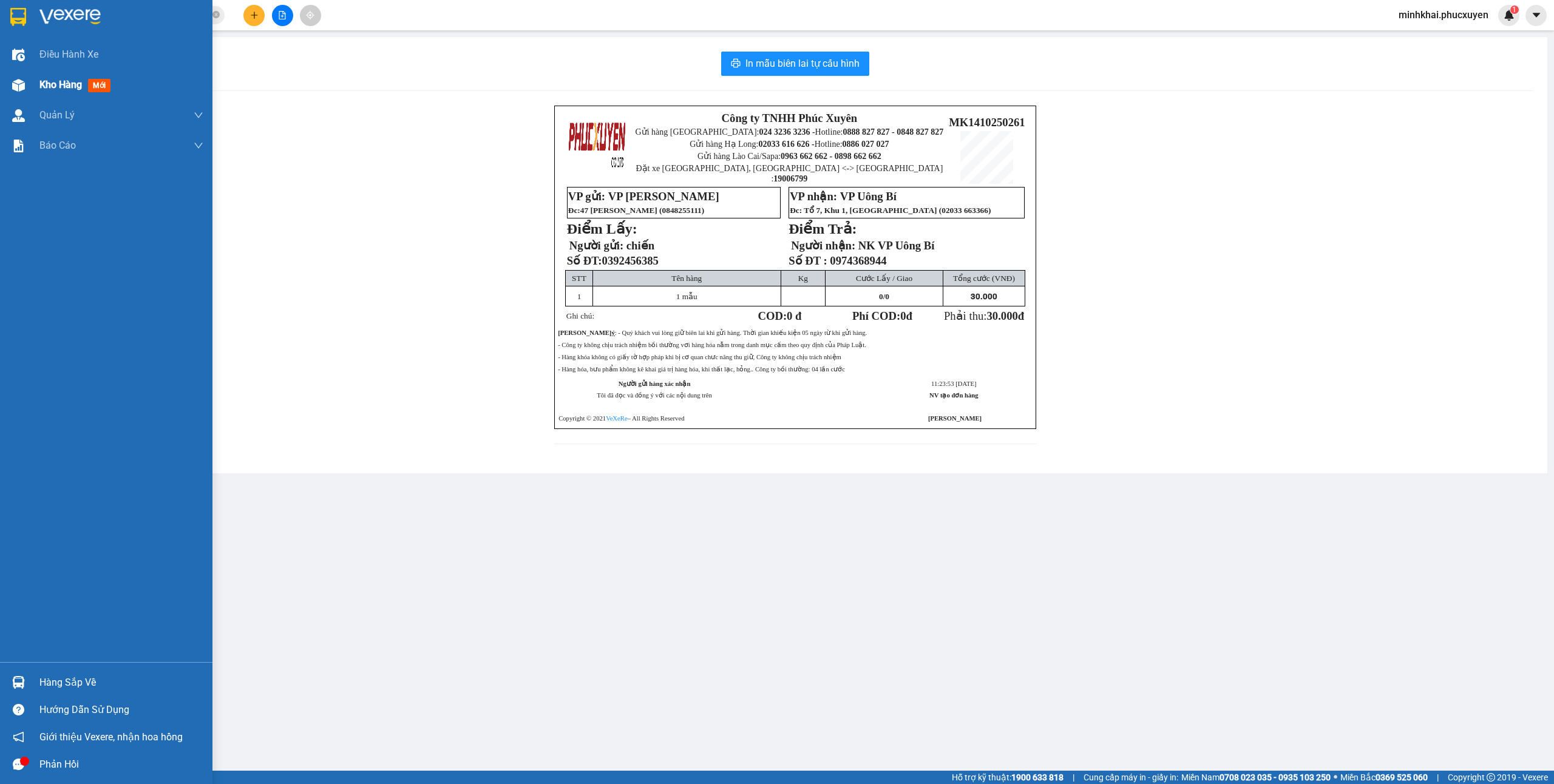
click at [12, 82] on img at bounding box center [18, 85] width 13 height 13
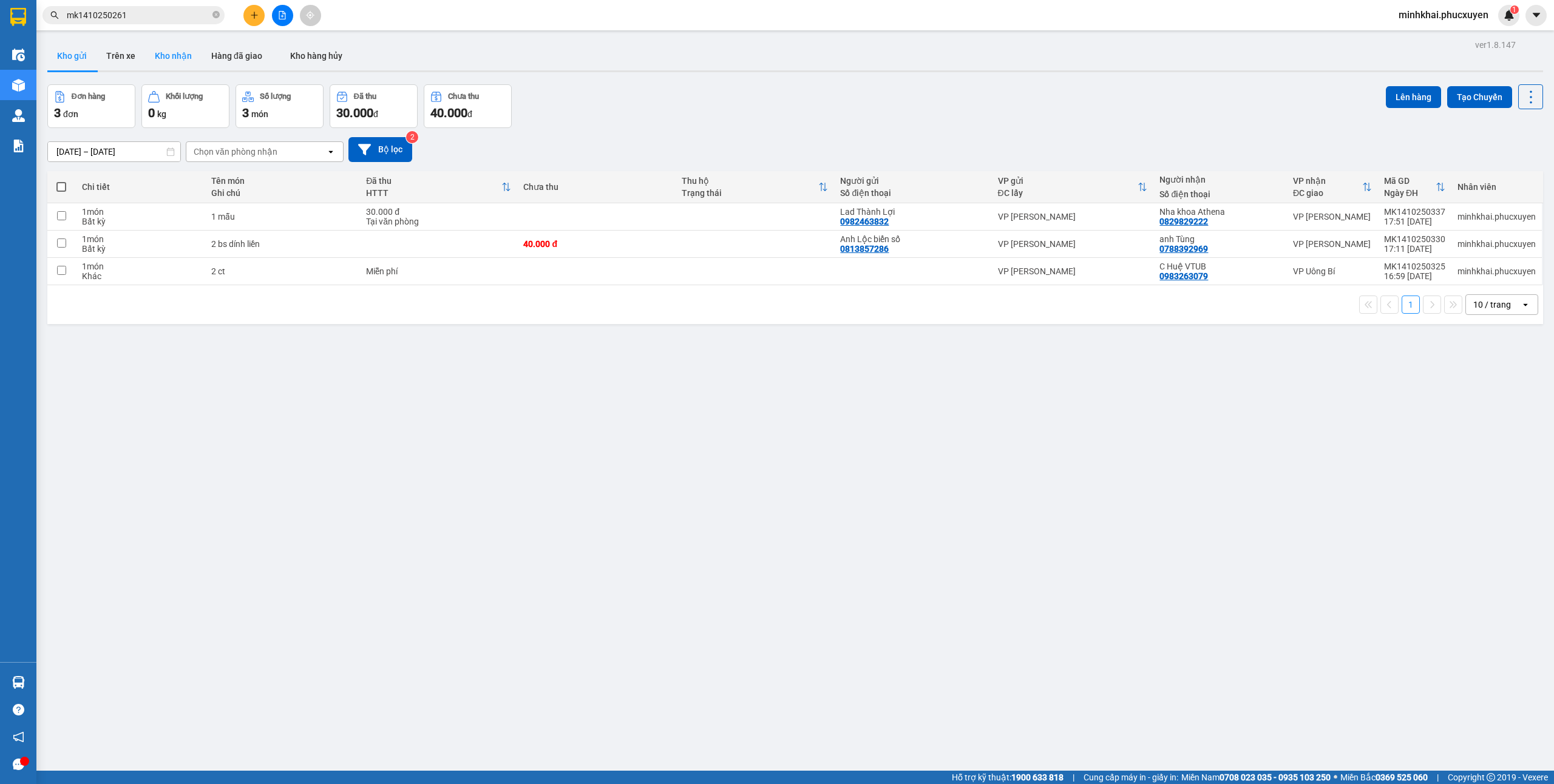
click at [187, 49] on button "Kho nhận" at bounding box center [173, 56] width 56 height 29
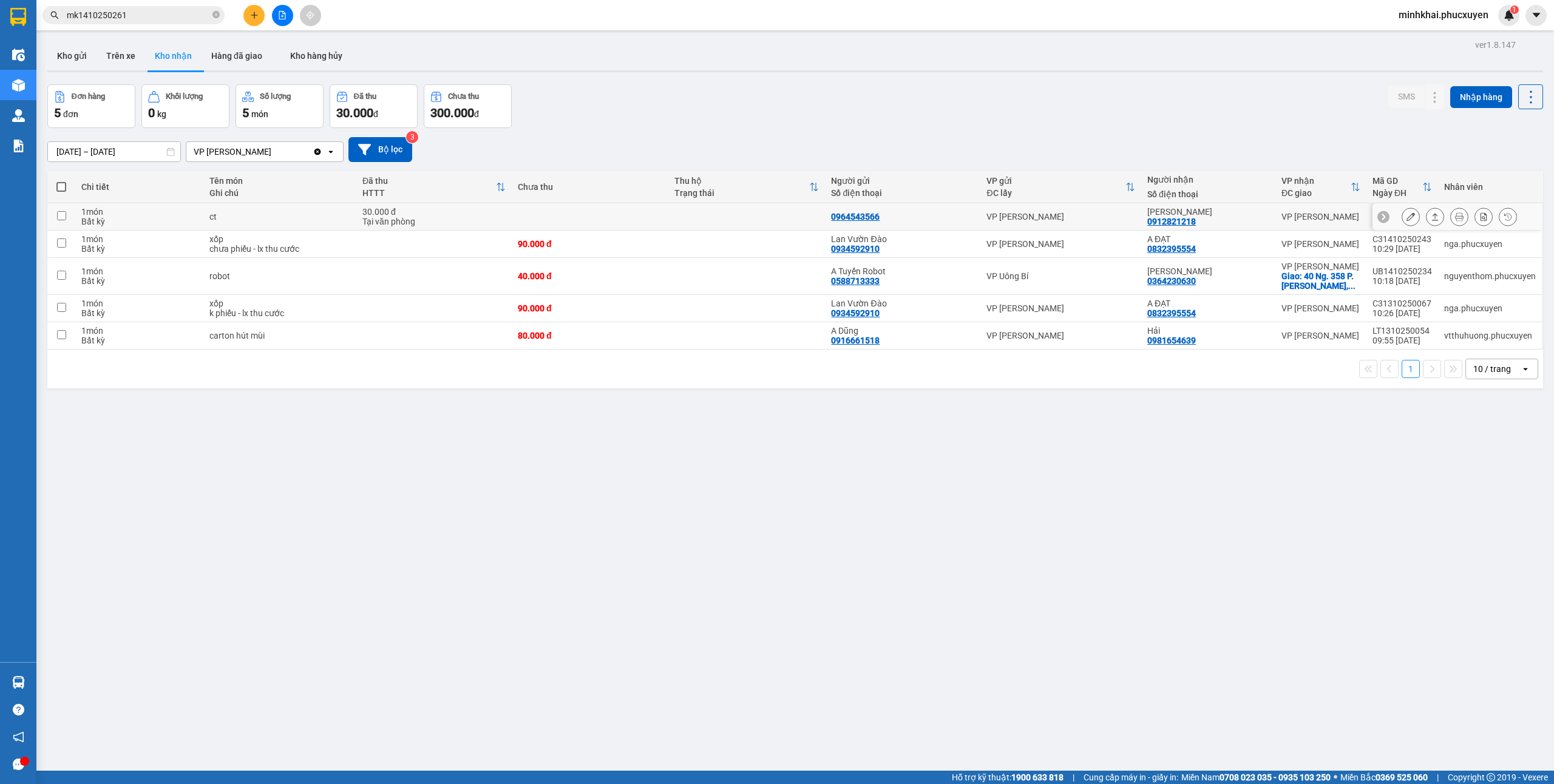
click at [1431, 219] on icon at bounding box center [1435, 216] width 8 height 8
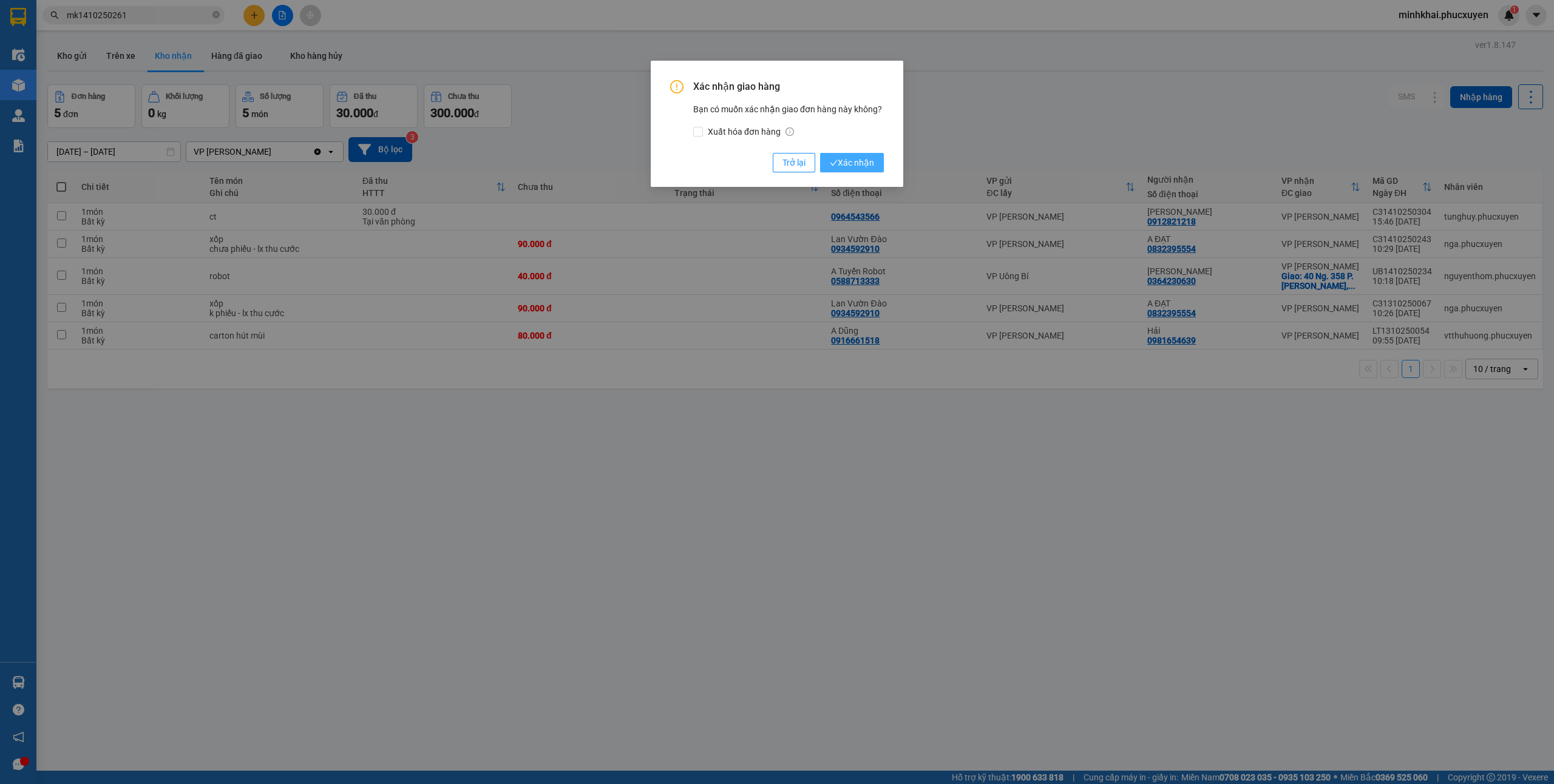
click at [867, 160] on span "Xác nhận" at bounding box center [852, 162] width 44 height 13
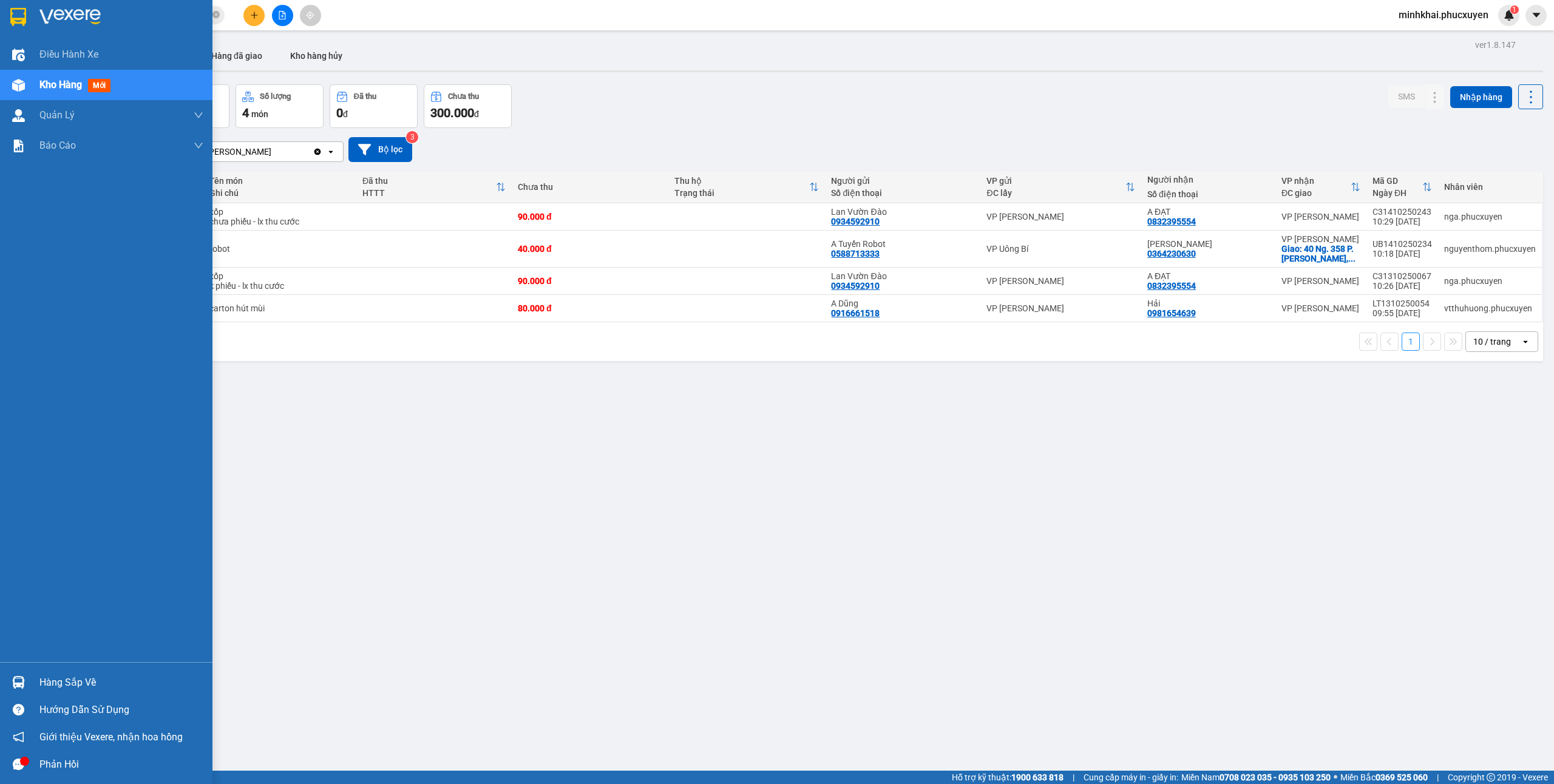
click at [6, 676] on div "Hàng sắp về" at bounding box center [106, 682] width 212 height 27
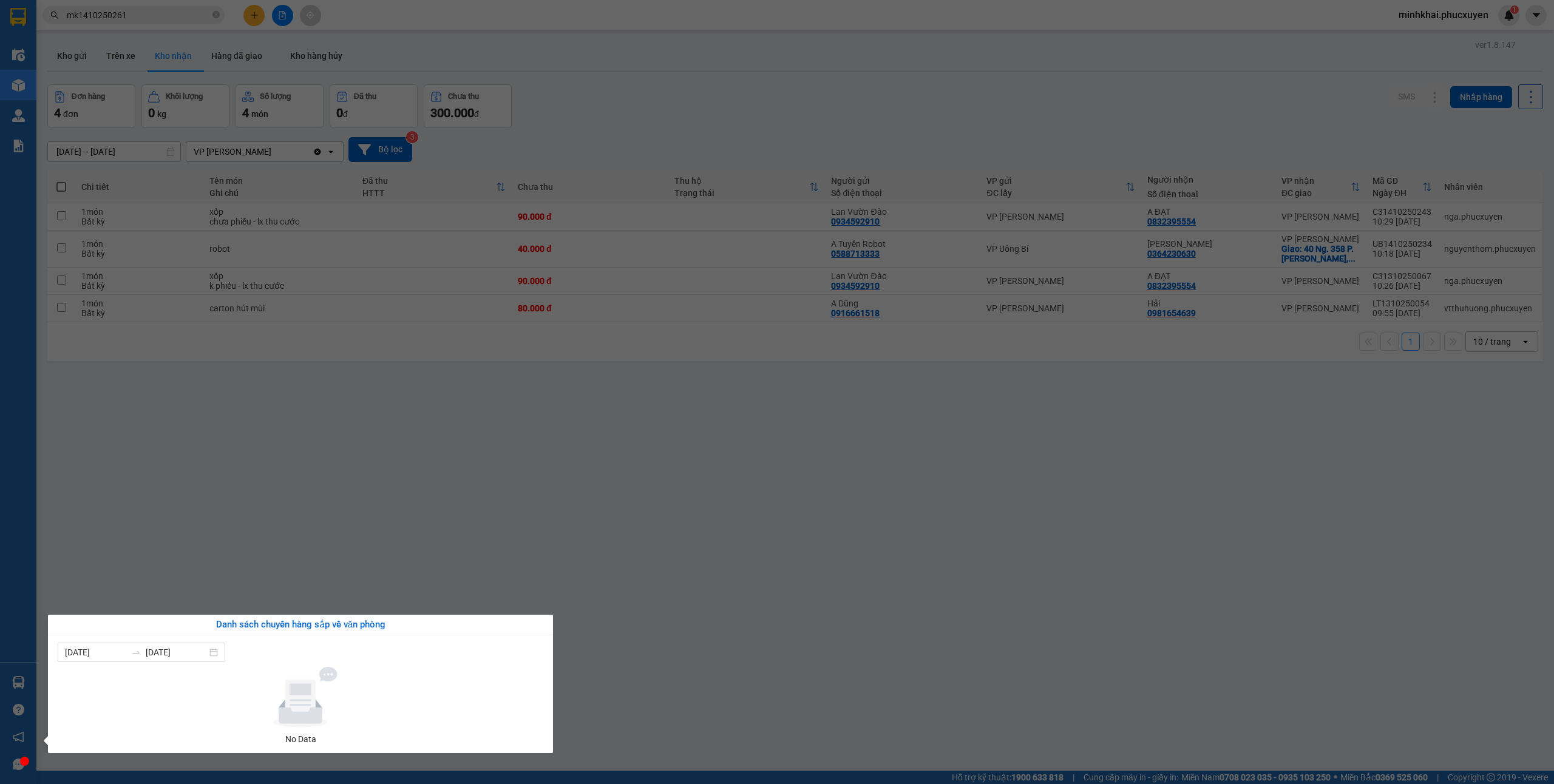
click at [654, 506] on section "Kết quả tìm kiếm ( 1 ) Bộ lọc Mã ĐH Trạng thái Món hàng Thu hộ Tổng cước Chưa c…" at bounding box center [777, 392] width 1554 height 784
